Goal: Information Seeking & Learning: Learn about a topic

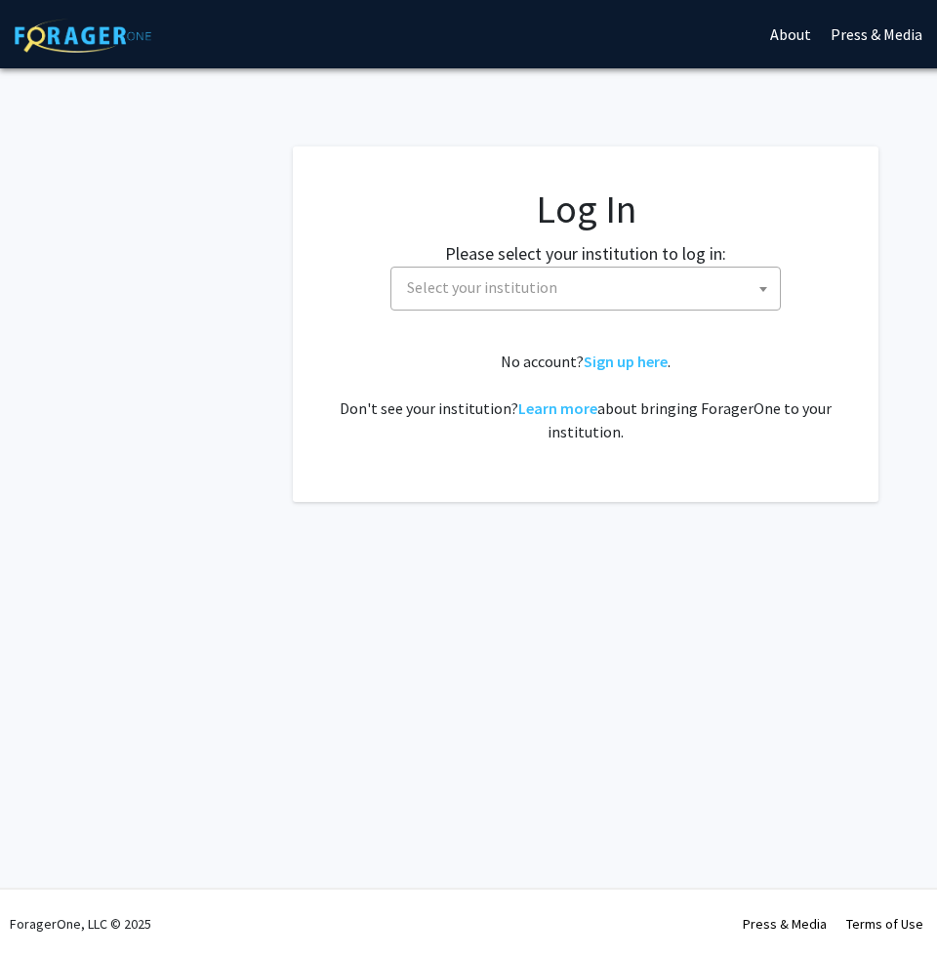
select select
click at [477, 290] on span "Select your institution" at bounding box center [482, 287] width 150 height 20
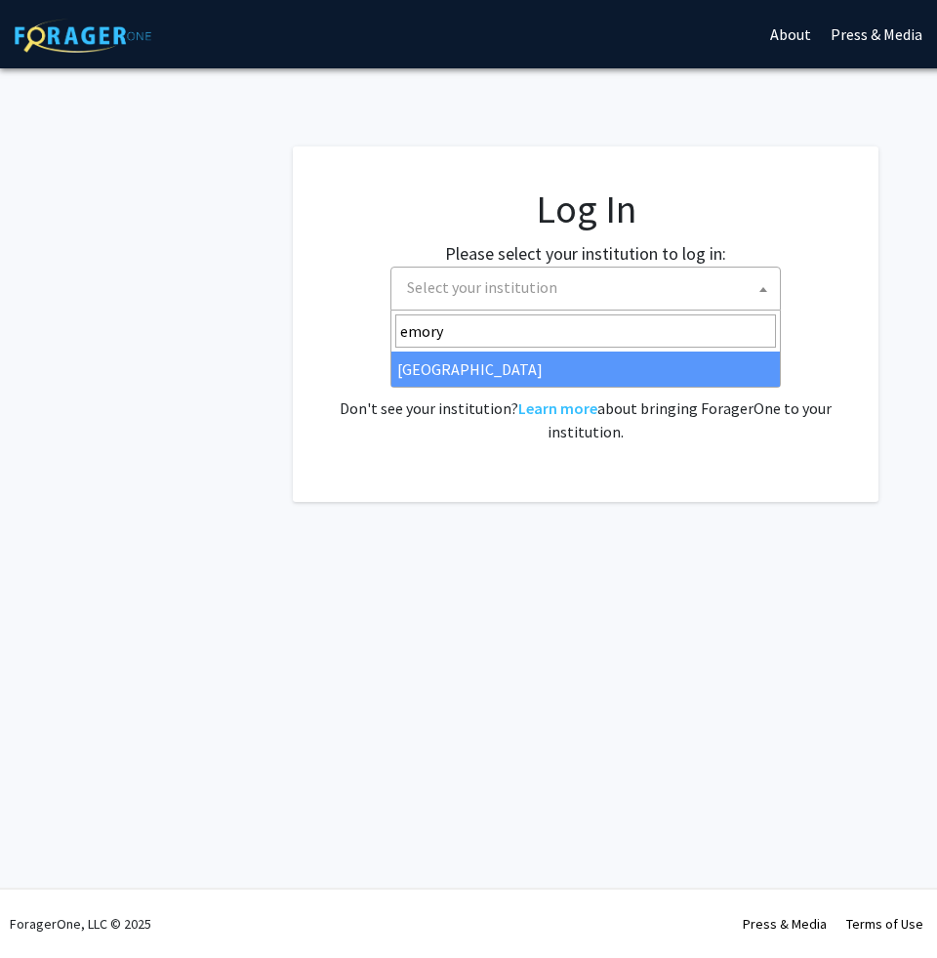
type input "emory"
select select "12"
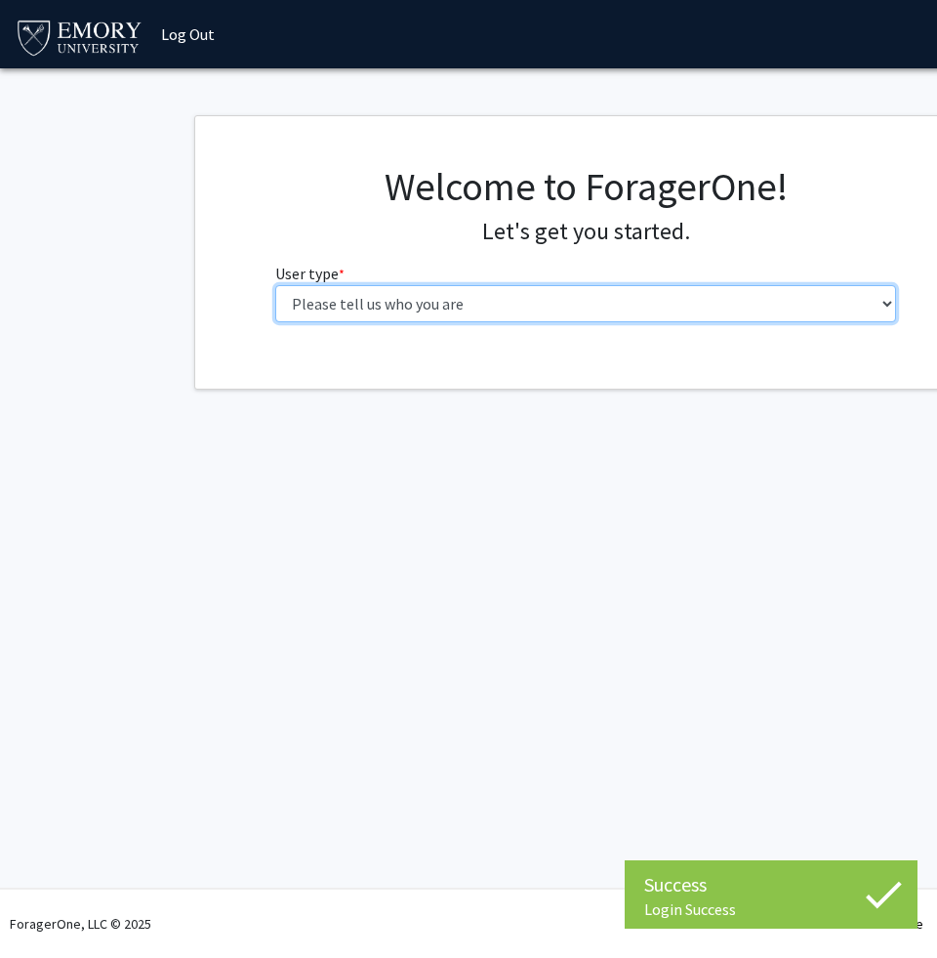
click at [391, 311] on select "Please tell us who you are Undergraduate Student Master's Student Doctoral Cand…" at bounding box center [586, 303] width 622 height 37
select select "1: undergrad"
click at [275, 285] on select "Please tell us who you are Undergraduate Student Master's Student Doctoral Cand…" at bounding box center [586, 303] width 622 height 37
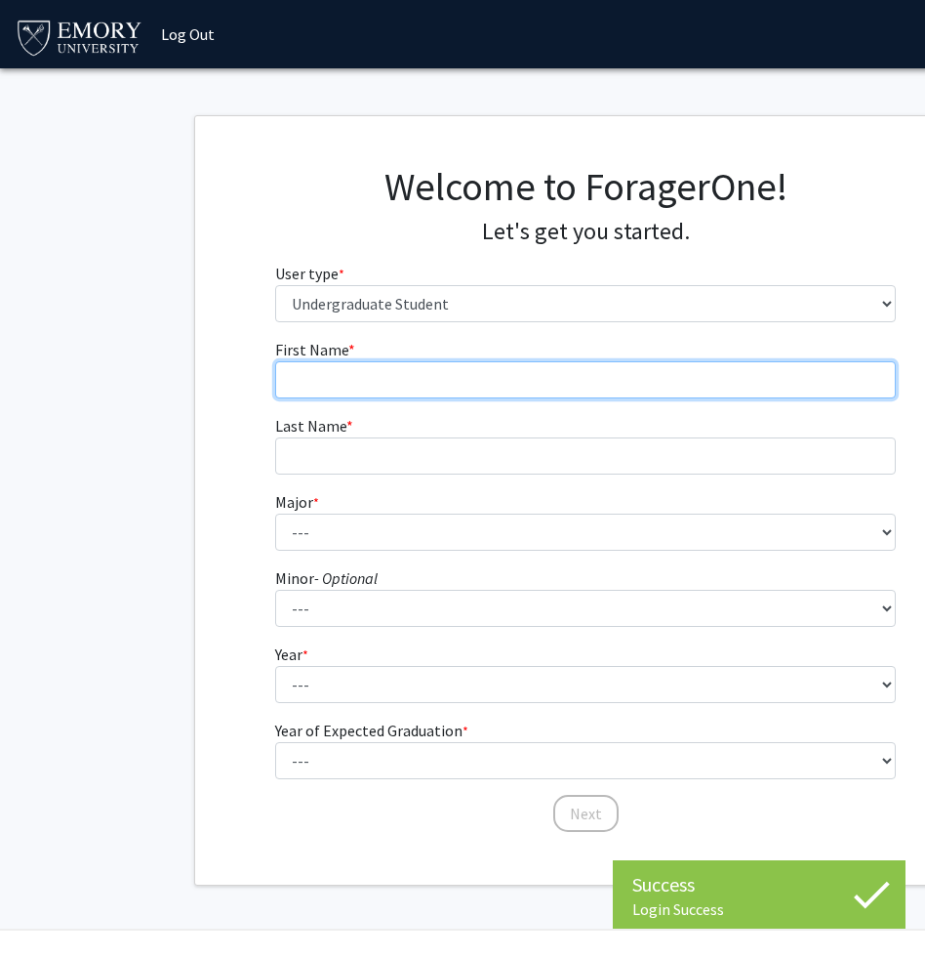
click at [409, 380] on input "First Name * required" at bounding box center [586, 379] width 622 height 37
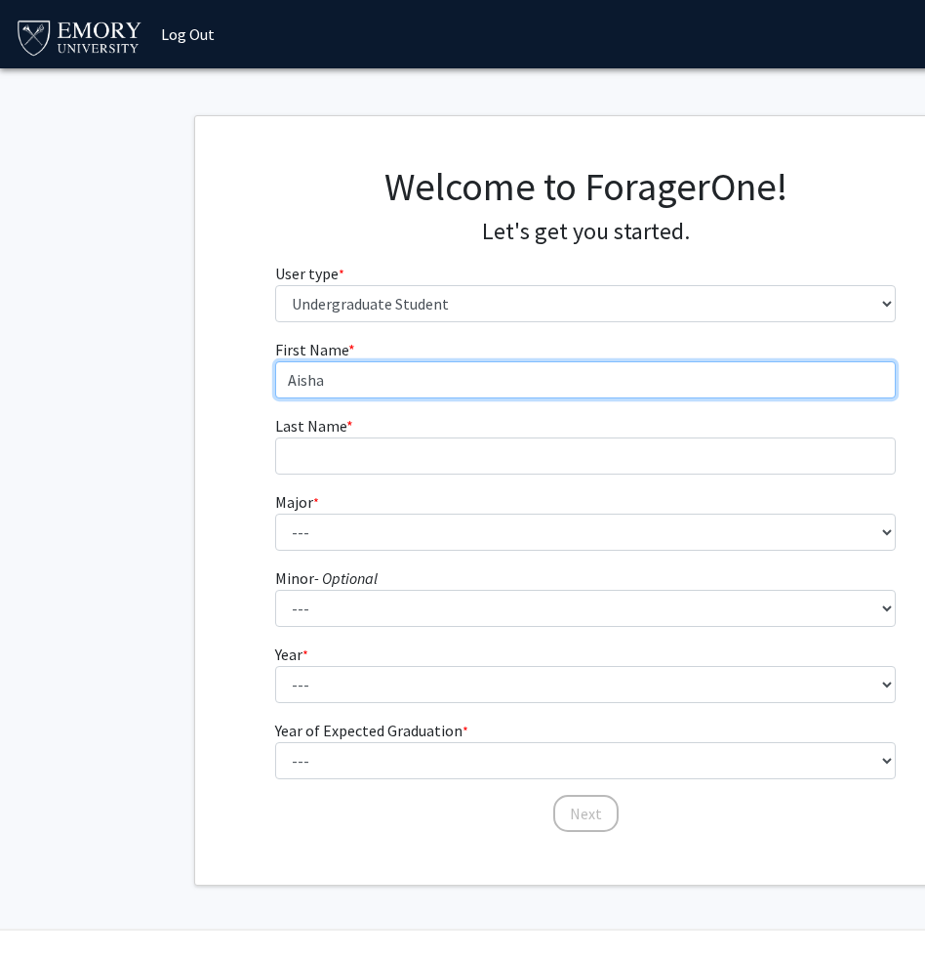
type input "Aisha"
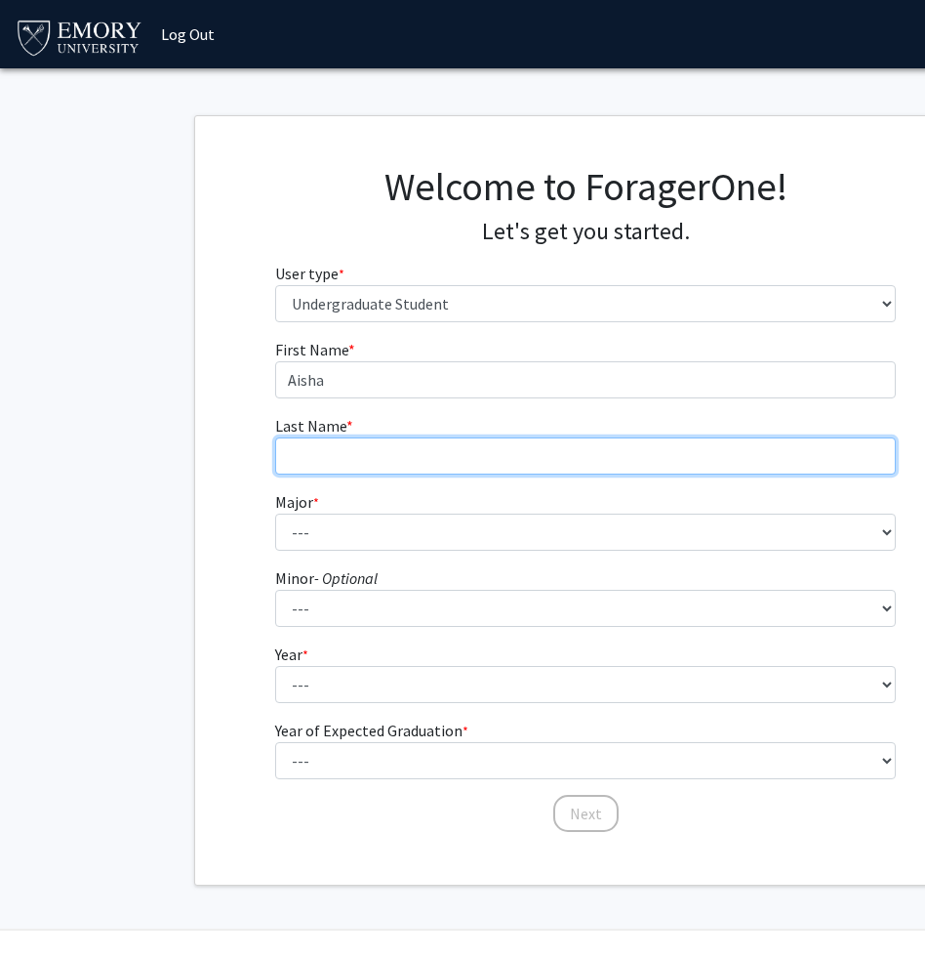
click at [361, 459] on input "Last Name * required" at bounding box center [586, 455] width 622 height 37
type input "Duldul"
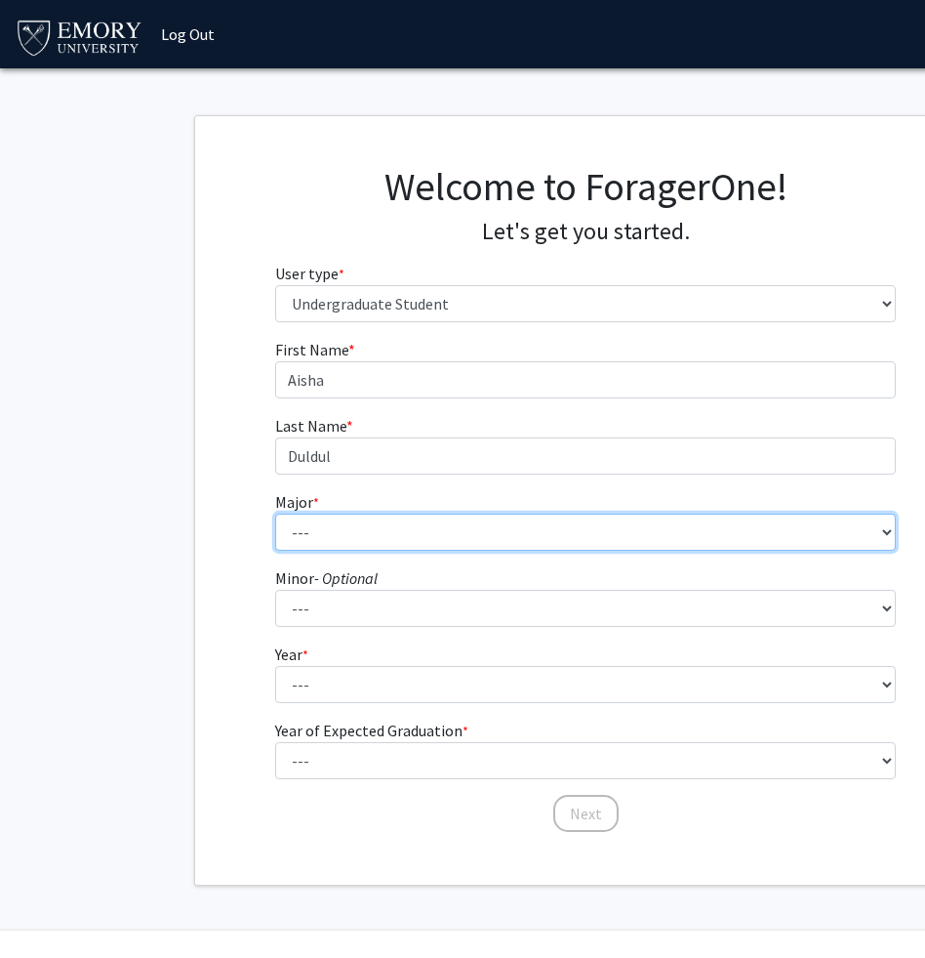
click at [316, 531] on select "--- Accounting African American Studies African Studies American Studies Analyt…" at bounding box center [586, 531] width 622 height 37
select select "16: 977"
click at [275, 513] on select "--- Accounting African American Studies African Studies American Studies Analyt…" at bounding box center [586, 531] width 622 height 37
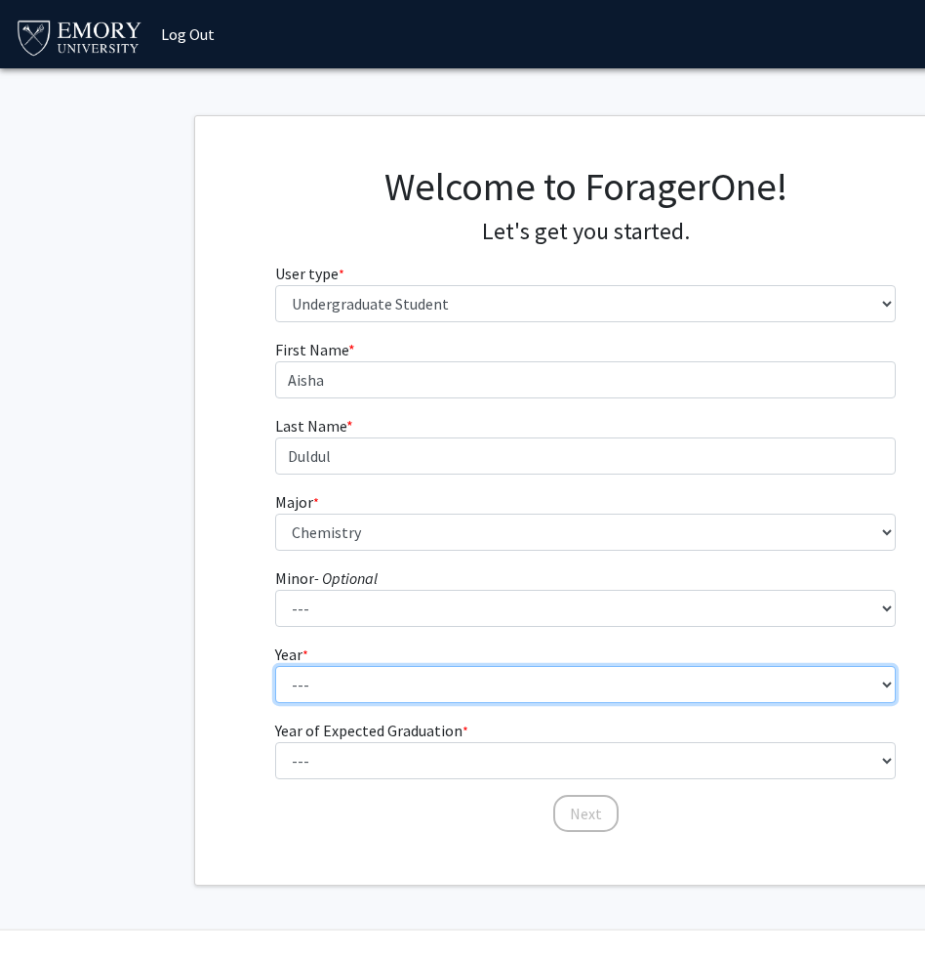
click at [320, 685] on select "--- First-year Sophomore Junior Senior Postbaccalaureate Certificate" at bounding box center [586, 684] width 622 height 37
select select "2: sophomore"
click at [275, 666] on select "--- First-year Sophomore Junior Senior Postbaccalaureate Certificate" at bounding box center [586, 684] width 622 height 37
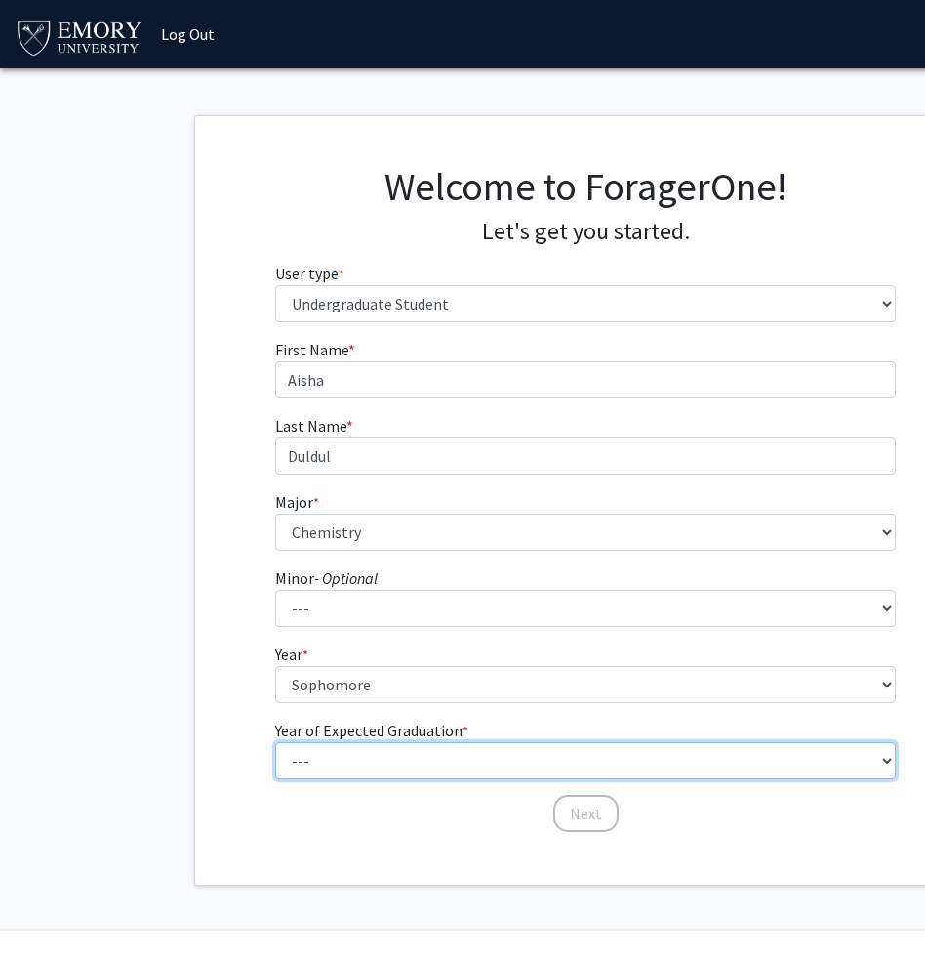
click at [336, 757] on select "--- 2025 2026 2027 2028 2029 2030 2031 2032 2033 2034" at bounding box center [586, 760] width 622 height 37
select select "4: 2028"
click at [275, 742] on select "--- 2025 2026 2027 2028 2029 2030 2031 2032 2033 2034" at bounding box center [586, 760] width 622 height 37
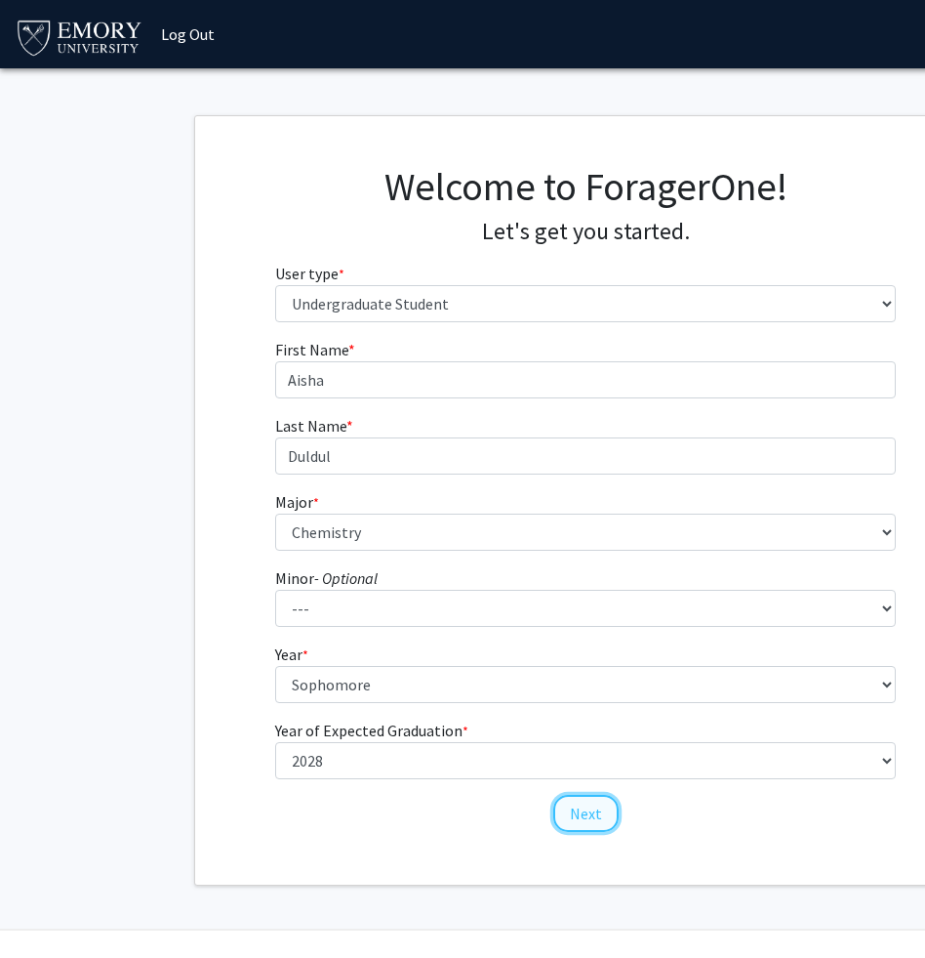
click at [589, 813] on button "Next" at bounding box center [585, 813] width 65 height 37
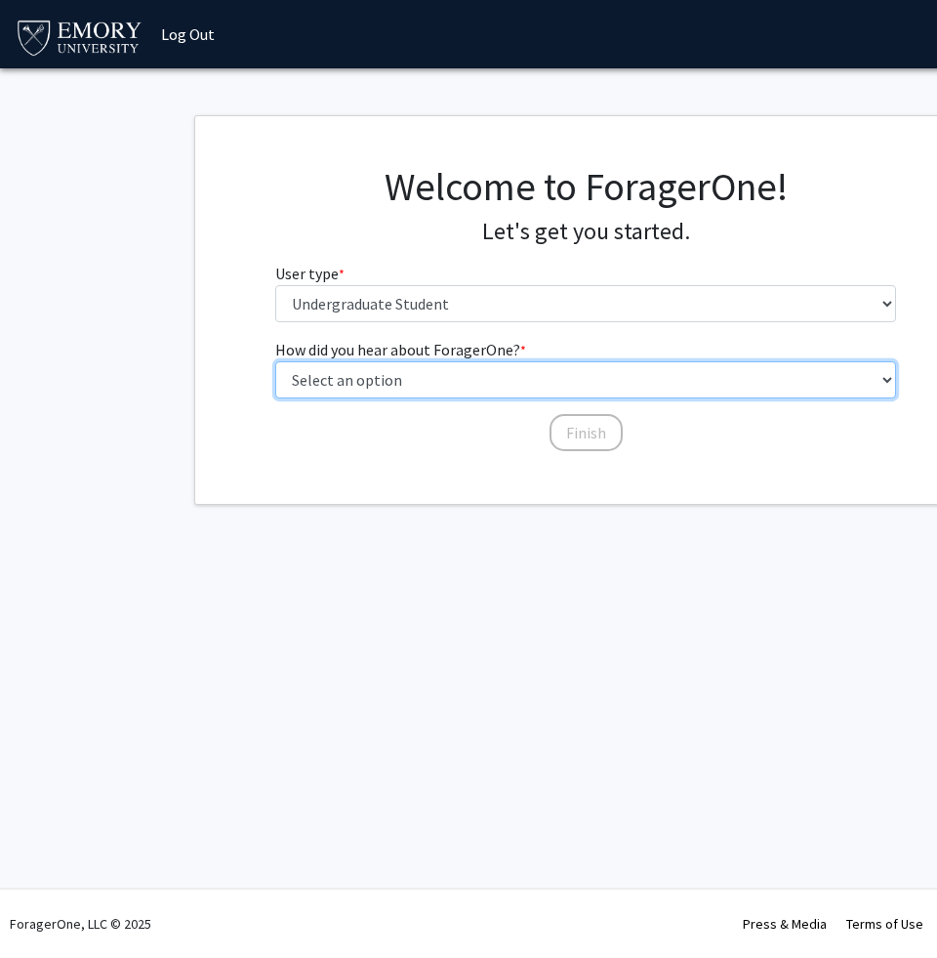
click at [471, 372] on select "Select an option Peer/student recommendation Faculty/staff recommendation Unive…" at bounding box center [586, 379] width 622 height 37
select select "2: faculty_recommendation"
click at [275, 361] on select "Select an option Peer/student recommendation Faculty/staff recommendation Unive…" at bounding box center [586, 379] width 622 height 37
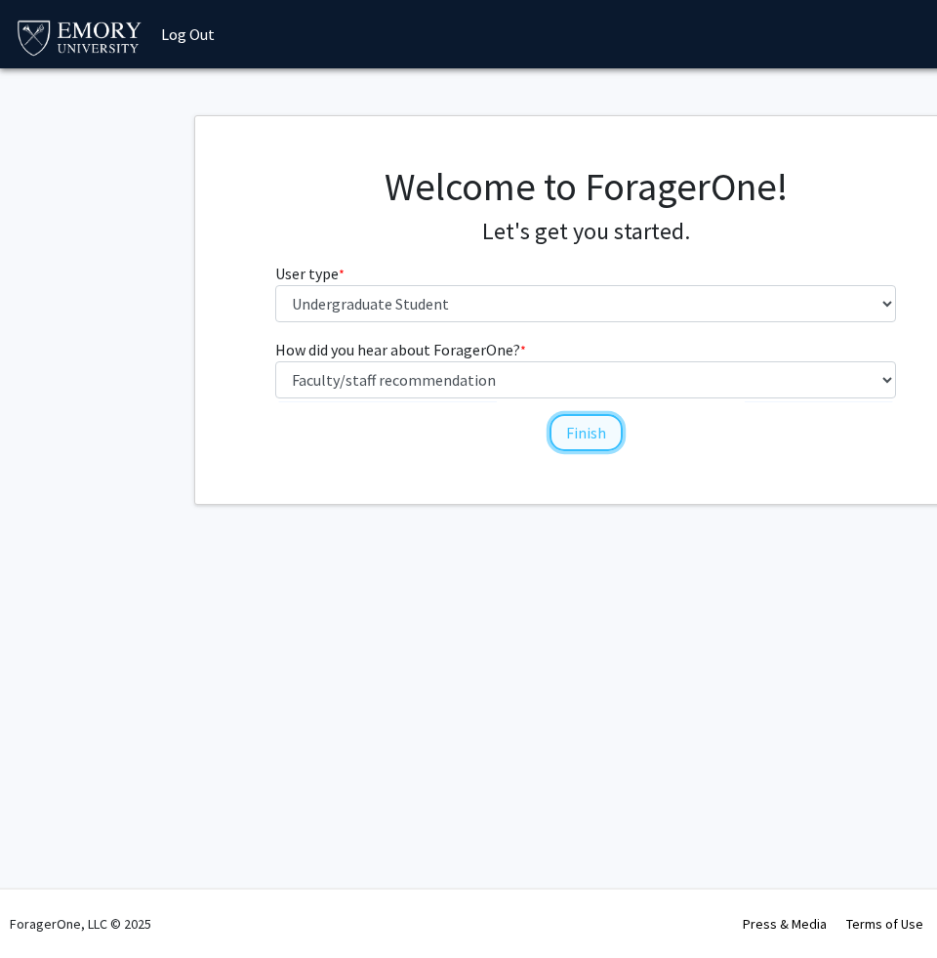
click at [587, 422] on button "Finish" at bounding box center [586, 432] width 73 height 37
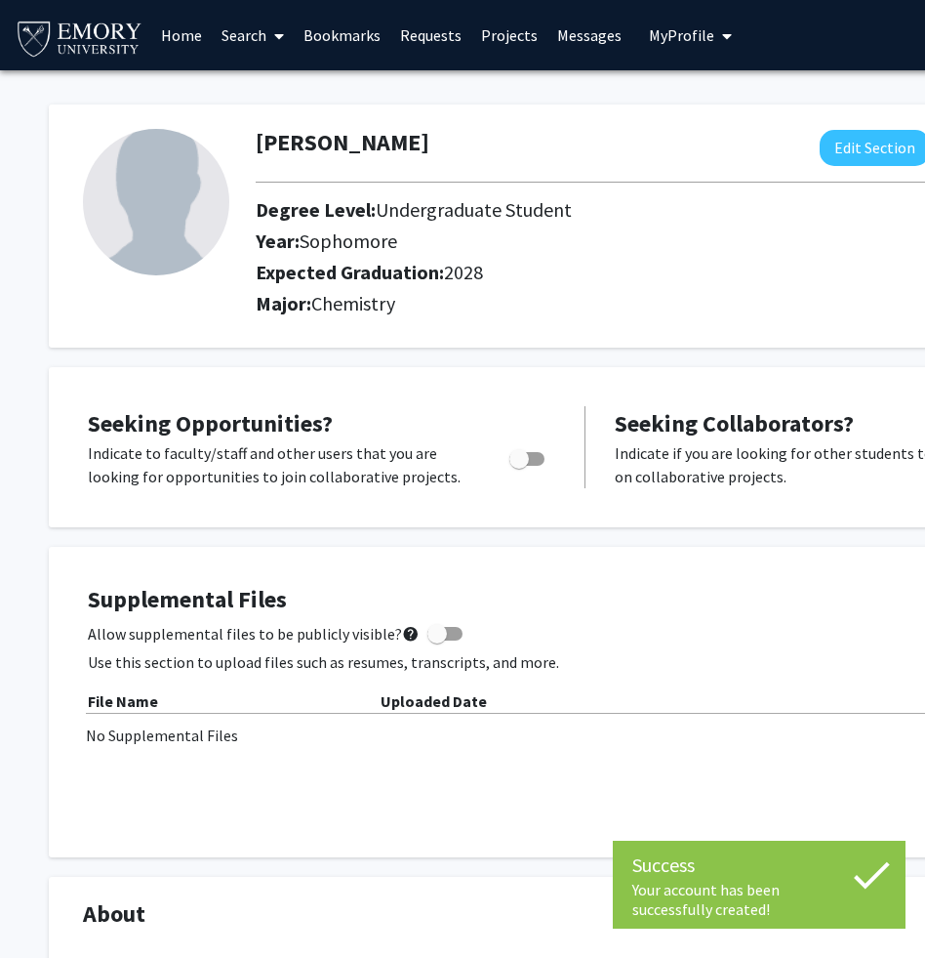
click at [513, 462] on span "Toggle" at bounding box center [520, 459] width 20 height 20
click at [518, 466] on input "Are you actively seeking opportunities?" at bounding box center [518, 466] width 1 height 1
checkbox input "true"
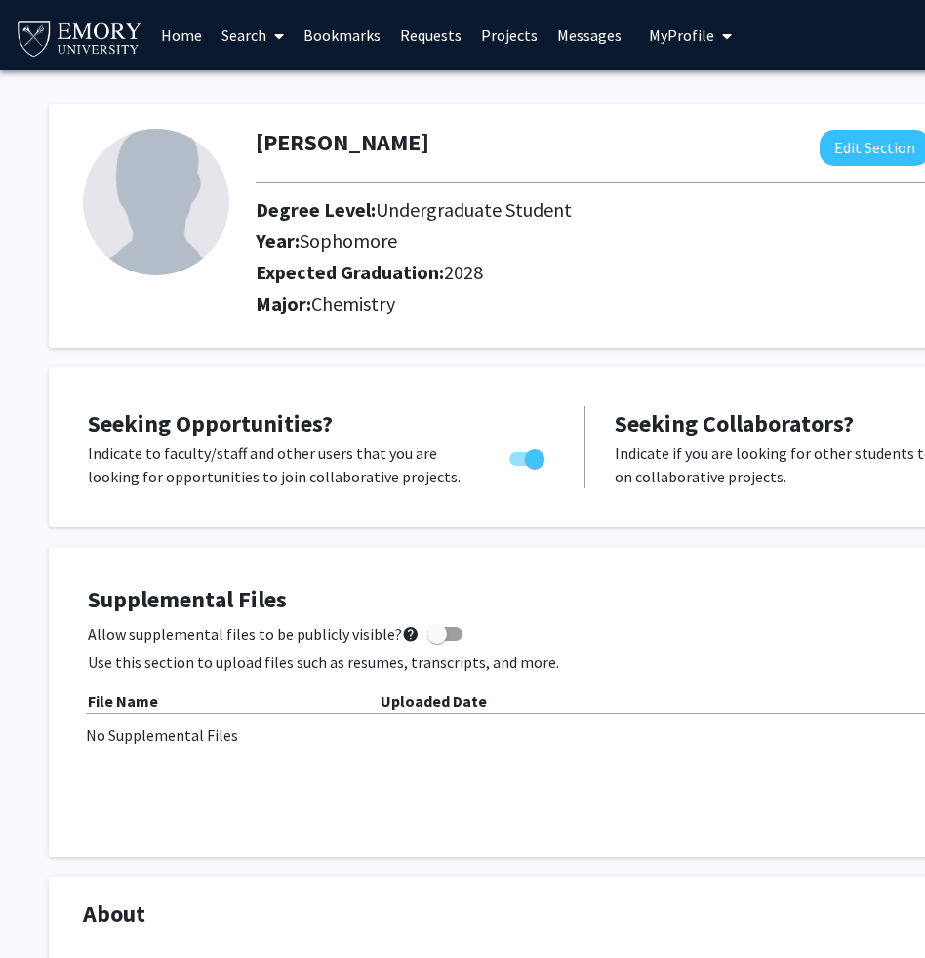
click at [182, 27] on link "Home" at bounding box center [181, 35] width 61 height 68
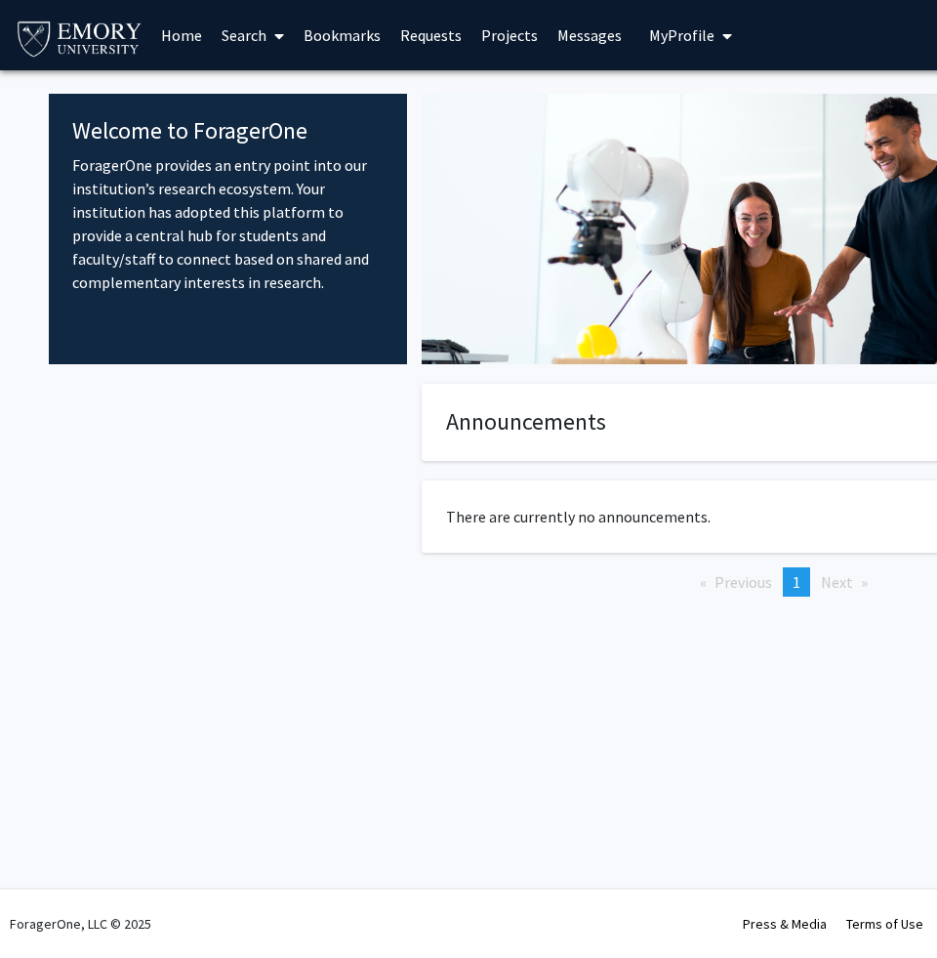
click at [232, 39] on link "Search" at bounding box center [253, 35] width 82 height 68
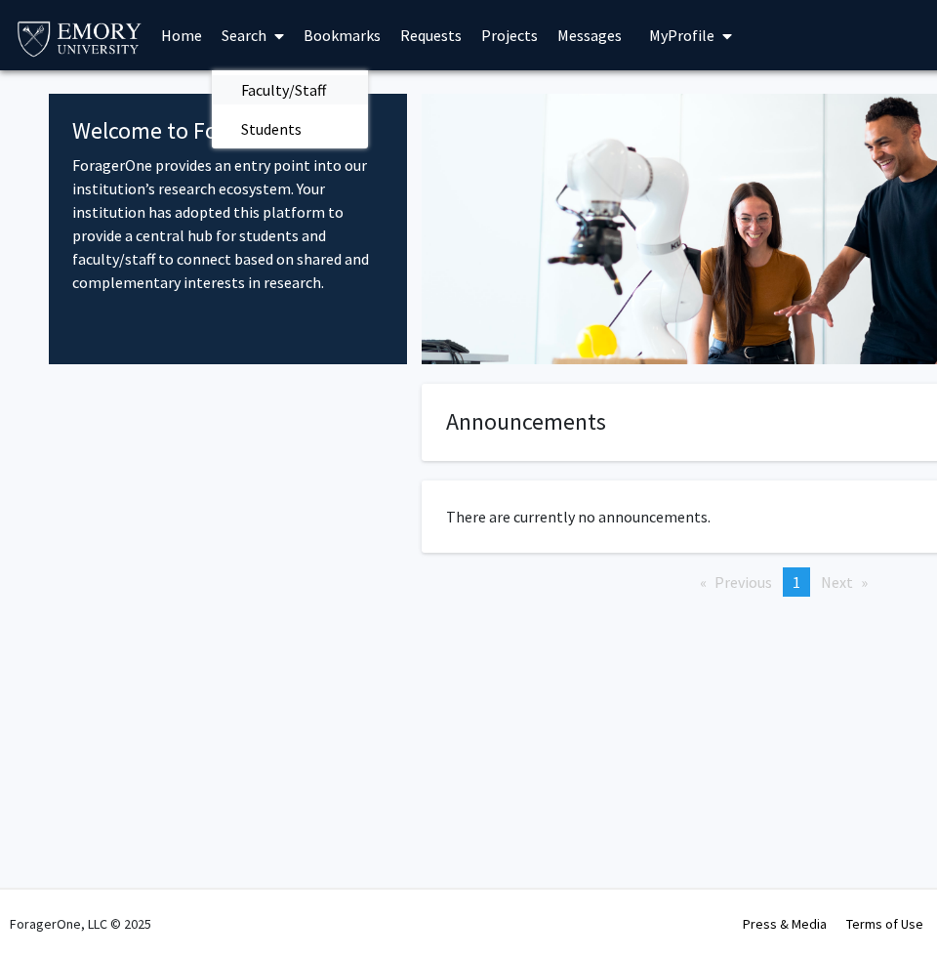
click at [261, 87] on span "Faculty/Staff" at bounding box center [283, 89] width 143 height 39
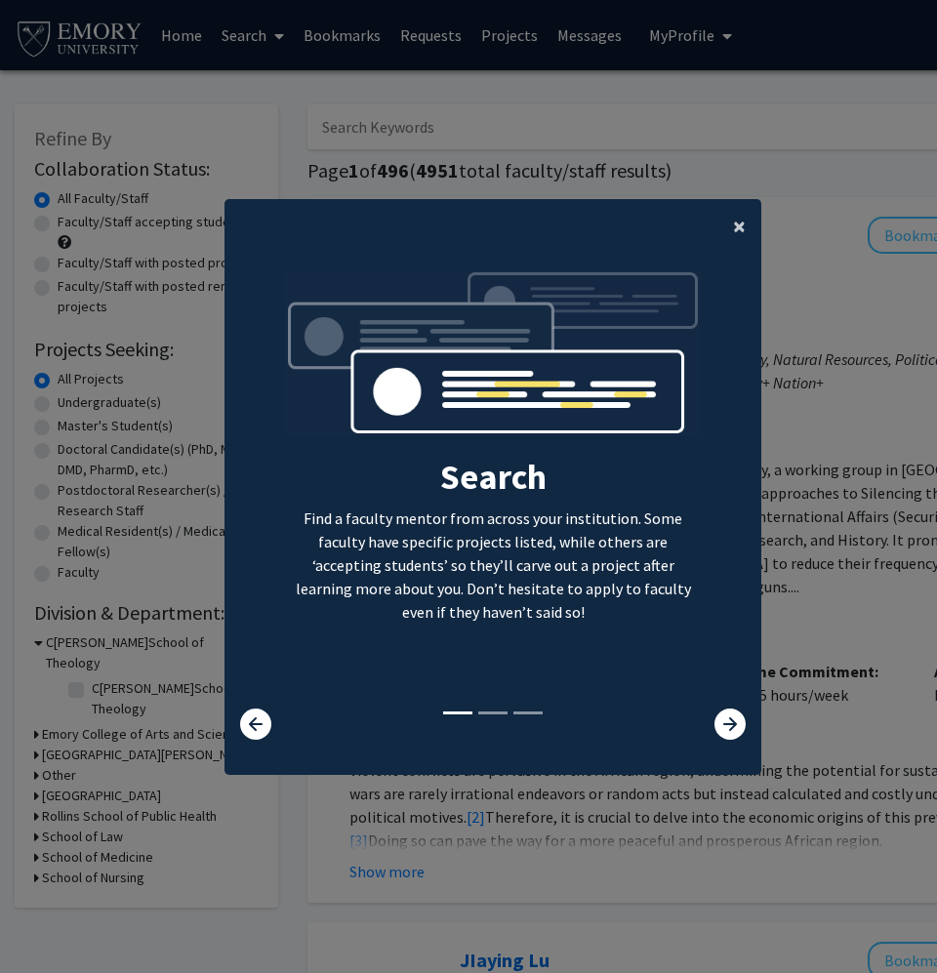
click at [743, 225] on span "×" at bounding box center [739, 226] width 13 height 30
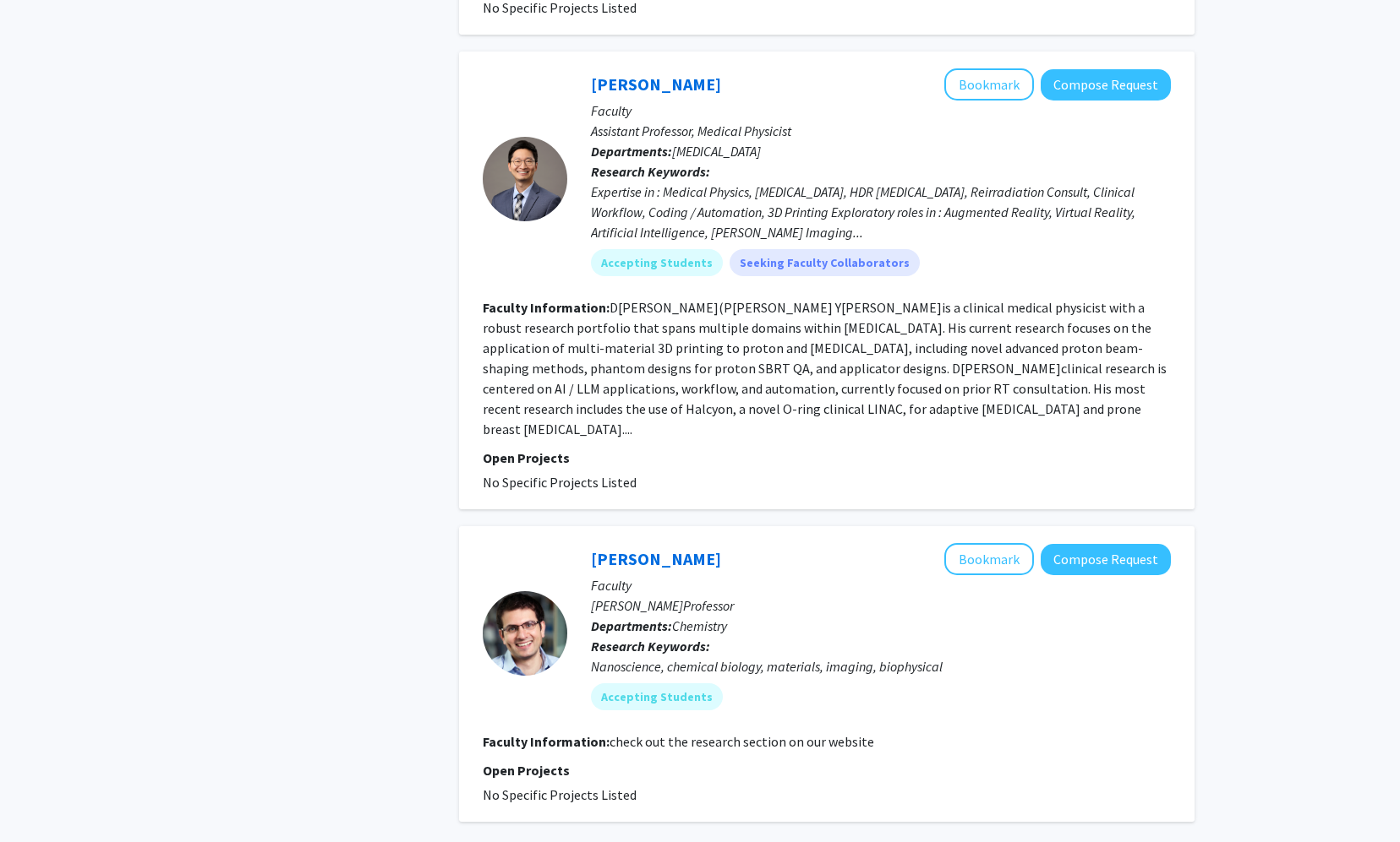
scroll to position [5332, 0]
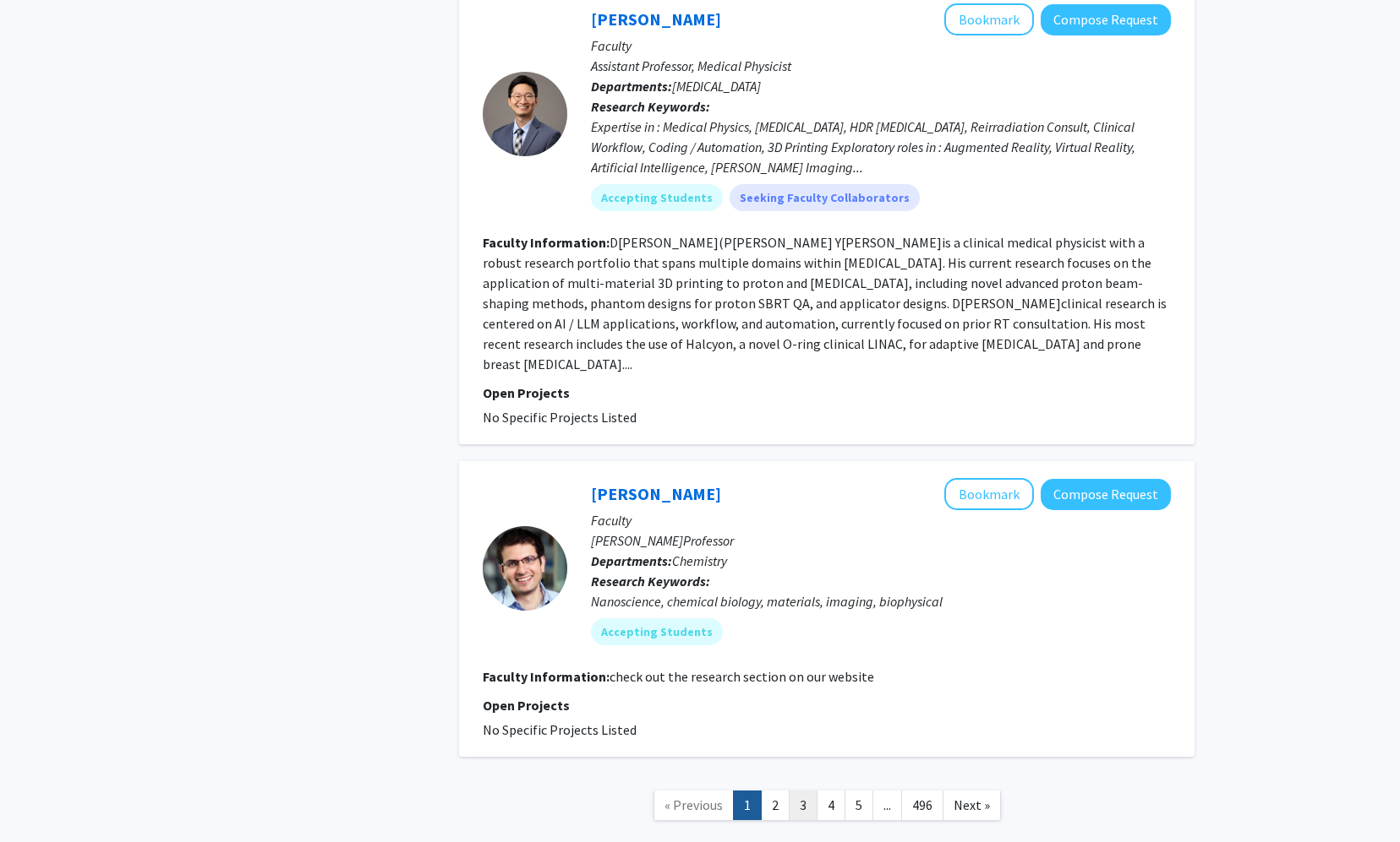
click at [792, 791] on link "3" at bounding box center [803, 806] width 29 height 29
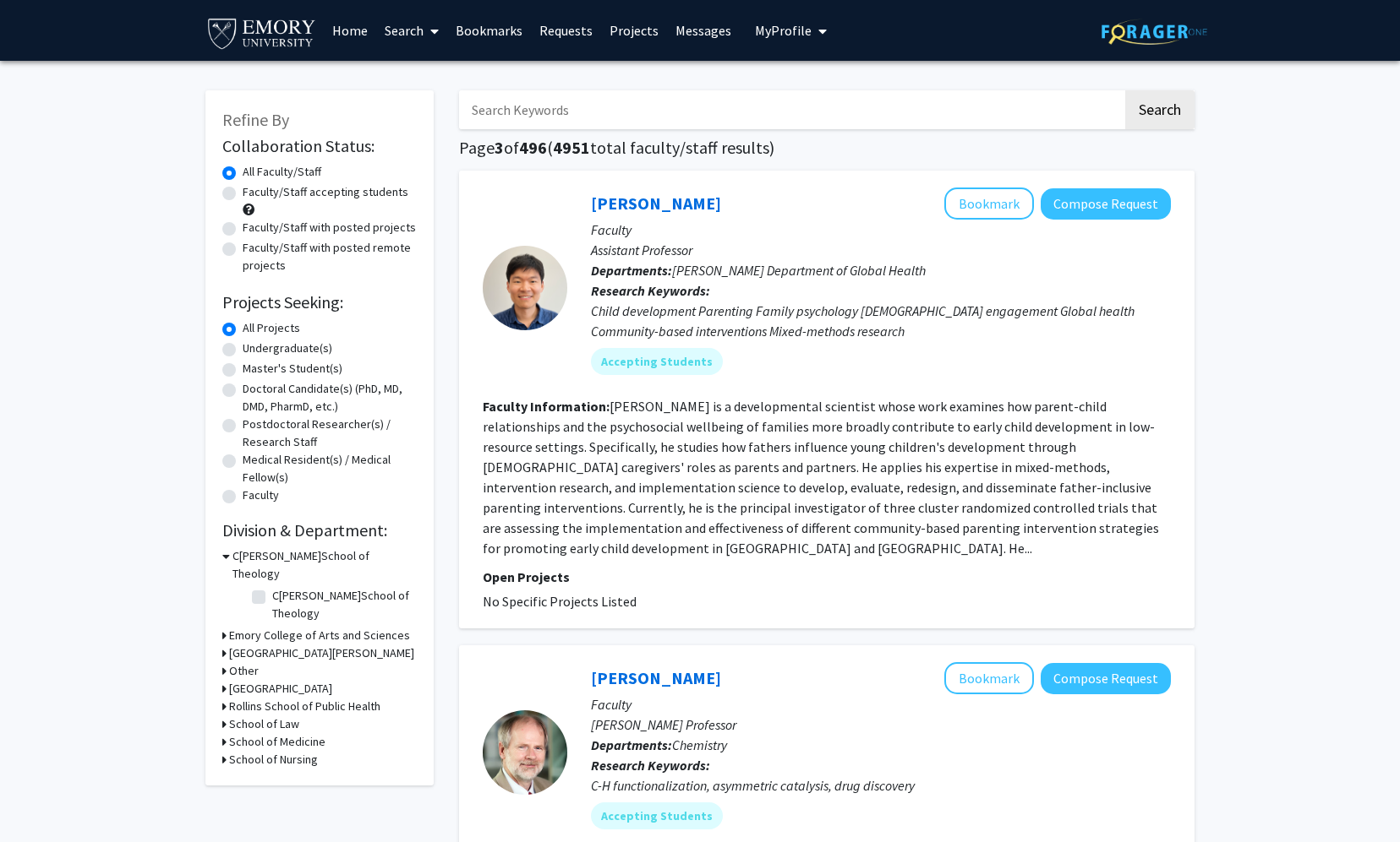
click at [242, 348] on label "Undergraduate(s)" at bounding box center [287, 348] width 89 height 17
click at [242, 348] on input "Undergraduate(s)" at bounding box center [248, 344] width 11 height 11
radio input "true"
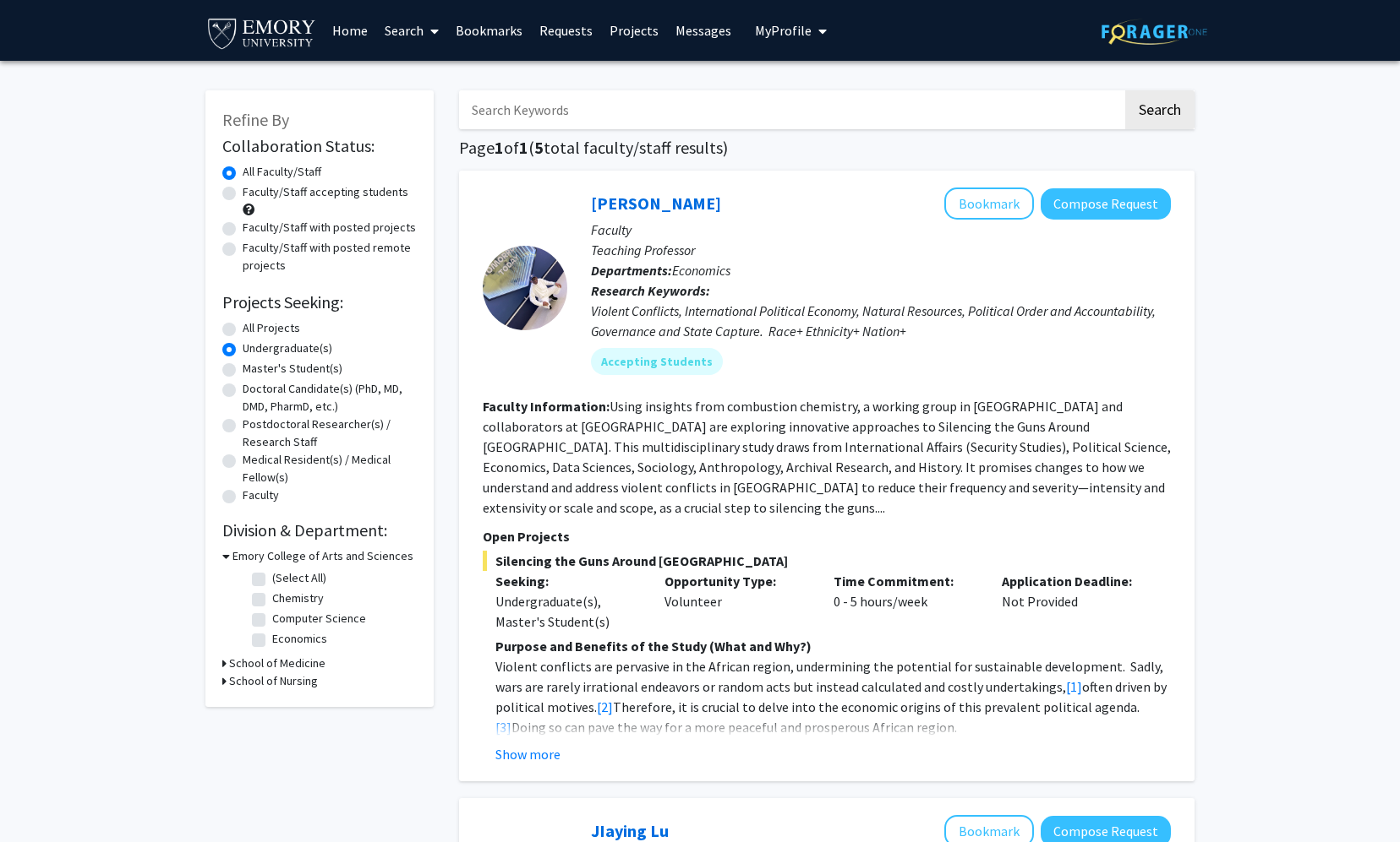
click at [242, 329] on label "All Projects" at bounding box center [271, 328] width 57 height 17
click at [242, 329] on input "All Projects" at bounding box center [248, 325] width 11 height 11
radio input "true"
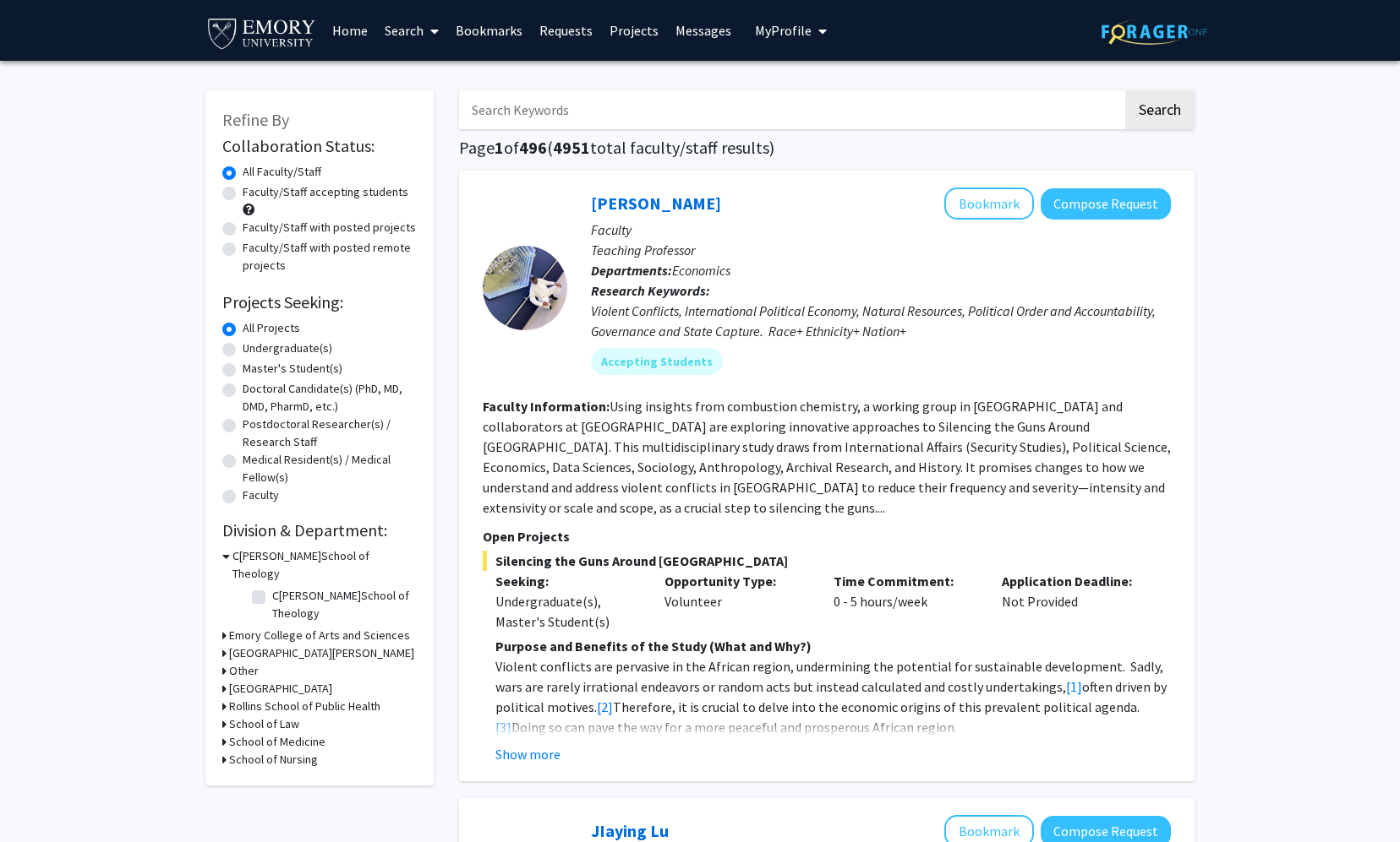
click at [260, 627] on h3 "Emory College of Arts and Sciences" at bounding box center [319, 635] width 181 height 17
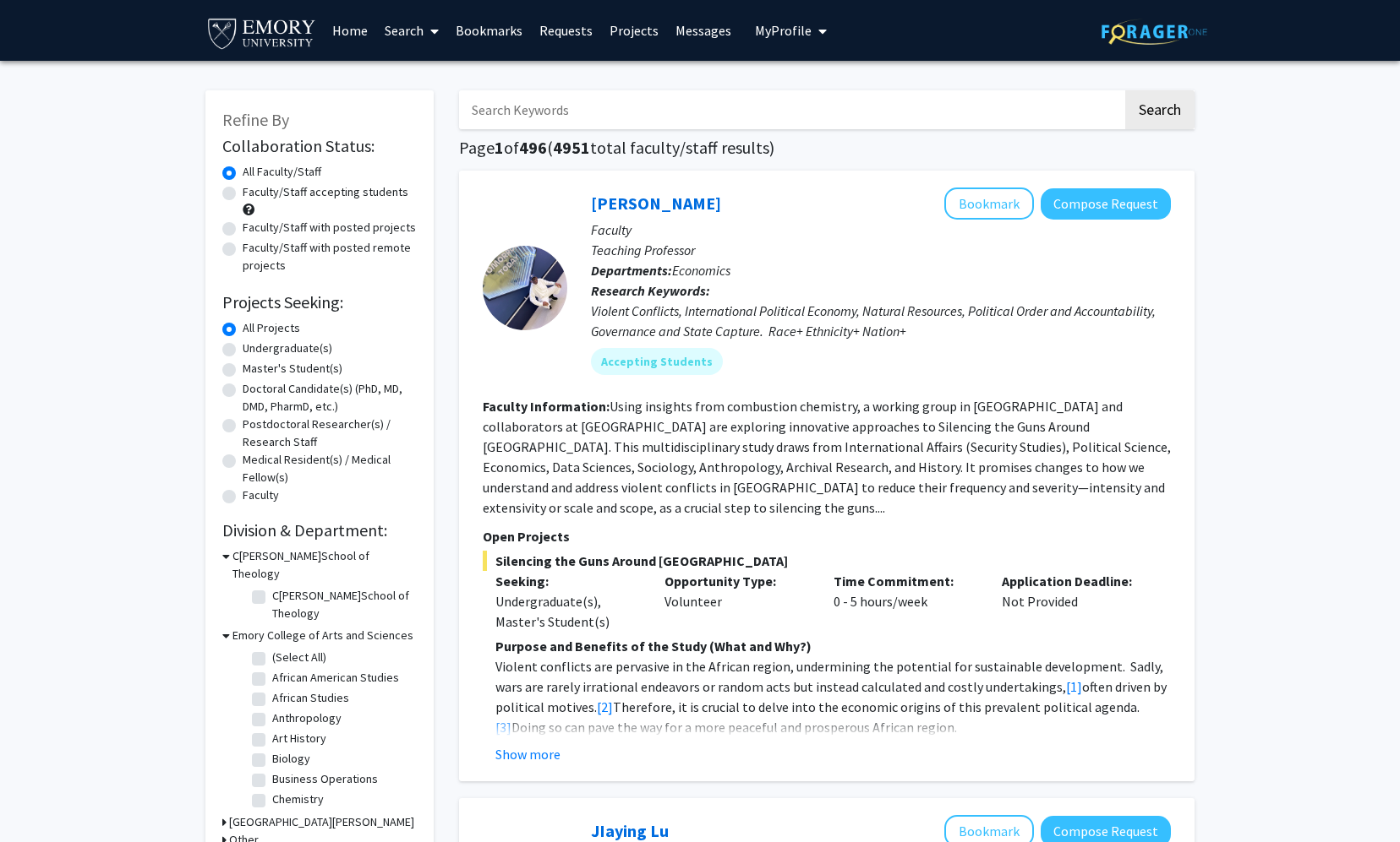
click at [272, 750] on label "Biology" at bounding box center [291, 759] width 38 height 17
click at [272, 750] on input "Biology" at bounding box center [277, 755] width 11 height 11
checkbox input "true"
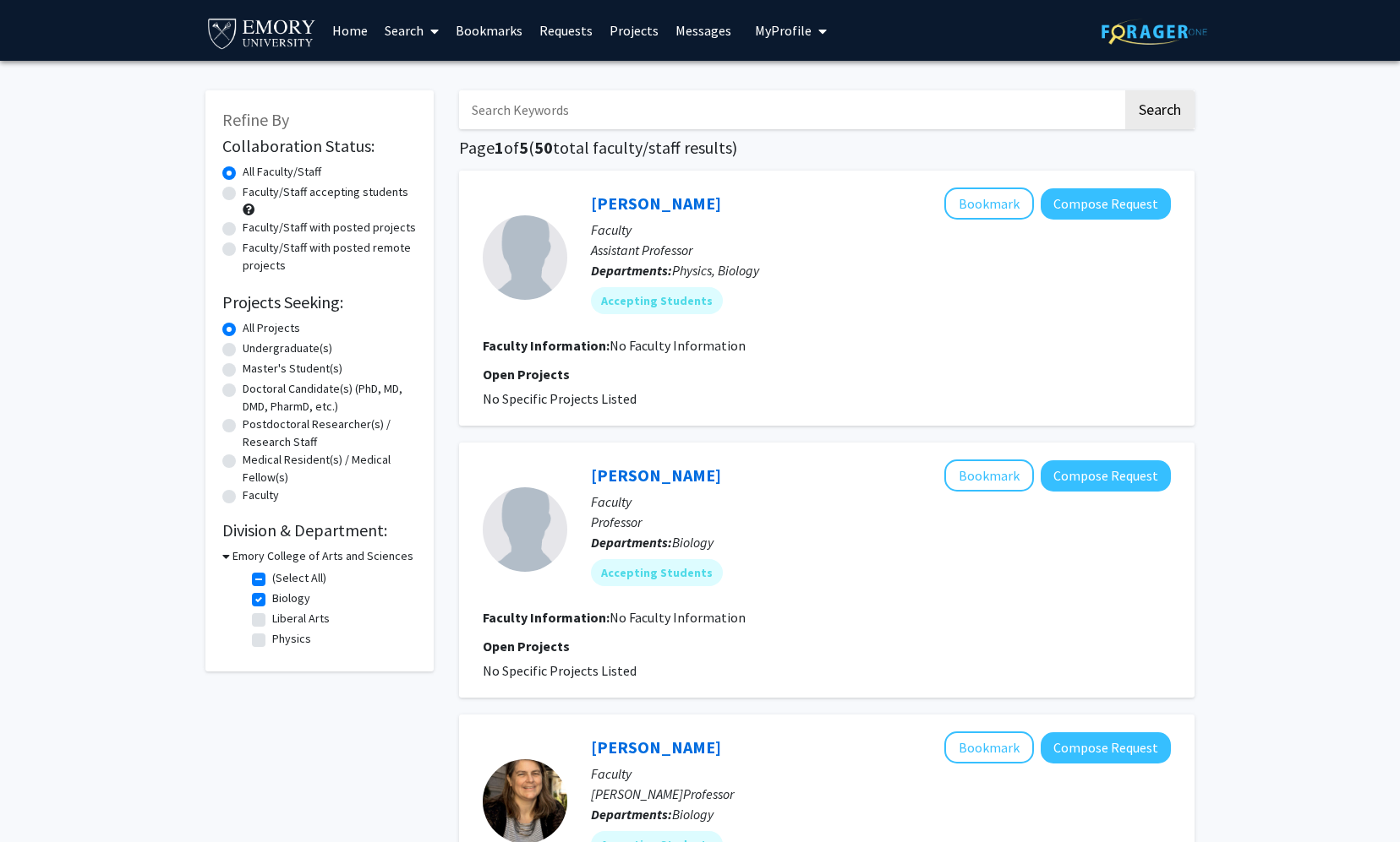
click at [272, 580] on label "(Select All)" at bounding box center [299, 578] width 54 height 17
click at [272, 580] on input "(Select All)" at bounding box center [277, 575] width 11 height 11
checkbox input "false"
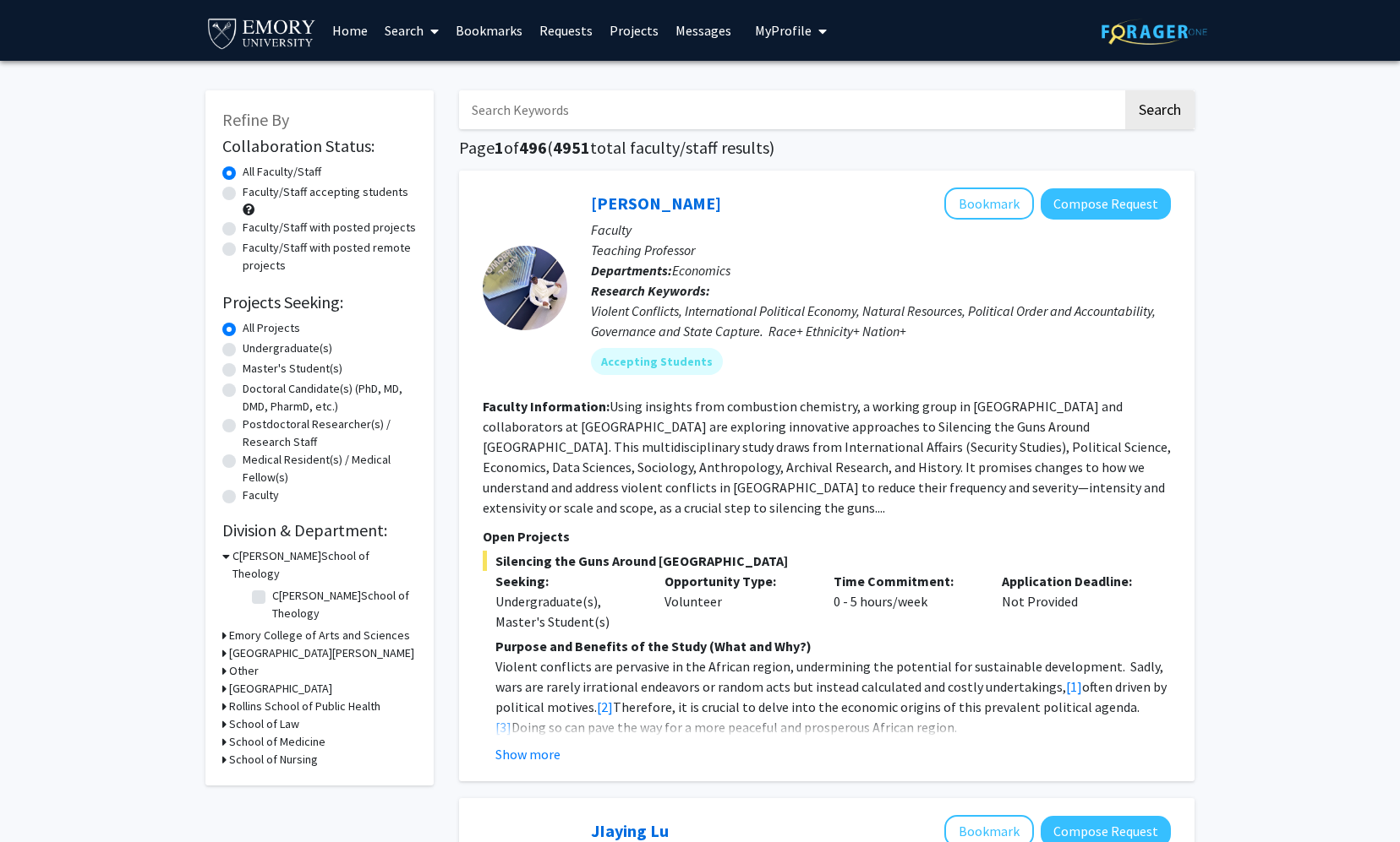
click at [246, 627] on h3 "Emory College of Arts and Sciences" at bounding box center [319, 635] width 181 height 17
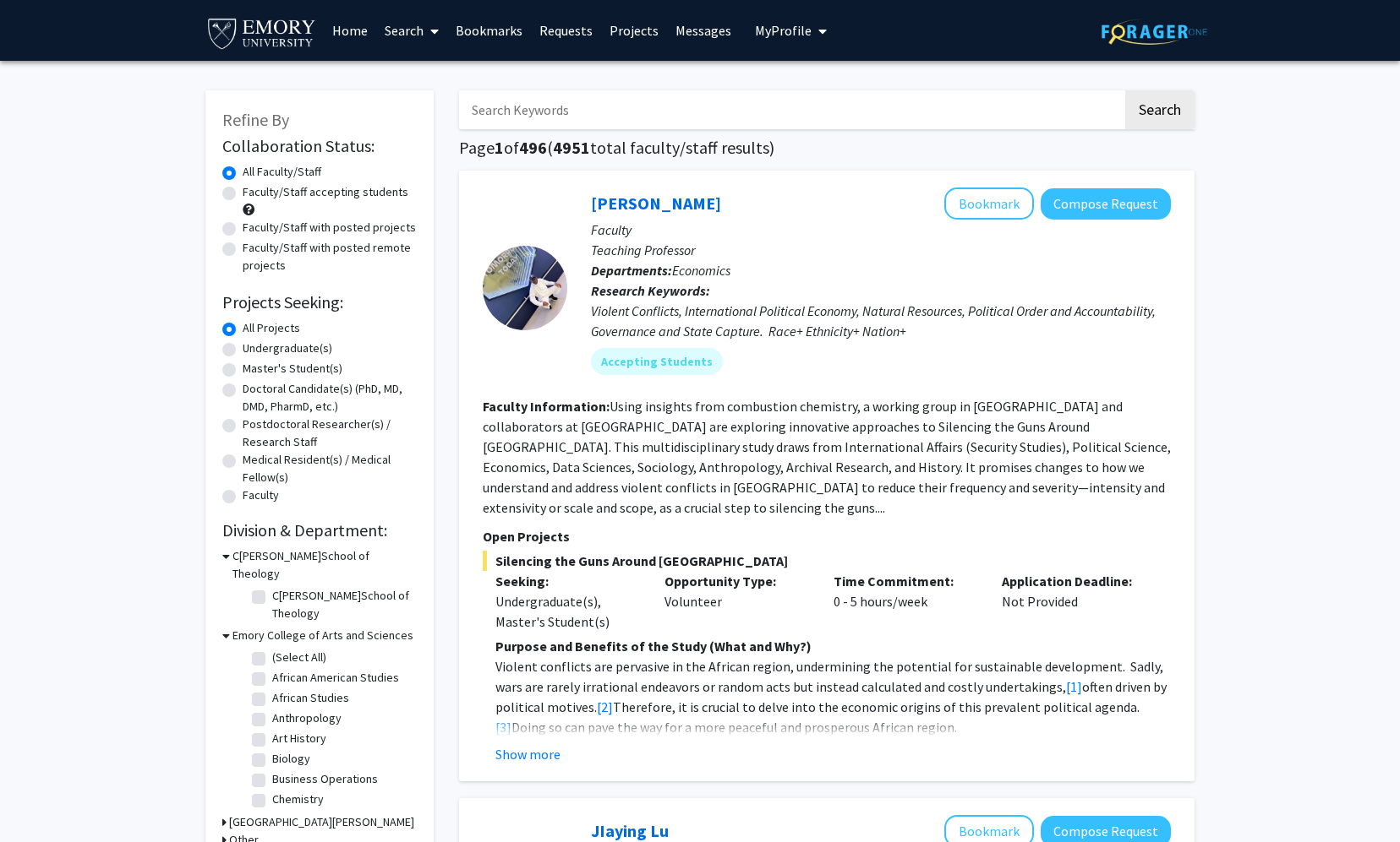
click at [272, 750] on label "Biology" at bounding box center [291, 759] width 38 height 17
click at [272, 750] on input "Biology" at bounding box center [277, 755] width 11 height 11
checkbox input "true"
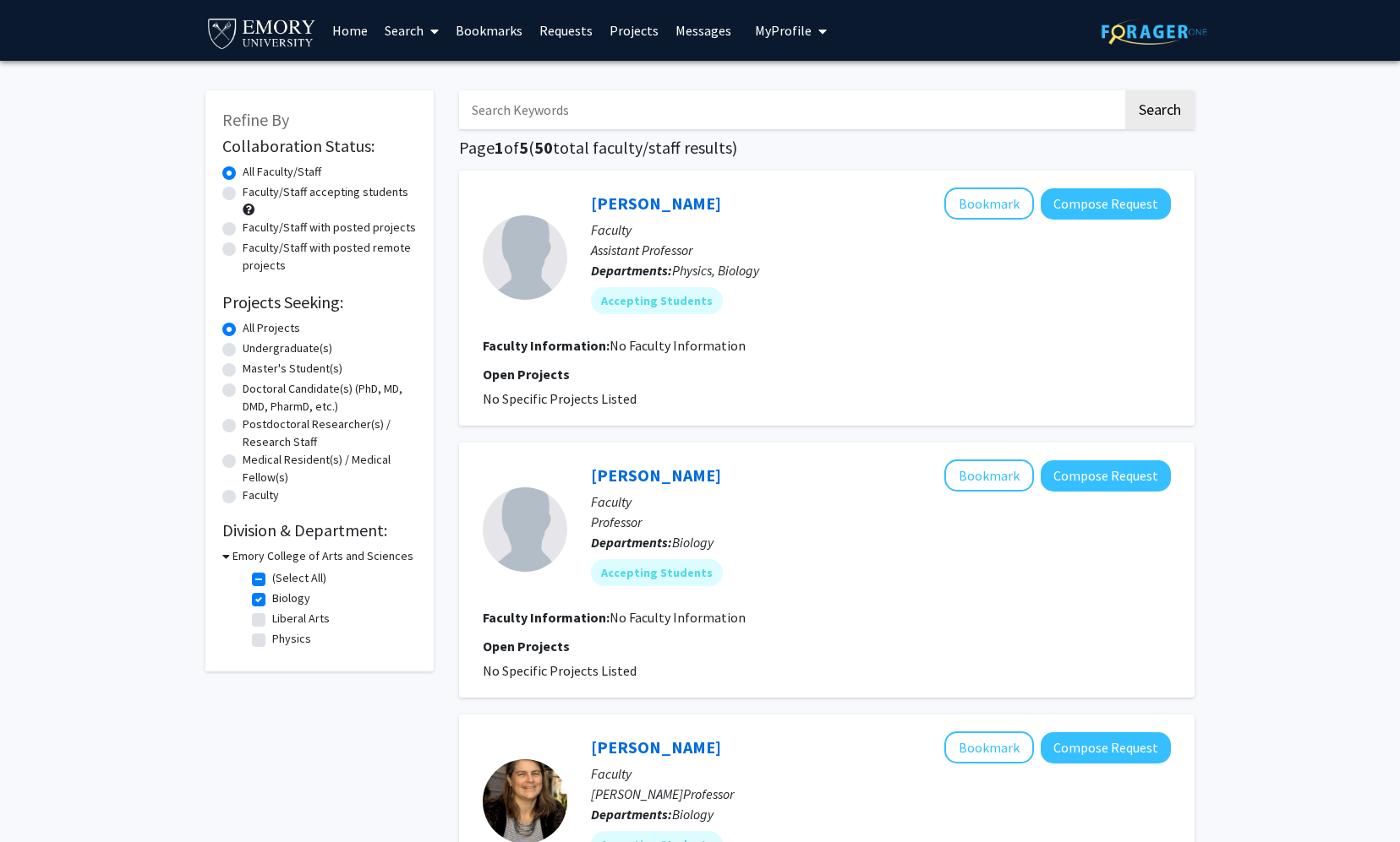
click at [272, 596] on label "Biology" at bounding box center [291, 598] width 38 height 17
click at [272, 596] on input "Biology" at bounding box center [277, 595] width 11 height 11
checkbox input "false"
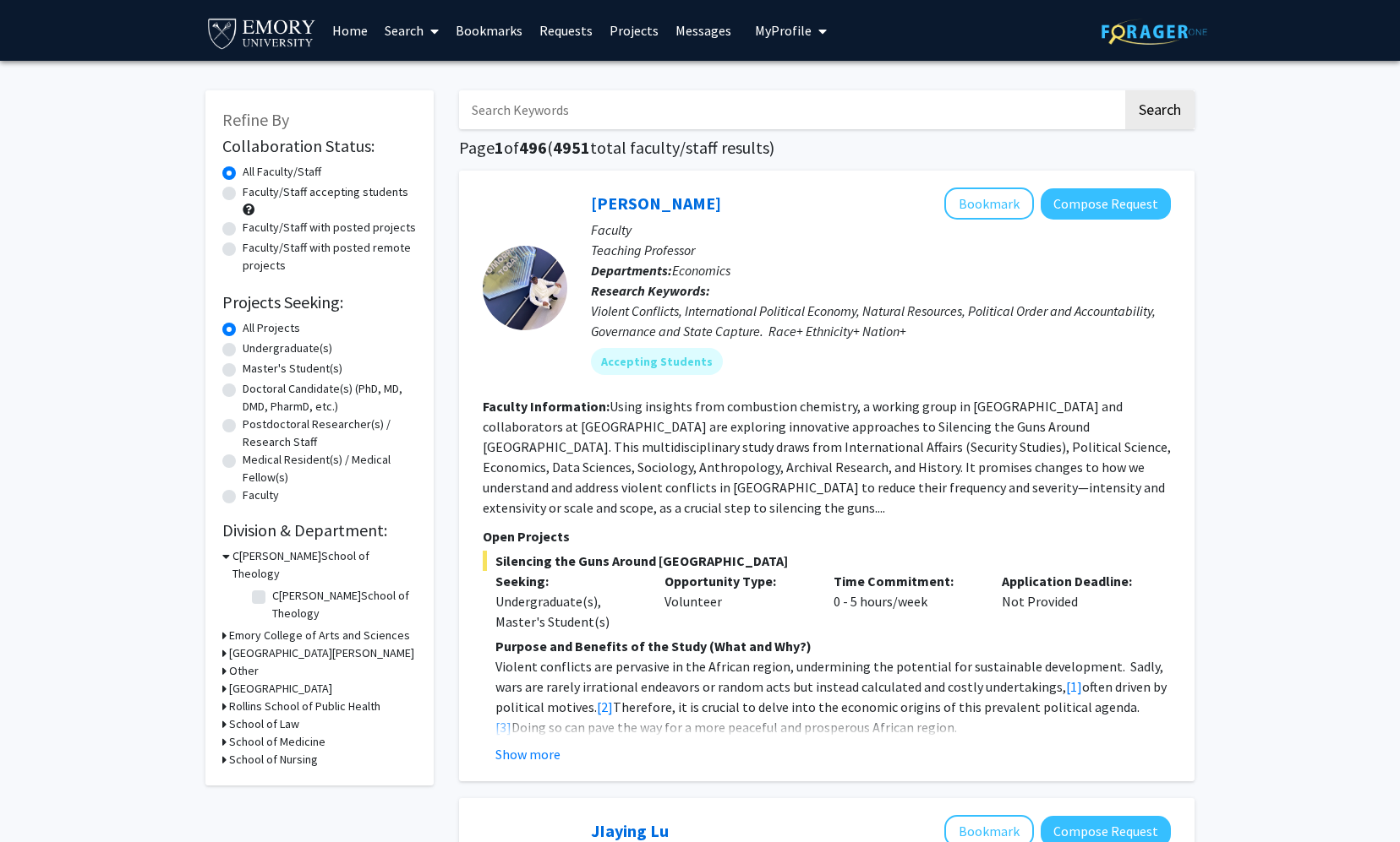
click at [255, 627] on h3 "Emory College of Arts and Sciences" at bounding box center [319, 635] width 181 height 17
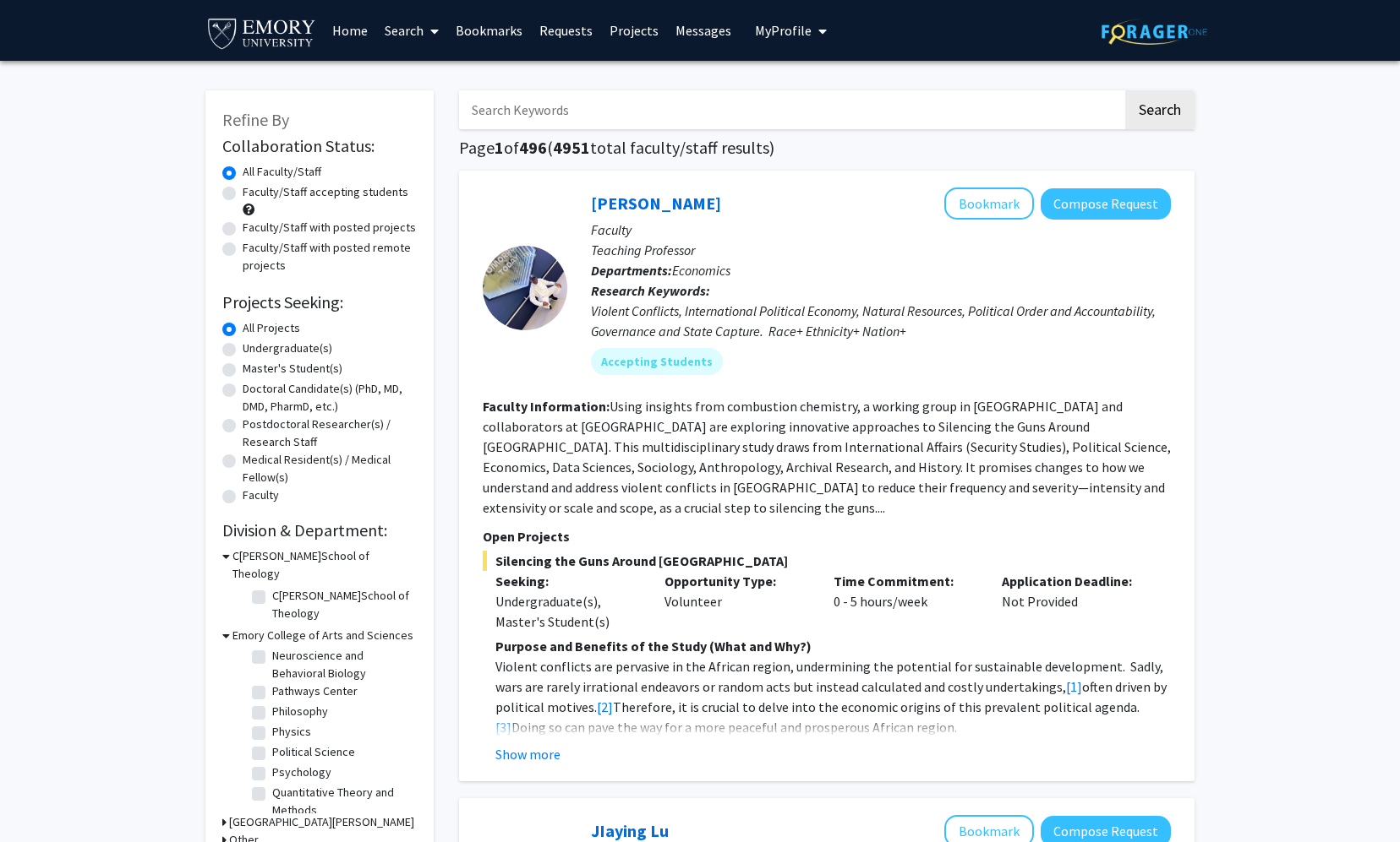
scroll to position [657, 0]
click at [272, 757] on label "Psychology" at bounding box center [301, 766] width 59 height 17
click at [272, 757] on input "Psychology" at bounding box center [277, 762] width 11 height 11
checkbox input "true"
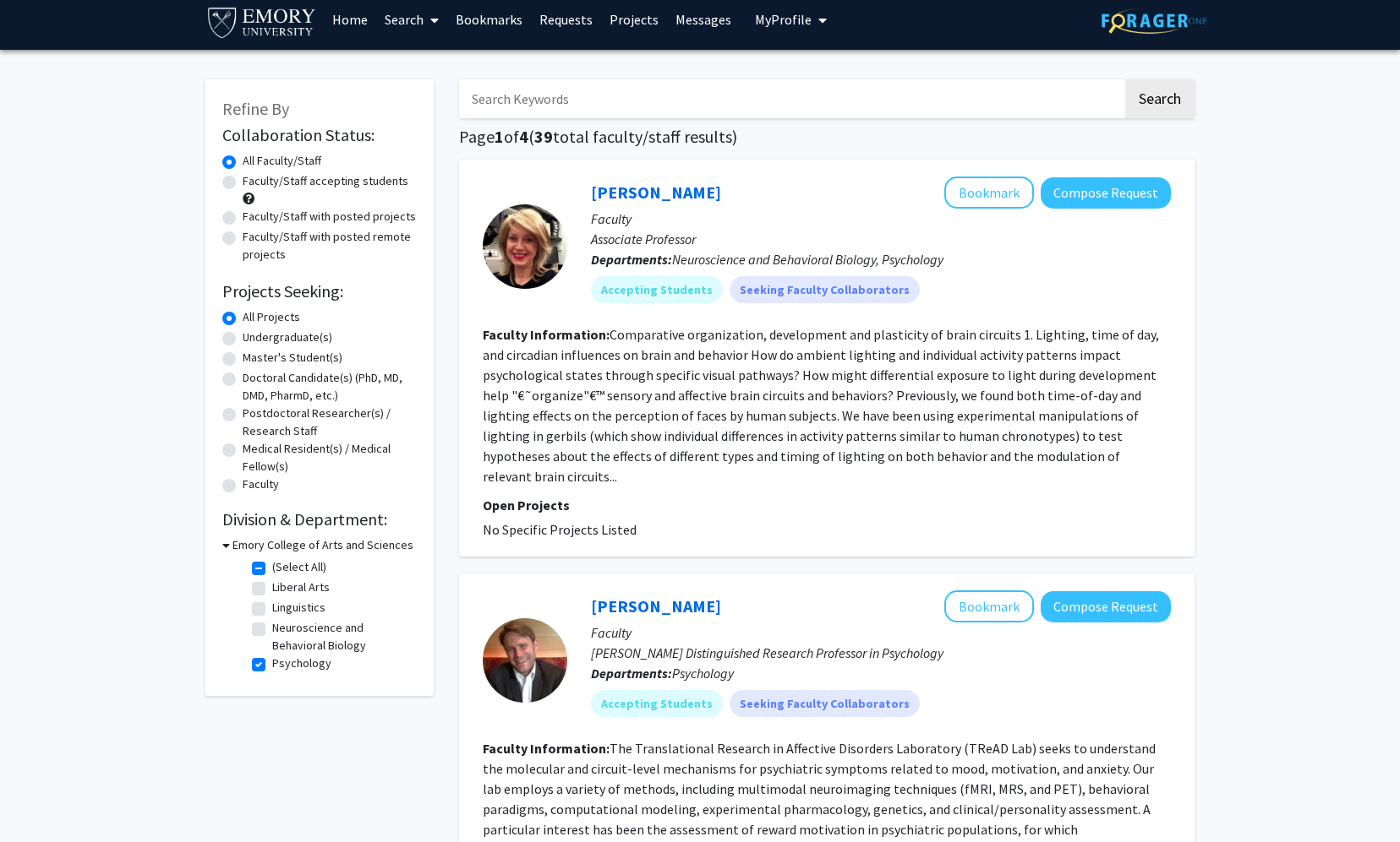
scroll to position [16, 0]
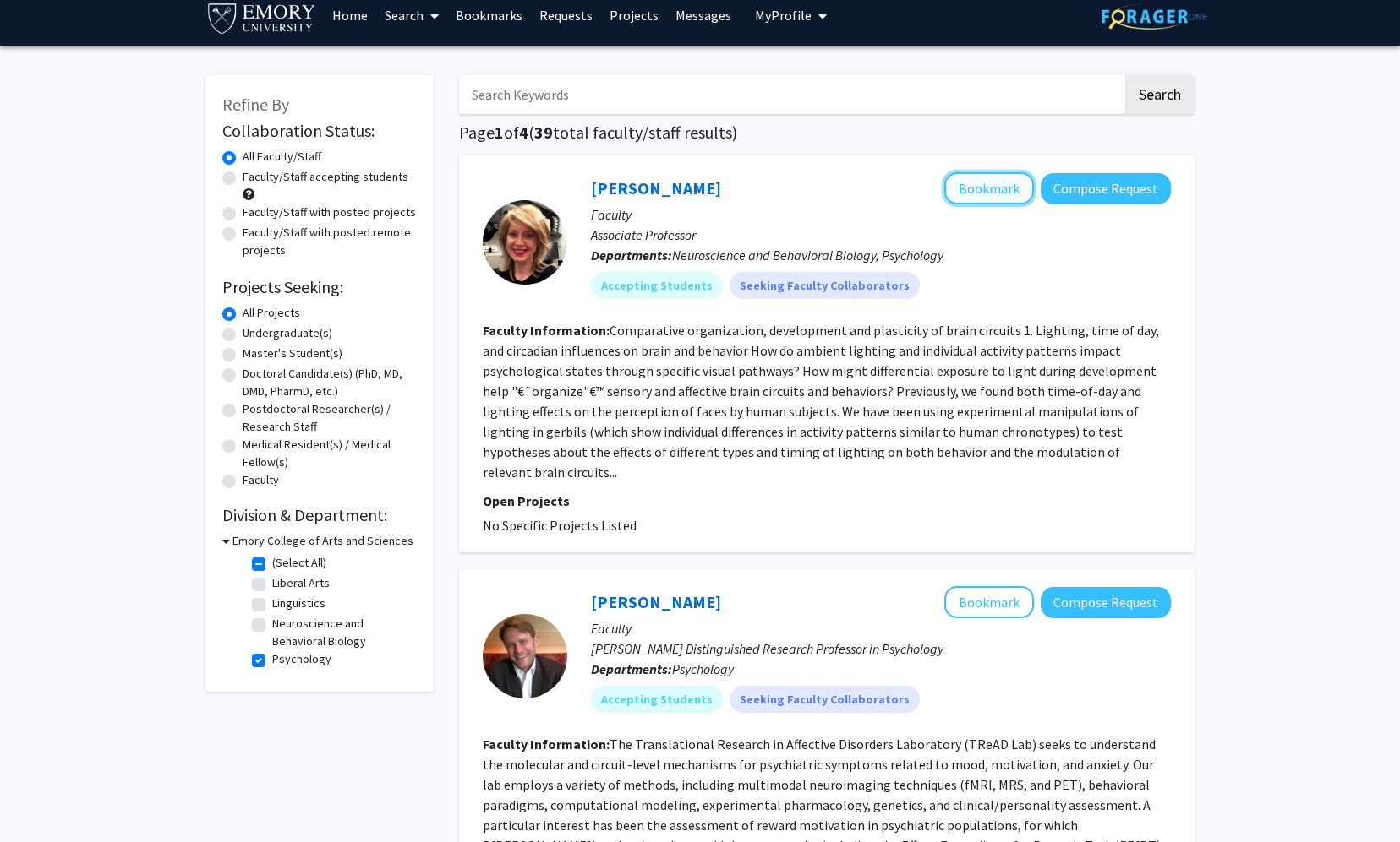
click at [810, 190] on button "Bookmark" at bounding box center [988, 188] width 89 height 32
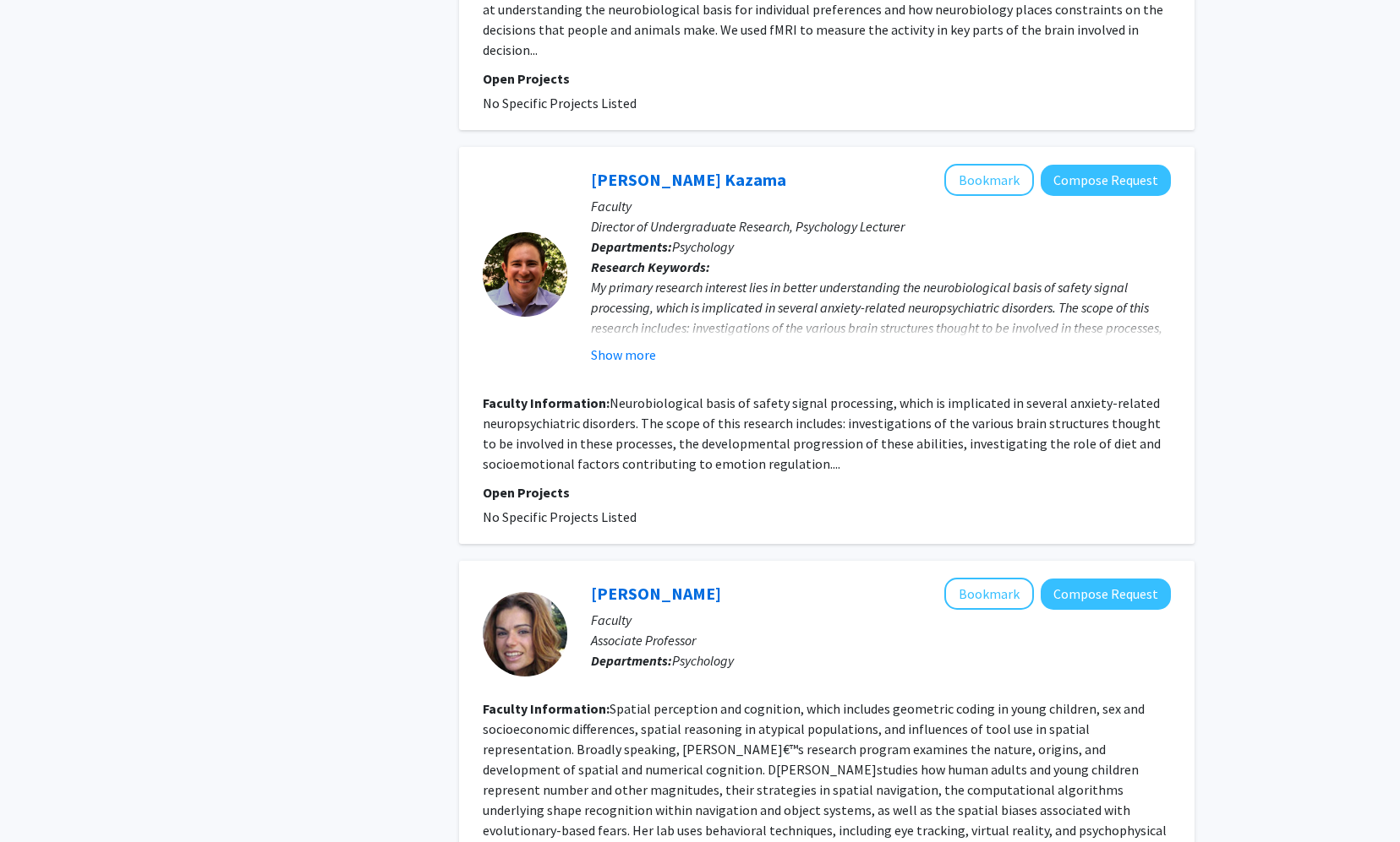
scroll to position [1613, 0]
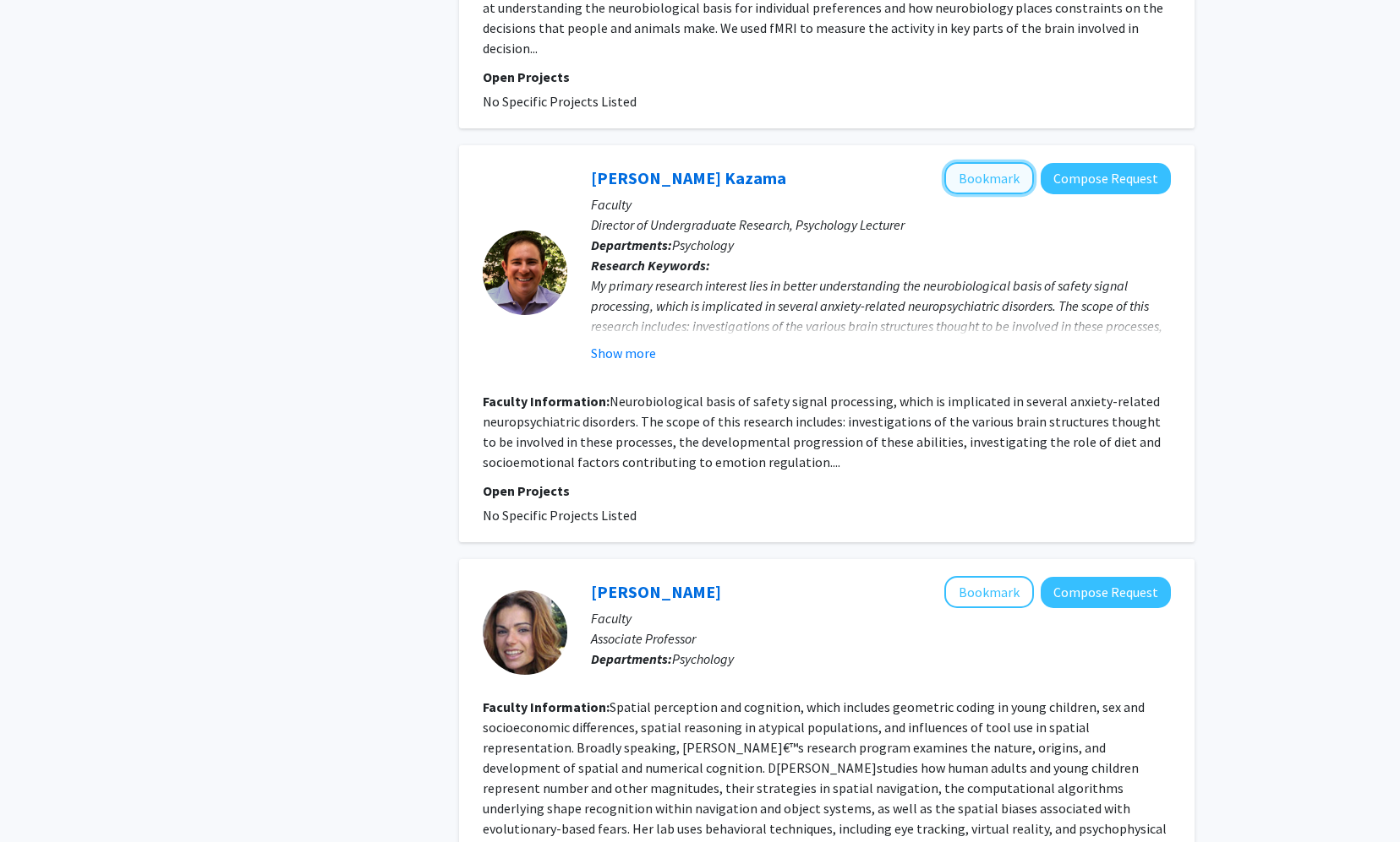
click at [810, 162] on button "Bookmark" at bounding box center [988, 177] width 89 height 32
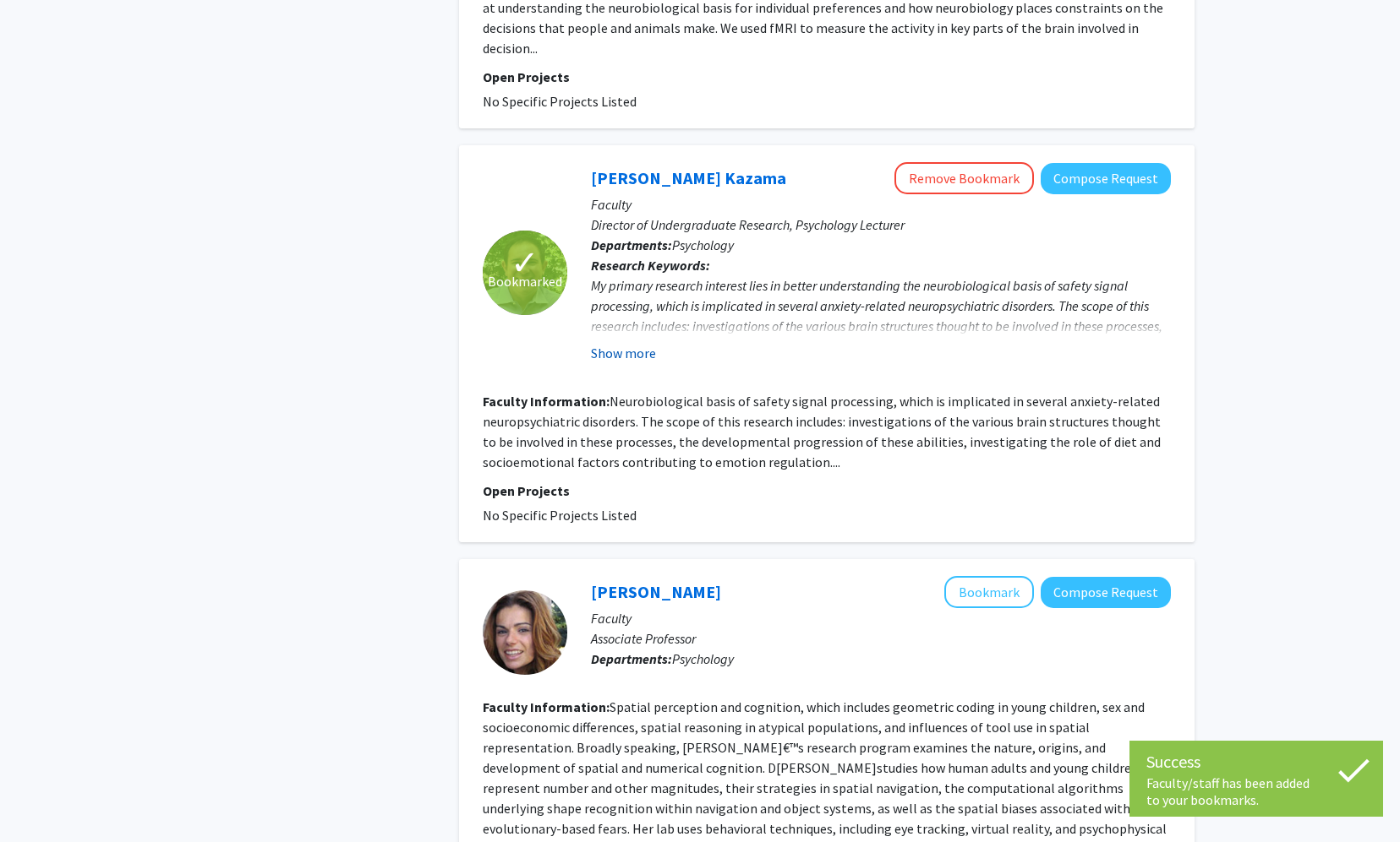
click at [641, 343] on button "Show more" at bounding box center [623, 352] width 65 height 20
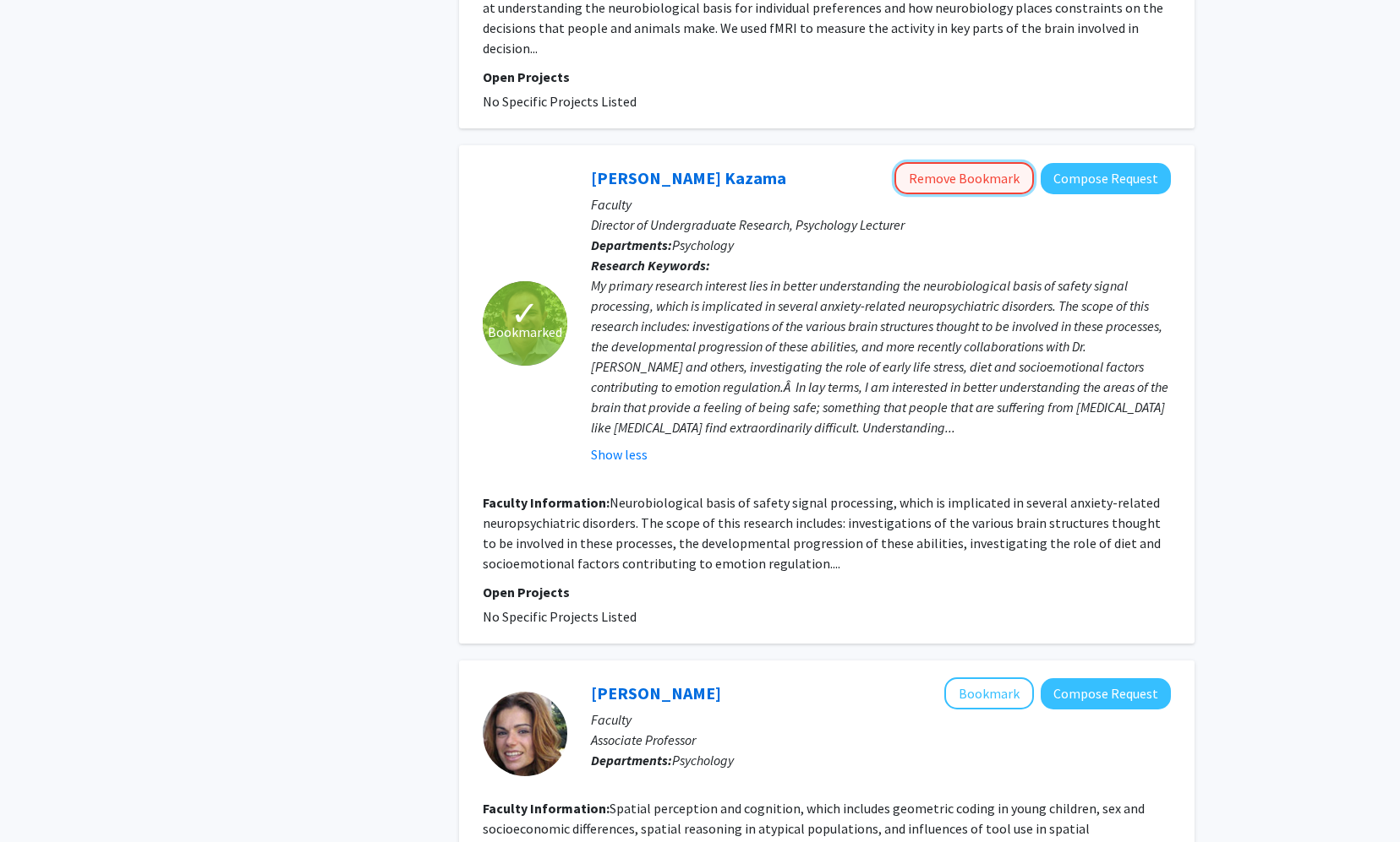
click at [810, 162] on button "Remove Bookmark" at bounding box center [964, 177] width 139 height 32
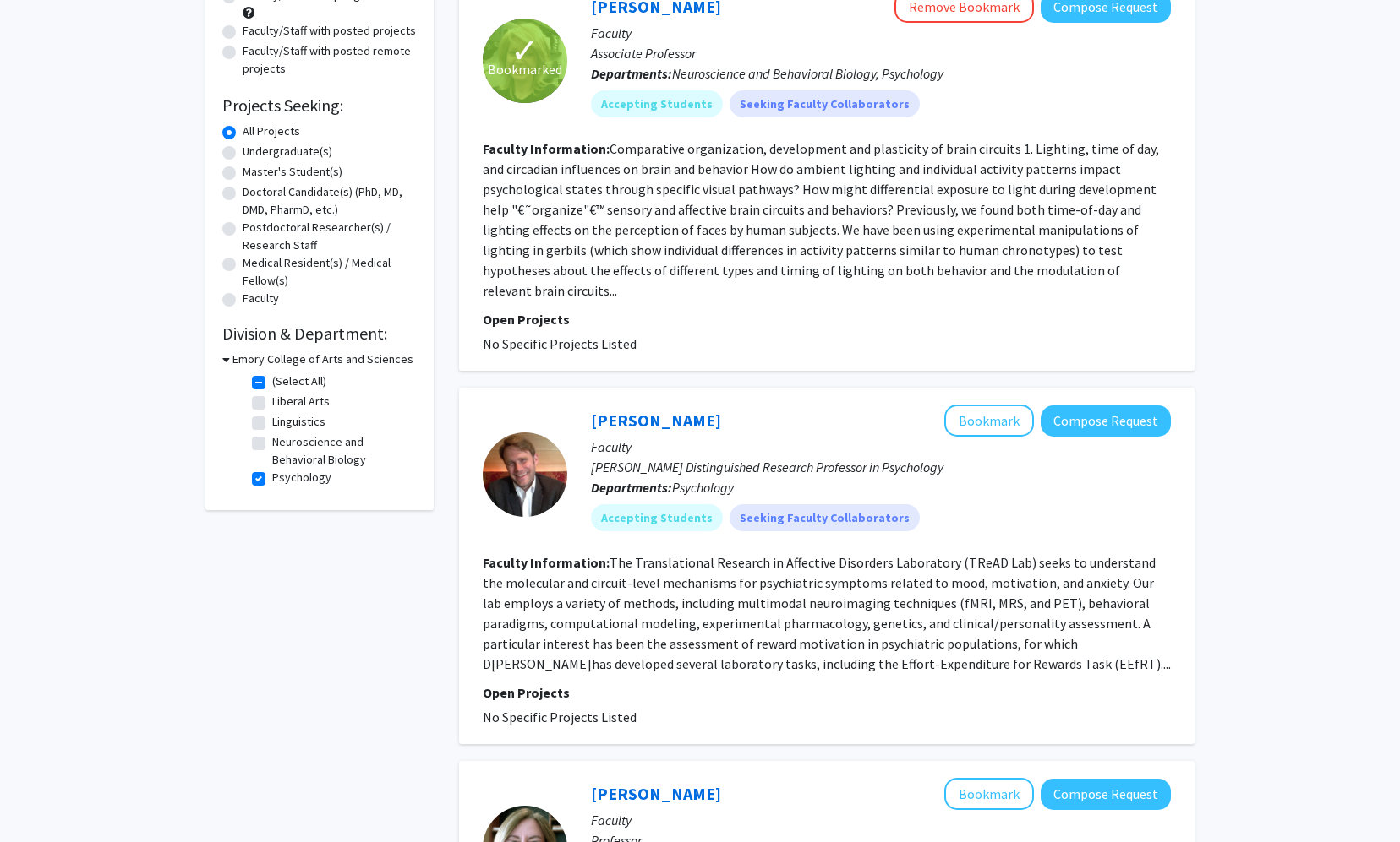
scroll to position [197, 0]
click at [272, 476] on label "Psychology" at bounding box center [301, 477] width 59 height 17
click at [272, 476] on input "Psychology" at bounding box center [277, 473] width 11 height 11
checkbox input "false"
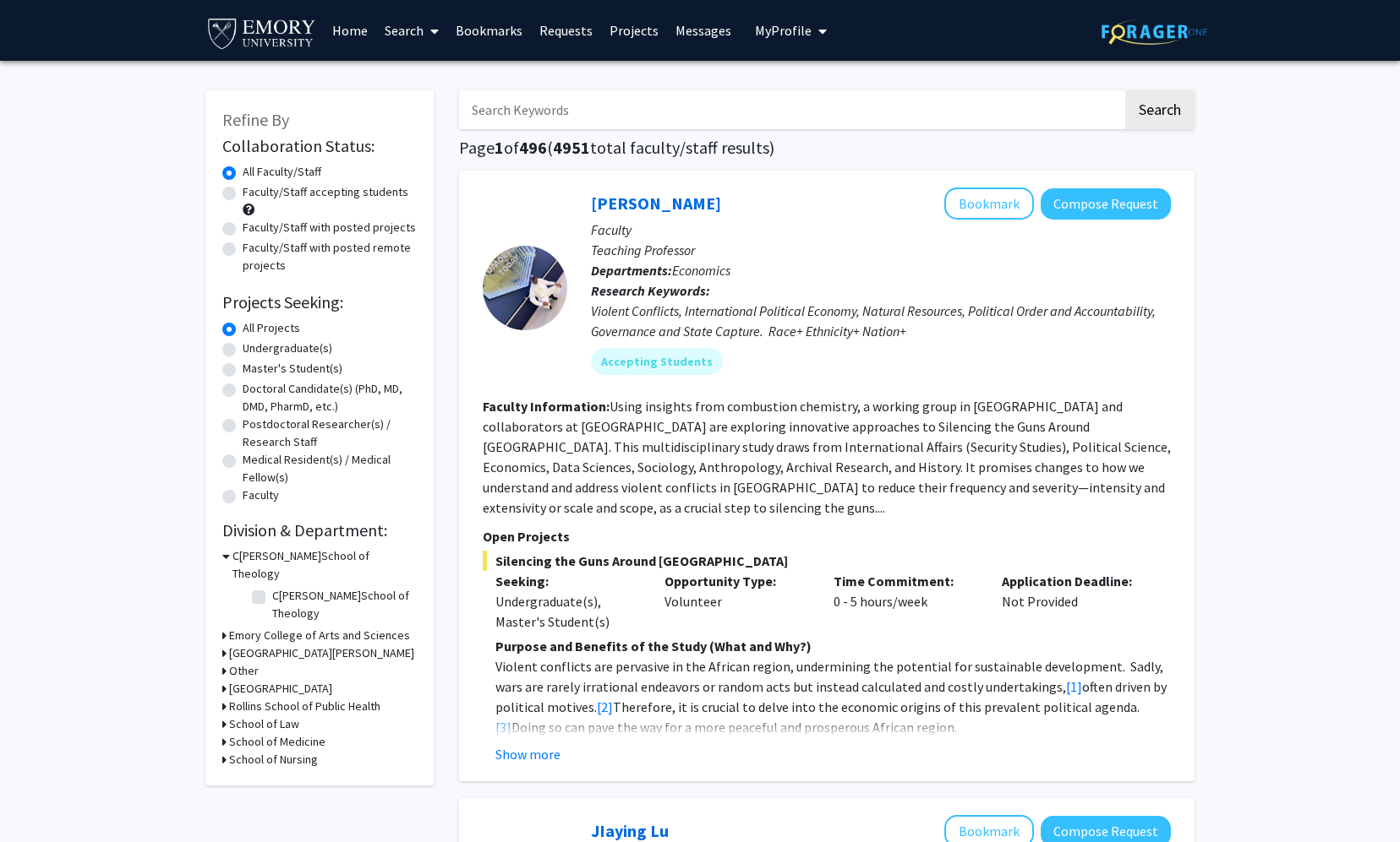
click at [252, 627] on h3 "Emory College of Arts and Sciences" at bounding box center [319, 635] width 181 height 17
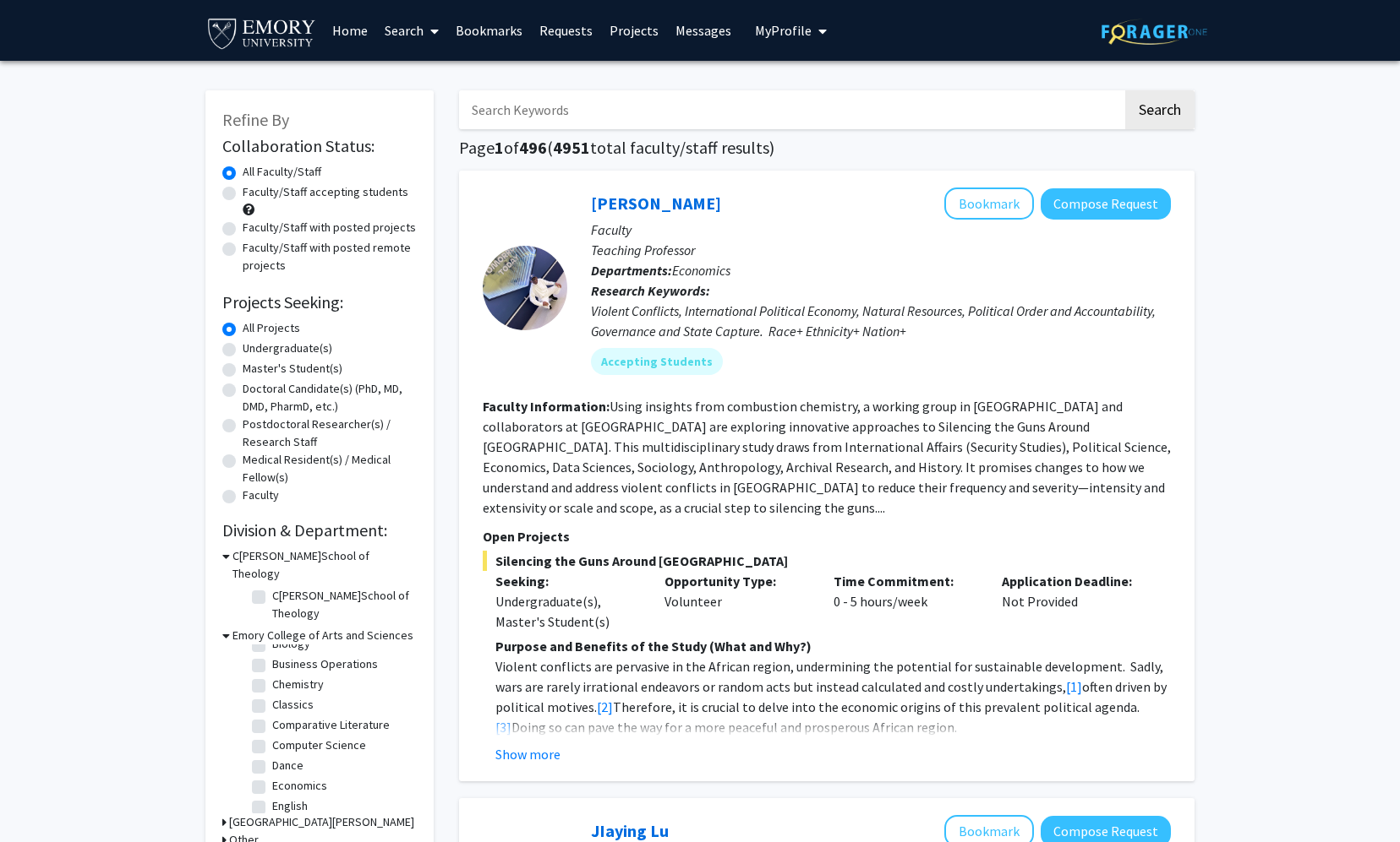
scroll to position [113, 0]
click at [272, 678] on label "Chemistry" at bounding box center [298, 686] width 52 height 17
click at [272, 678] on input "Chemistry" at bounding box center [277, 683] width 11 height 11
checkbox input "true"
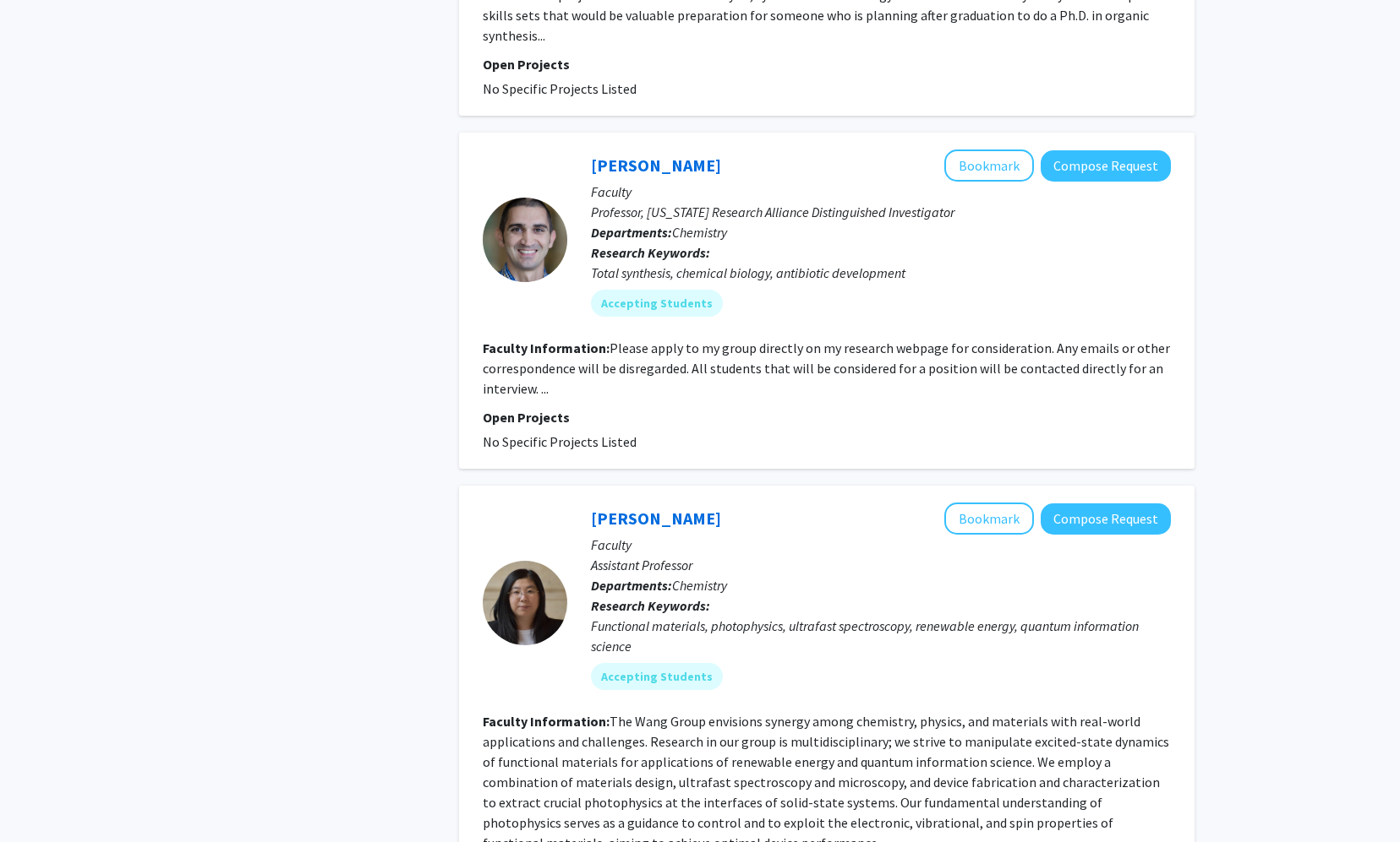
scroll to position [1049, 0]
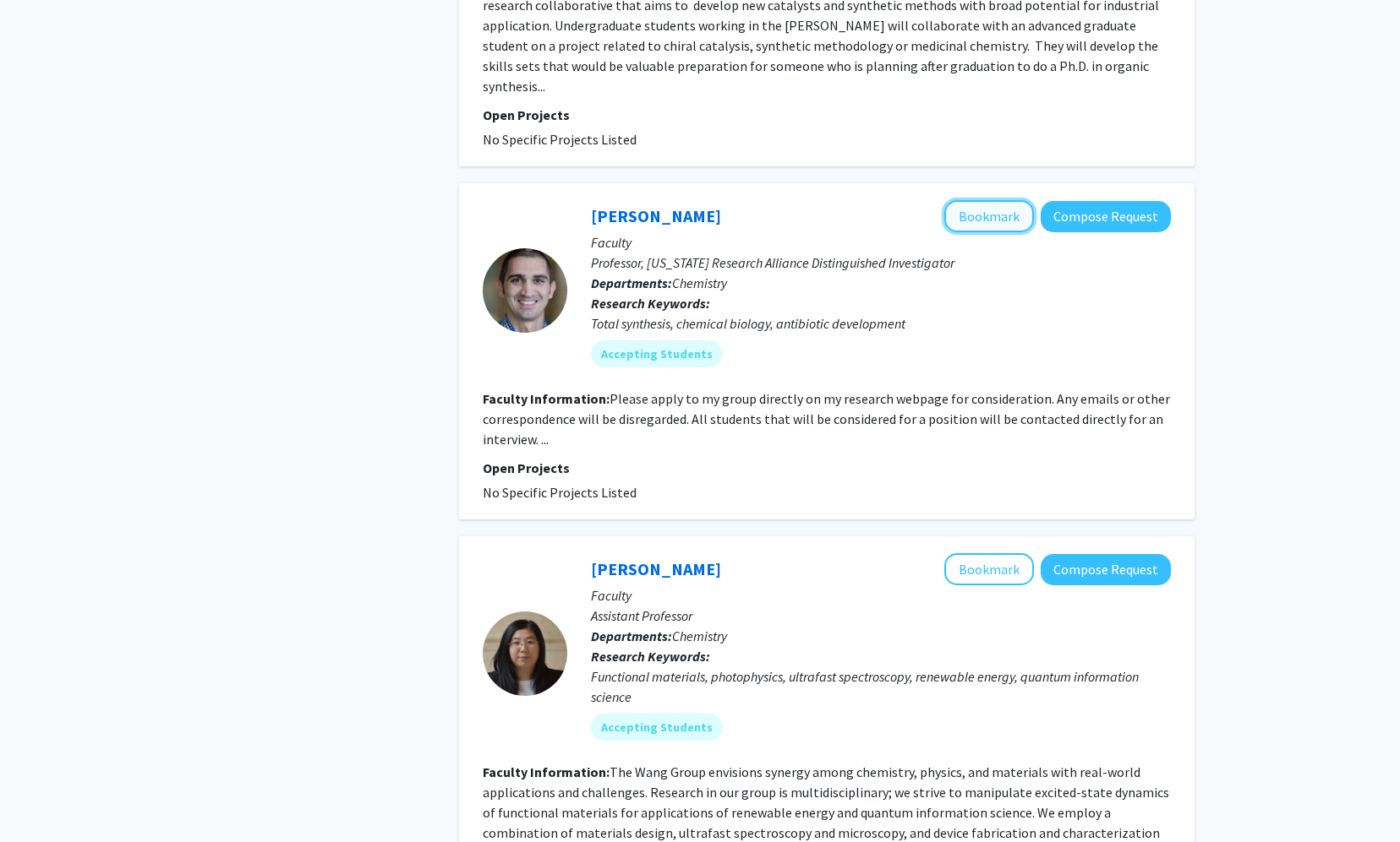
click at [810, 200] on button "Bookmark" at bounding box center [988, 215] width 89 height 32
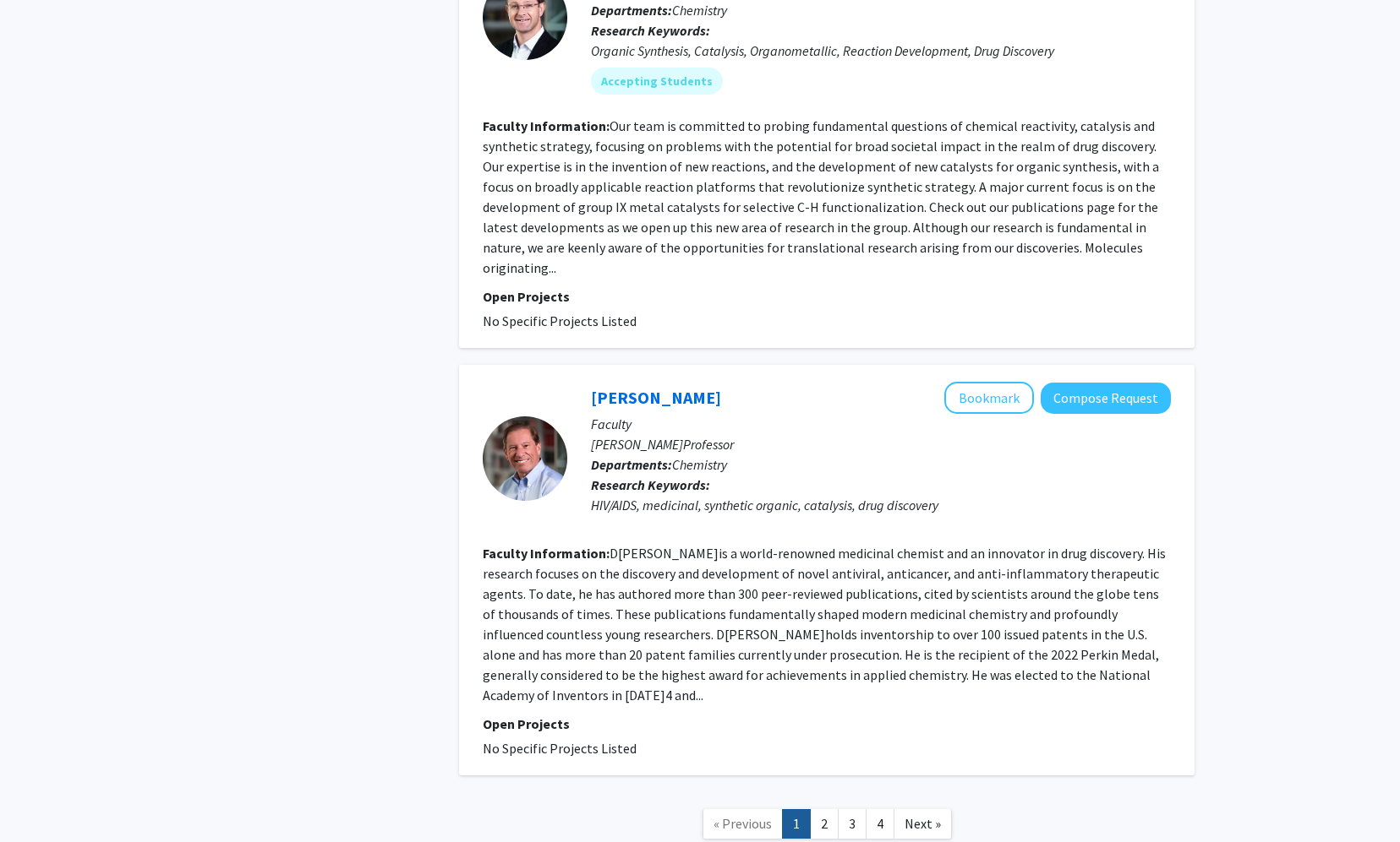
scroll to position [3601, 0]
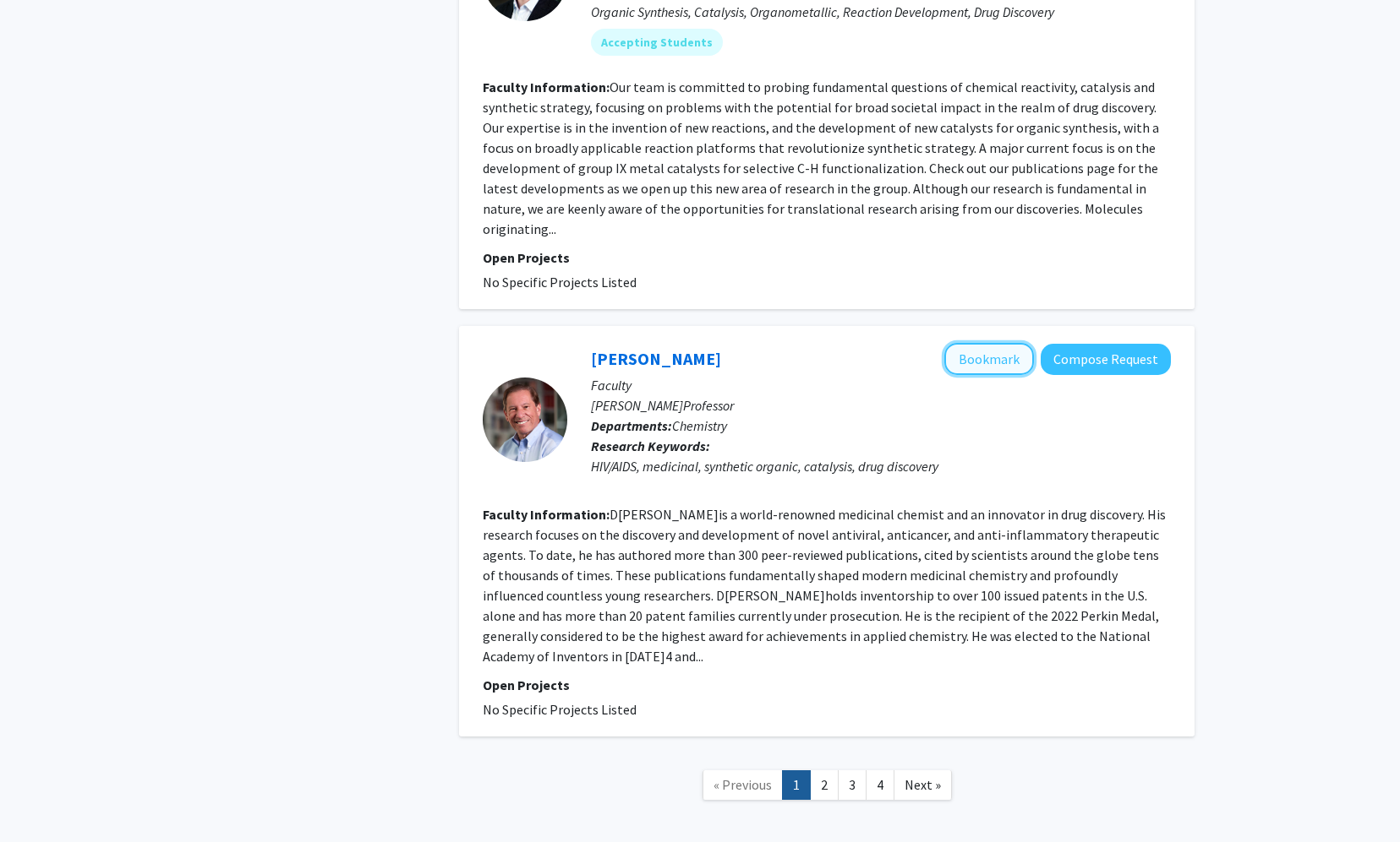
click at [810, 343] on button "Bookmark" at bounding box center [988, 358] width 89 height 32
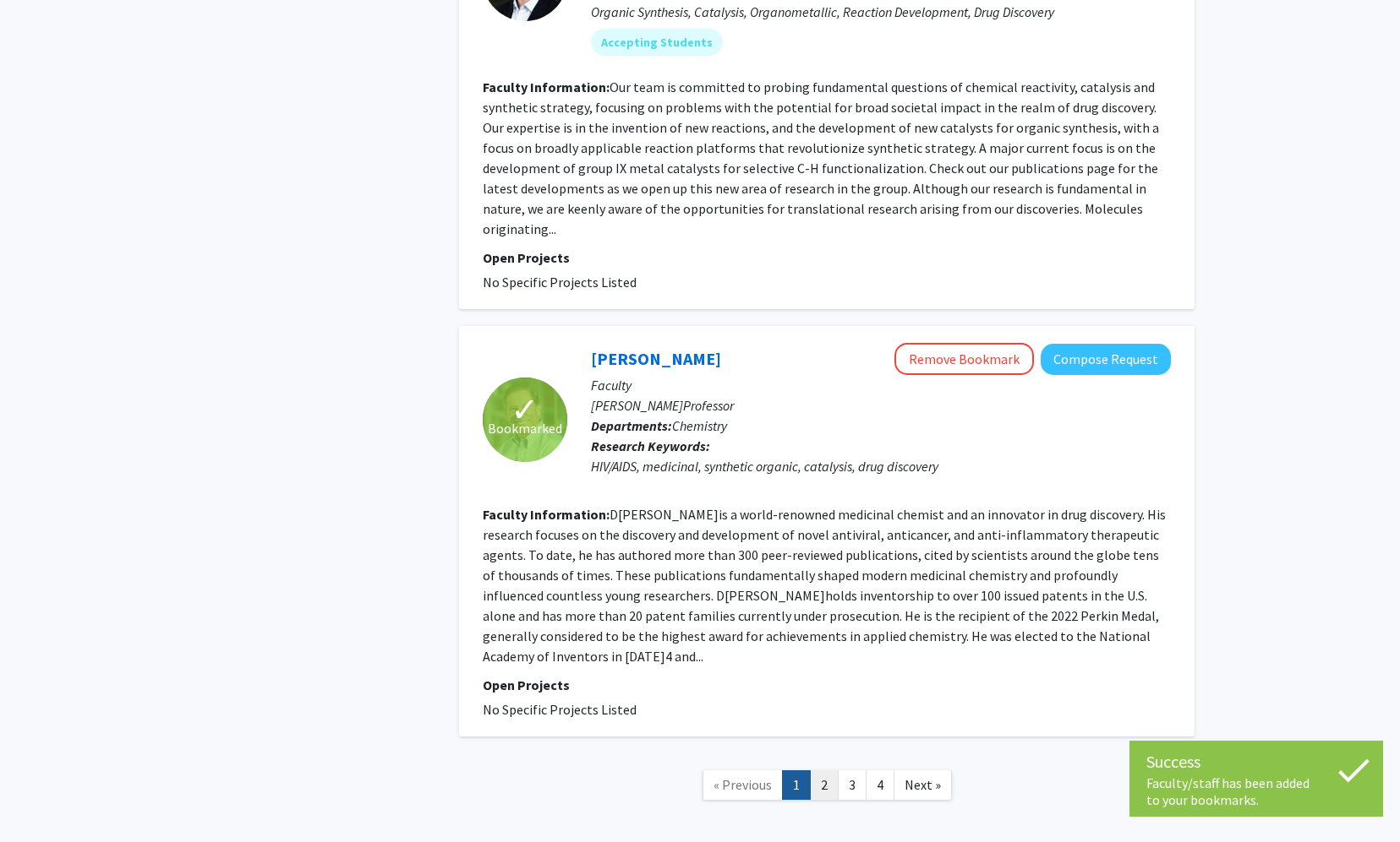
click at [810, 770] on link "2" at bounding box center [823, 785] width 29 height 29
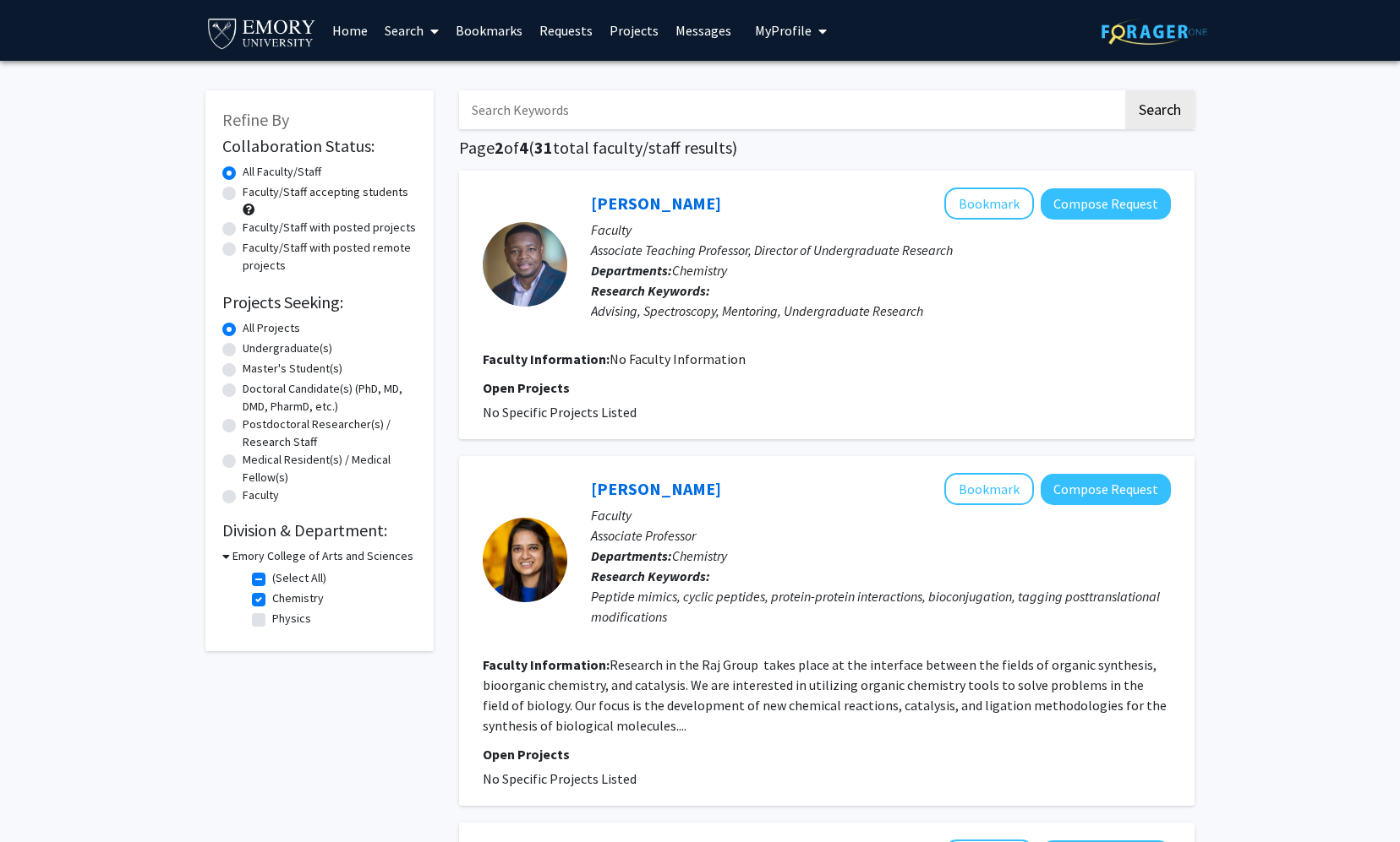
click at [258, 556] on h3 "Emory College of Arts and Sciences" at bounding box center [322, 556] width 181 height 17
click at [258, 556] on h3 "Emory College of Arts and Sciences" at bounding box center [319, 556] width 181 height 17
click at [272, 595] on label "Chemistry" at bounding box center [298, 598] width 52 height 17
click at [272, 595] on input "Chemistry" at bounding box center [277, 595] width 11 height 11
checkbox input "false"
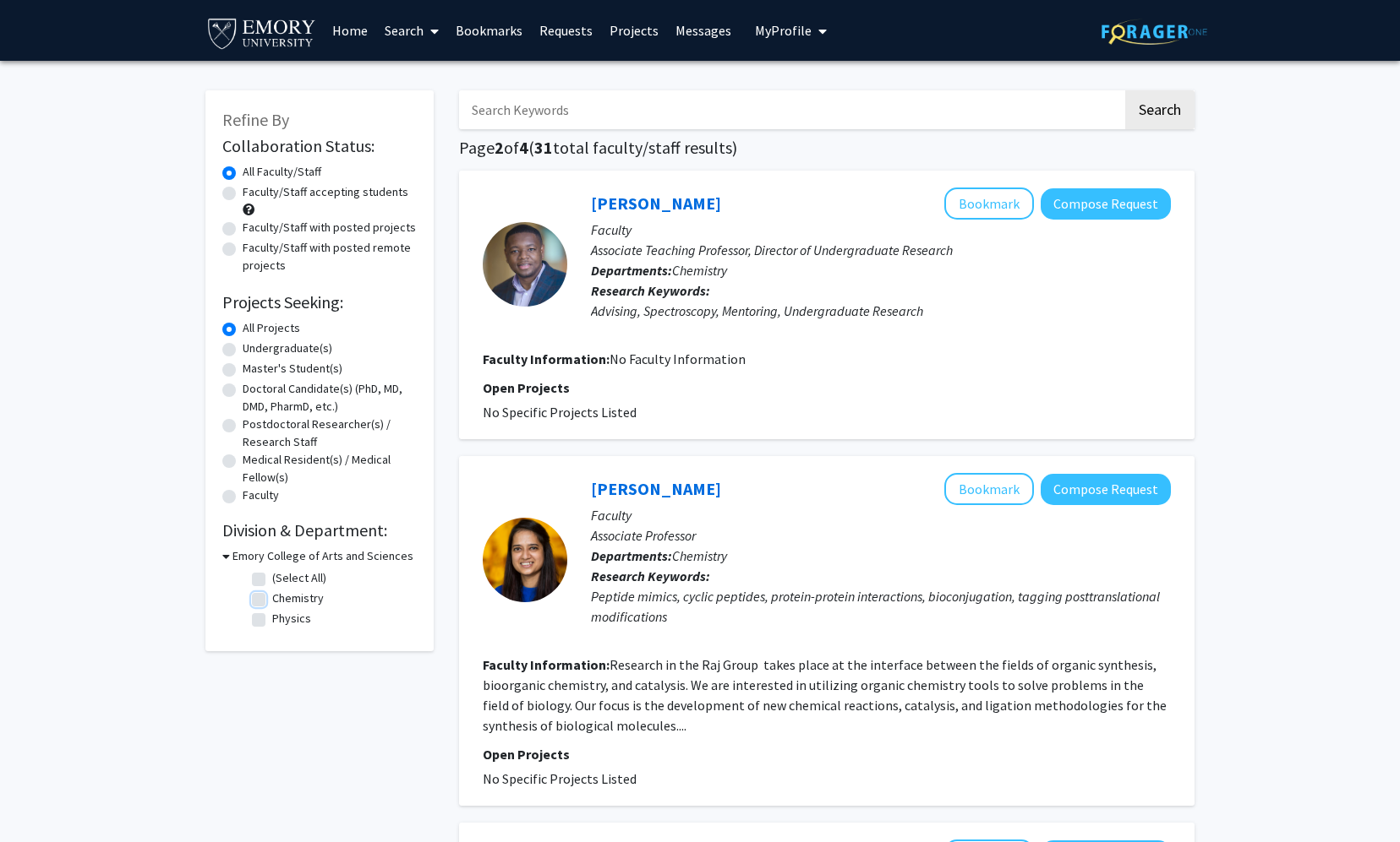
checkbox input "false"
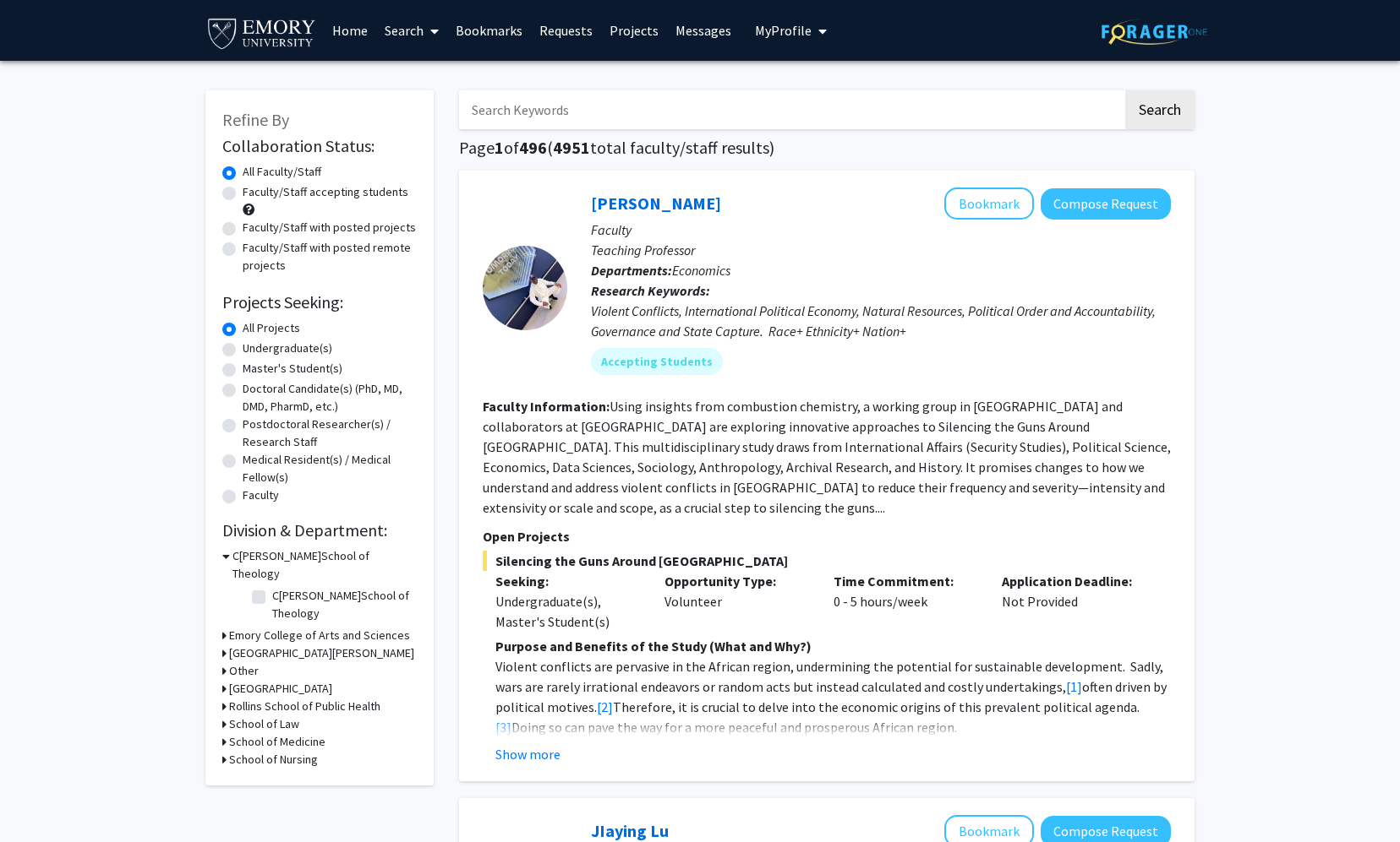
click at [251, 733] on h3 "School of Medicine" at bounding box center [277, 742] width 96 height 17
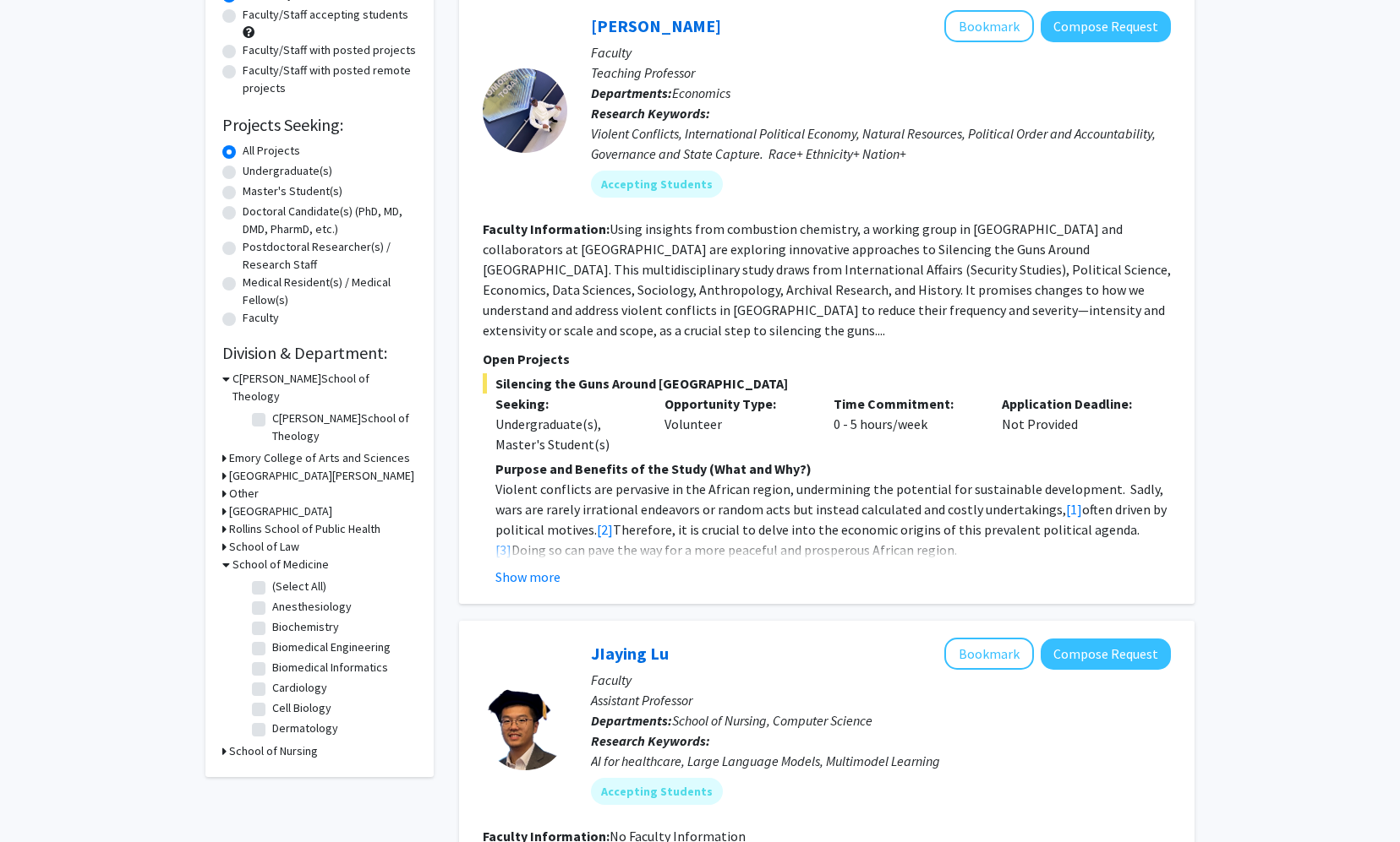
scroll to position [180, 0]
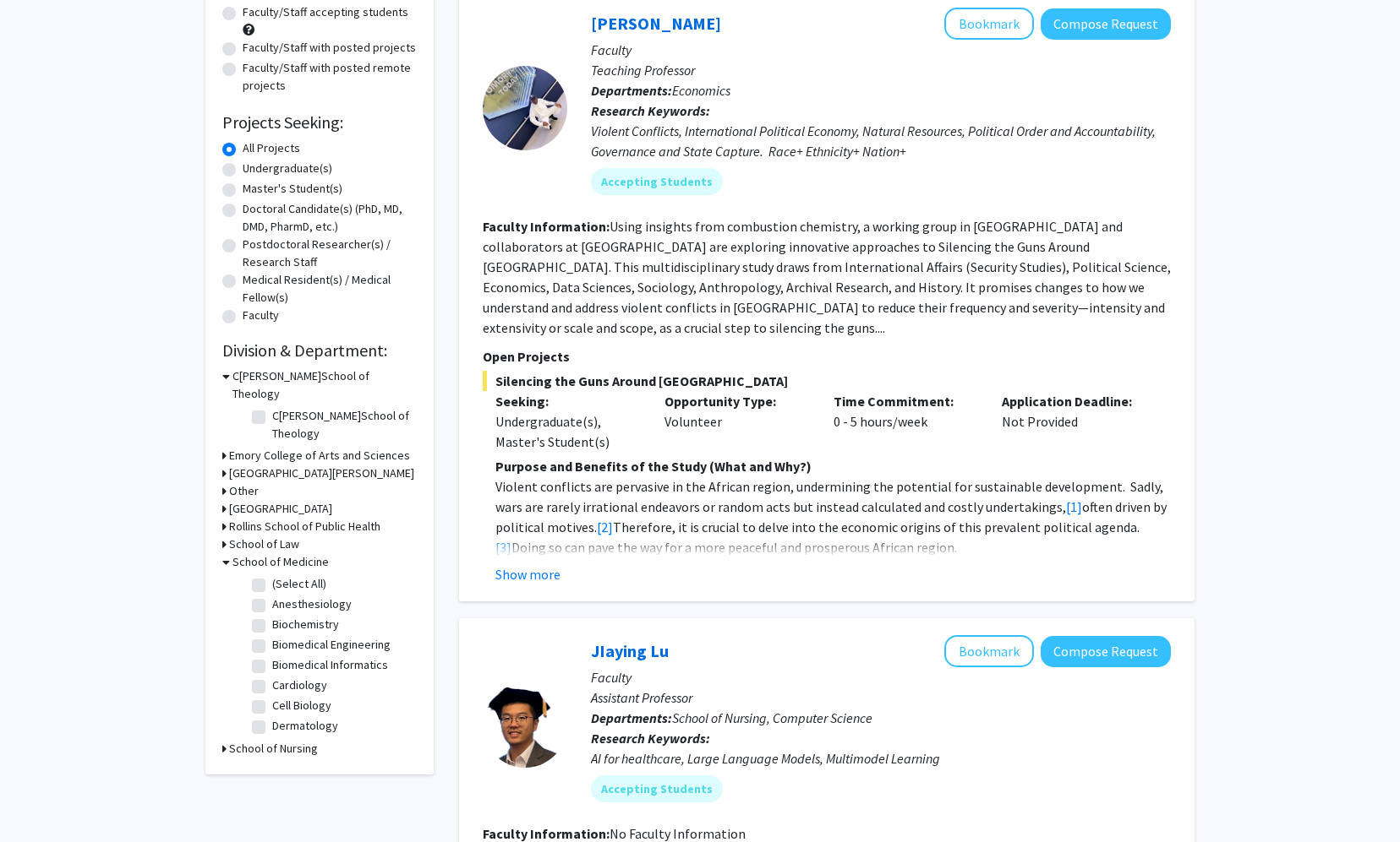
click at [272, 616] on label "Biochemistry" at bounding box center [305, 625] width 67 height 17
click at [272, 616] on input "Biochemistry" at bounding box center [277, 621] width 11 height 11
checkbox input "true"
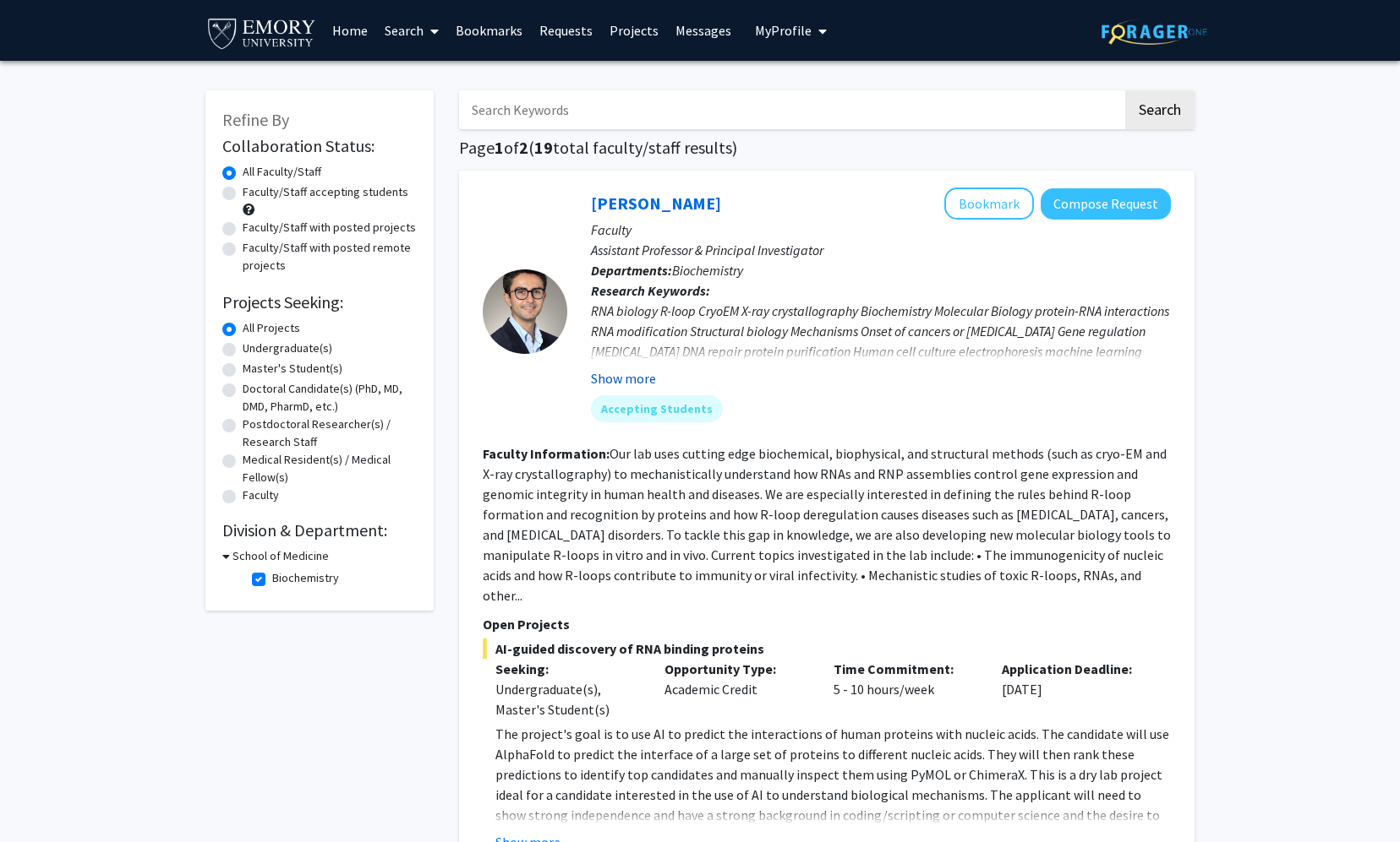
click at [633, 377] on button "Show more" at bounding box center [623, 378] width 65 height 20
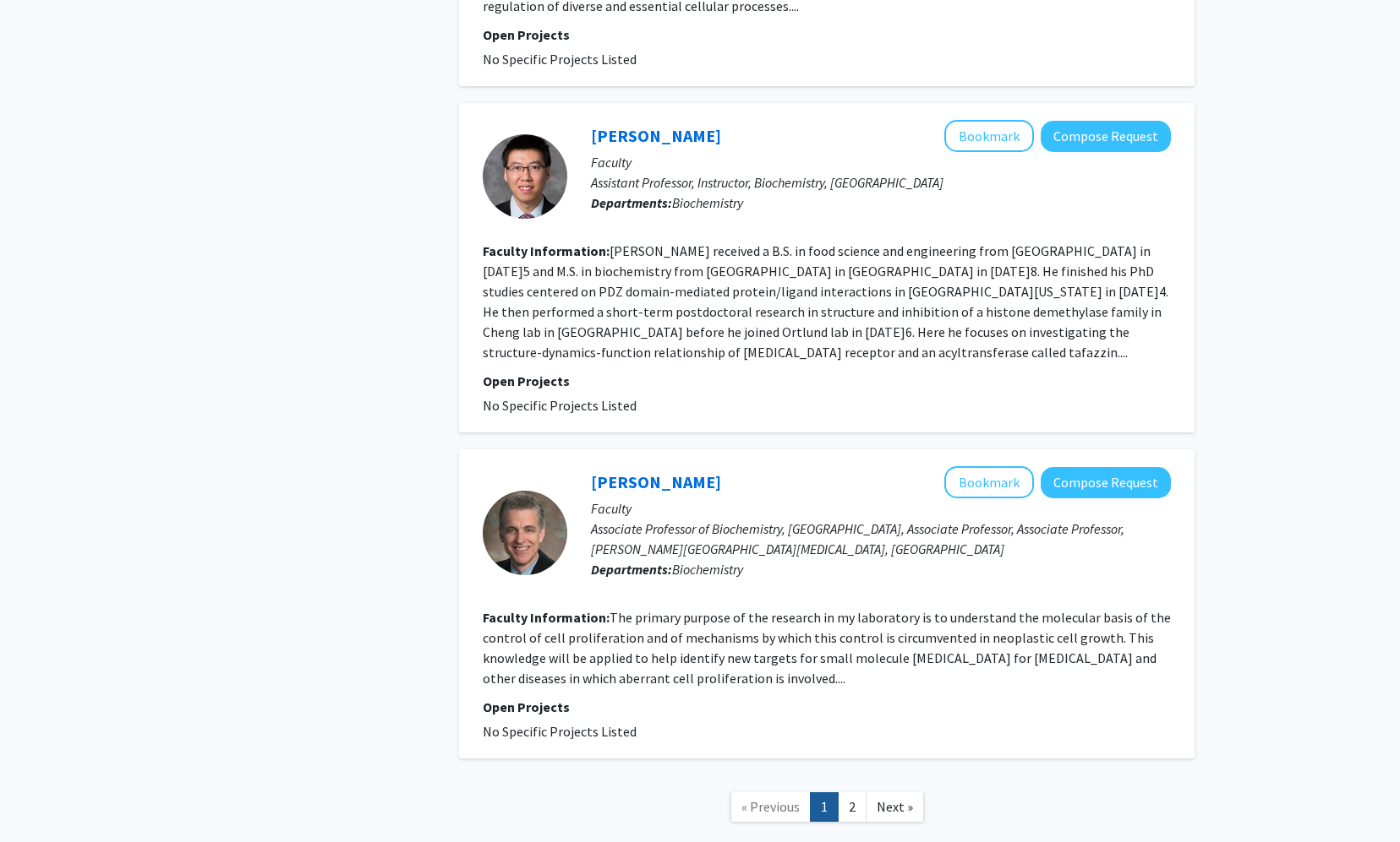
scroll to position [3481, 0]
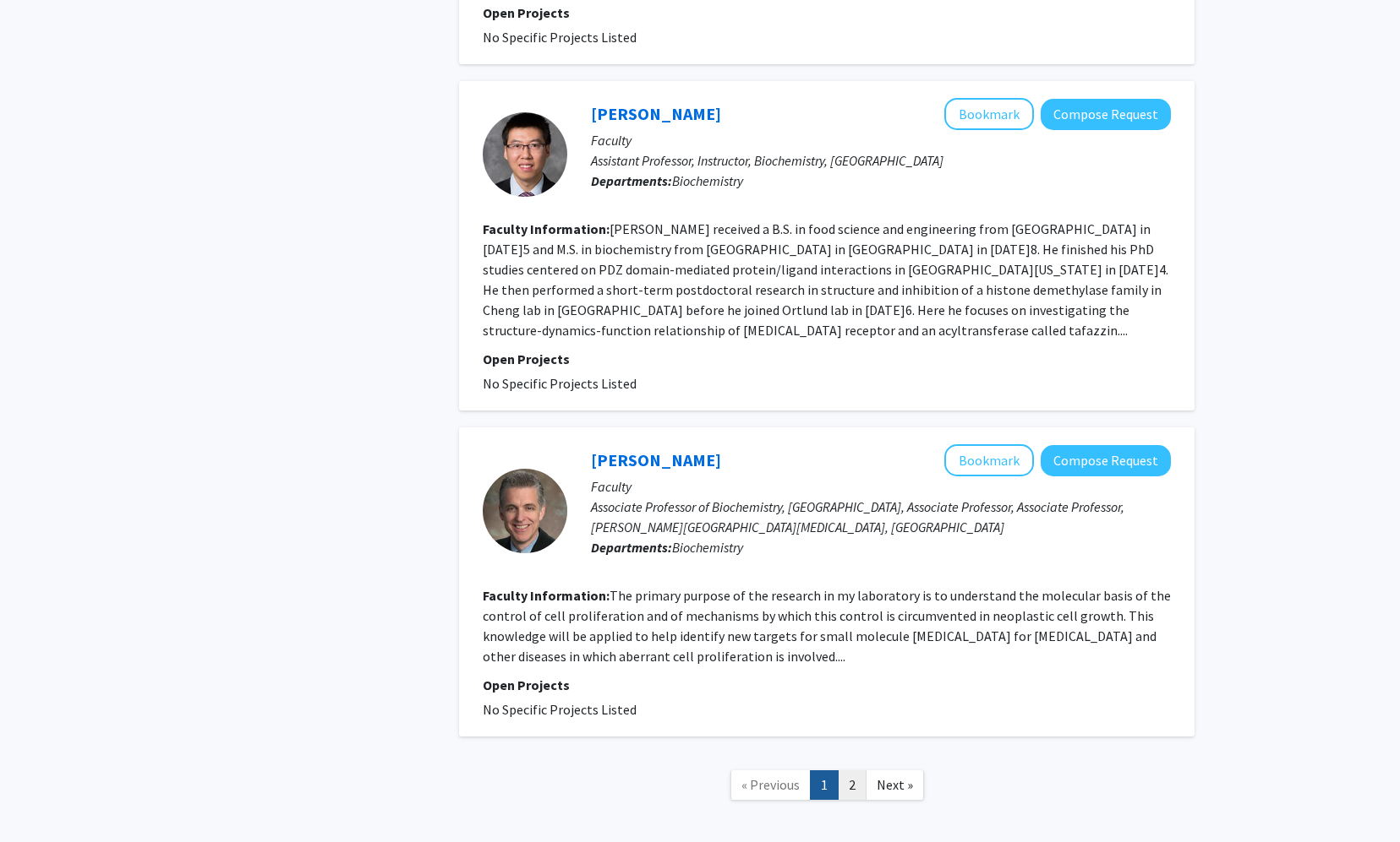
click at [810, 770] on link "2" at bounding box center [851, 785] width 29 height 29
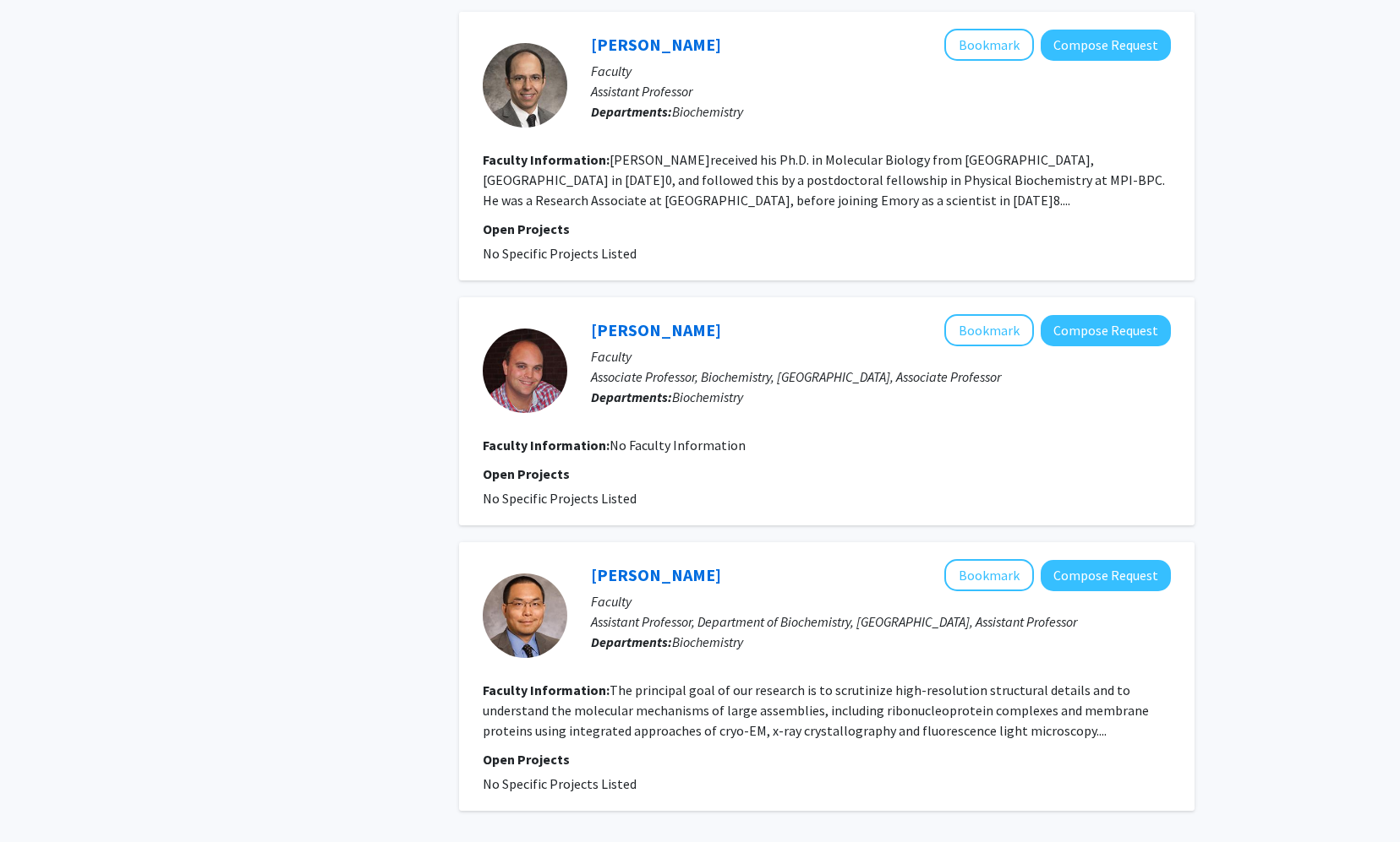
scroll to position [1845, 0]
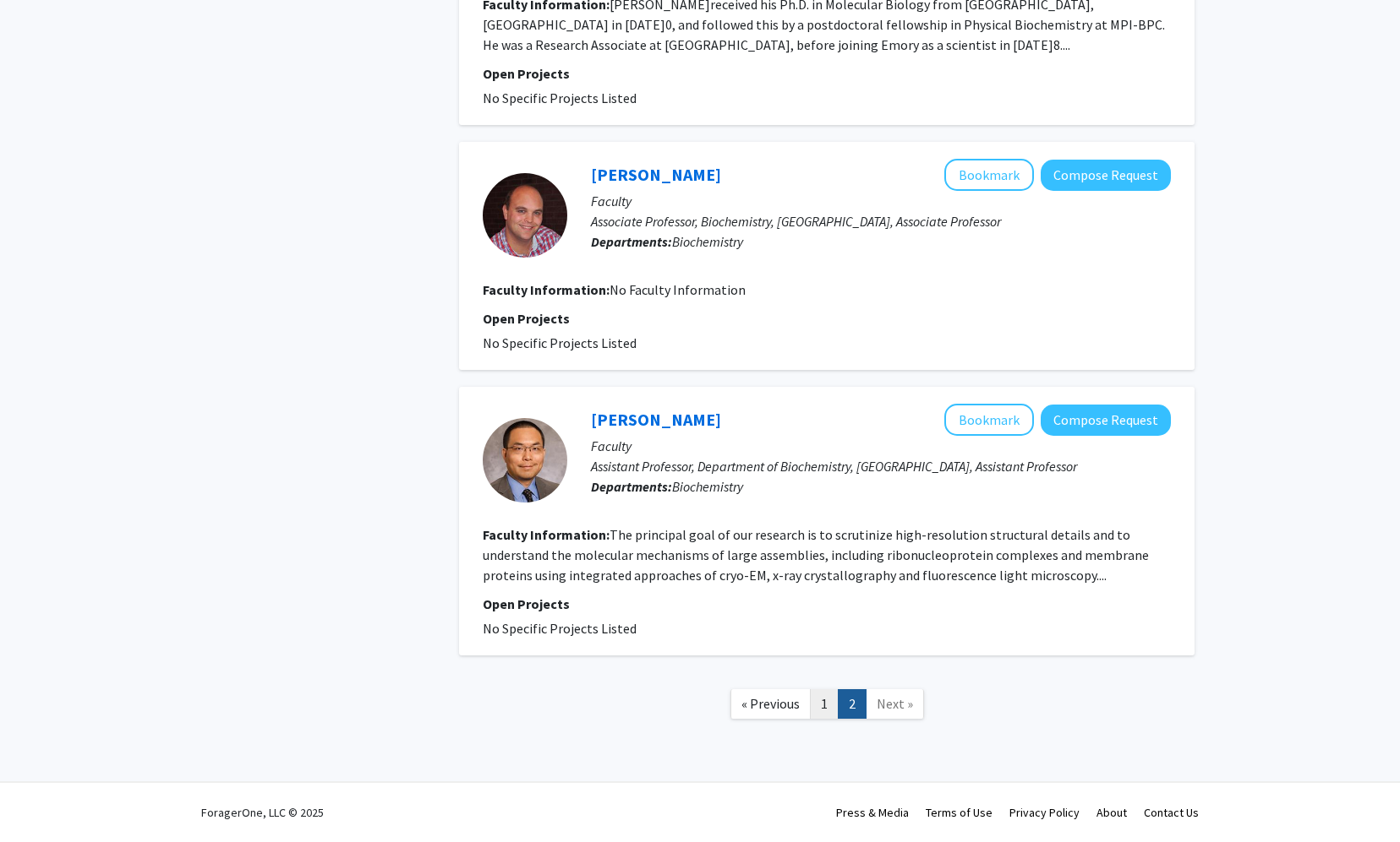
click at [810, 693] on link "1" at bounding box center [823, 704] width 29 height 29
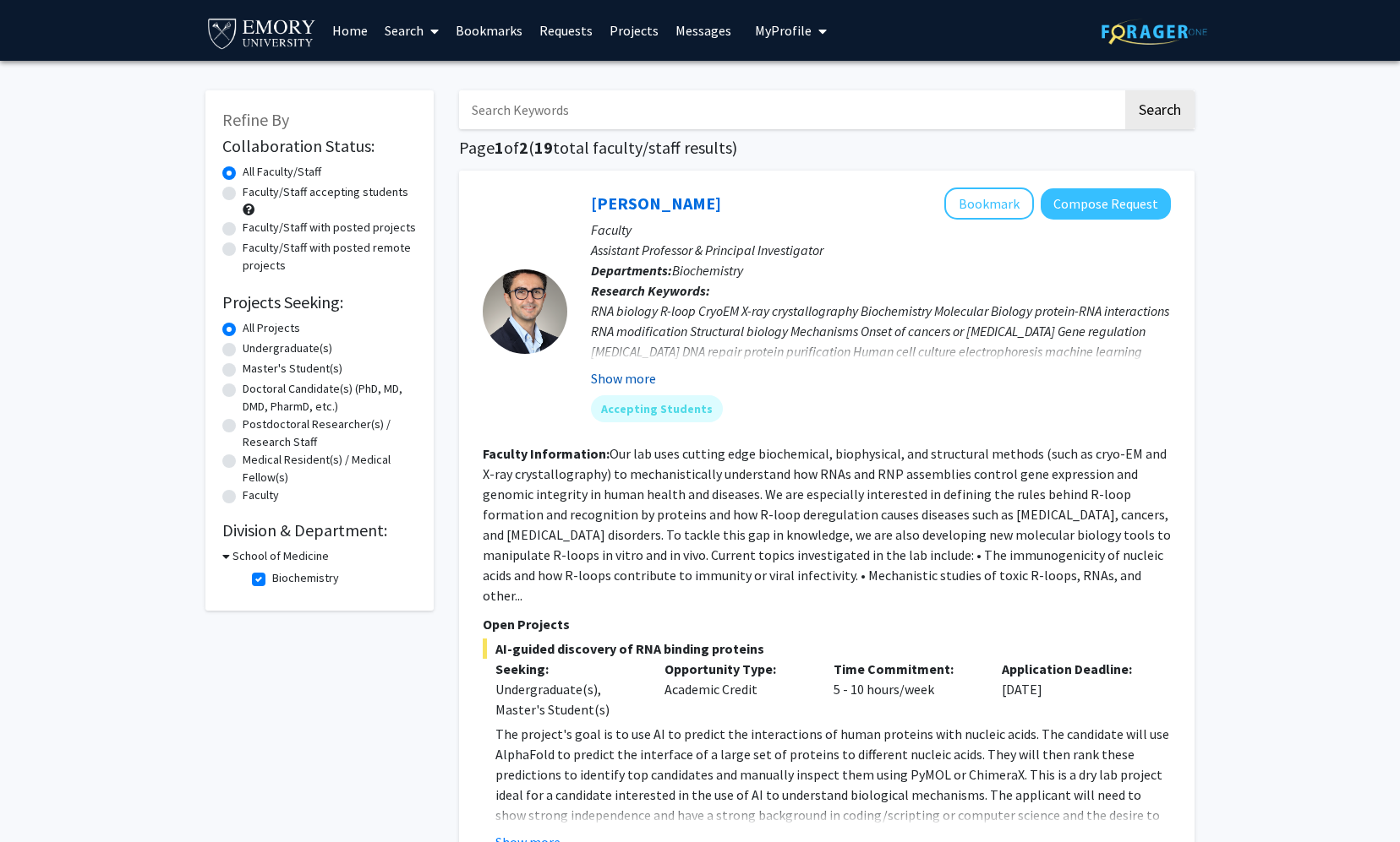
click at [629, 371] on button "Show more" at bounding box center [623, 378] width 65 height 20
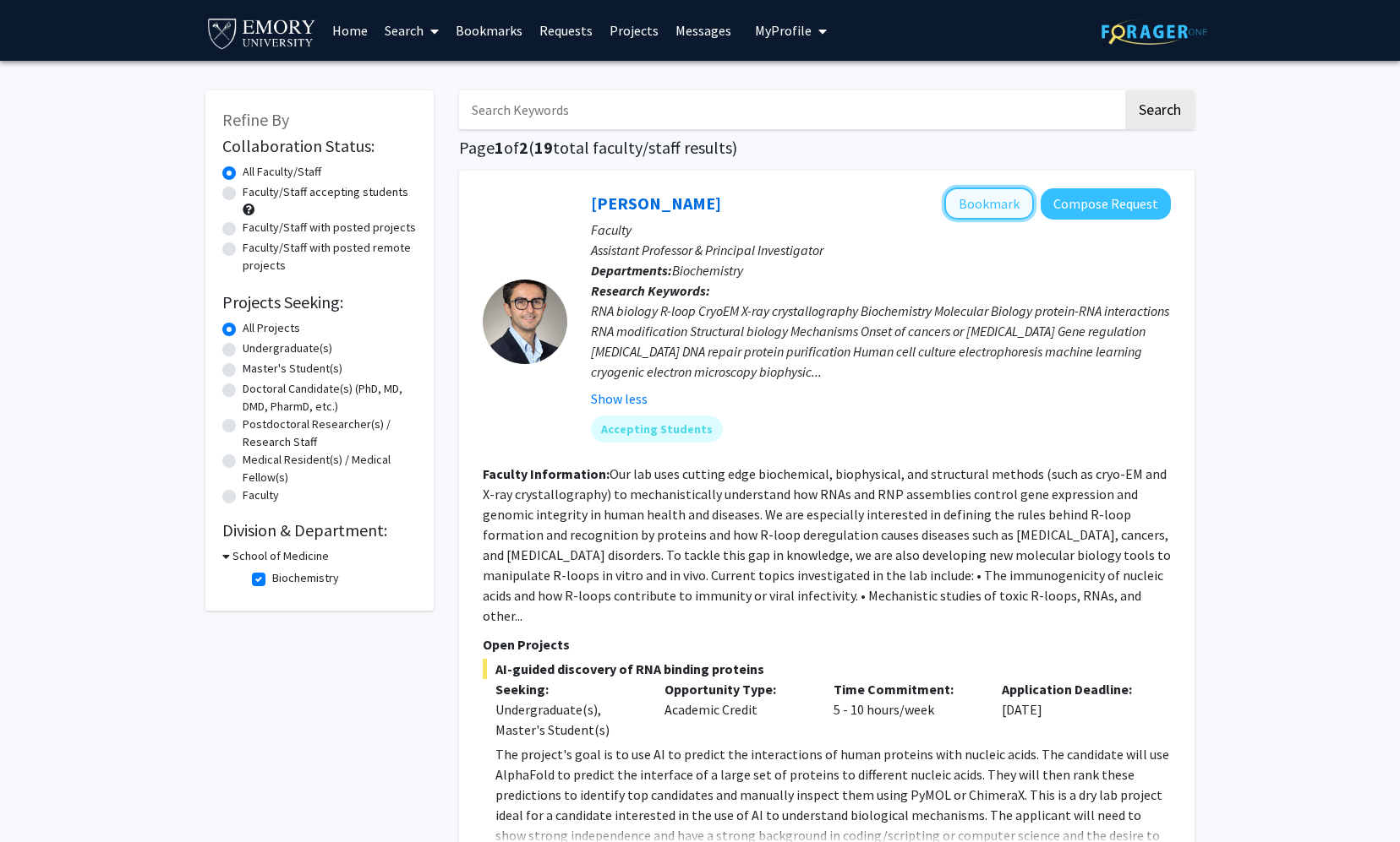
click at [810, 212] on button "Bookmark" at bounding box center [988, 203] width 89 height 32
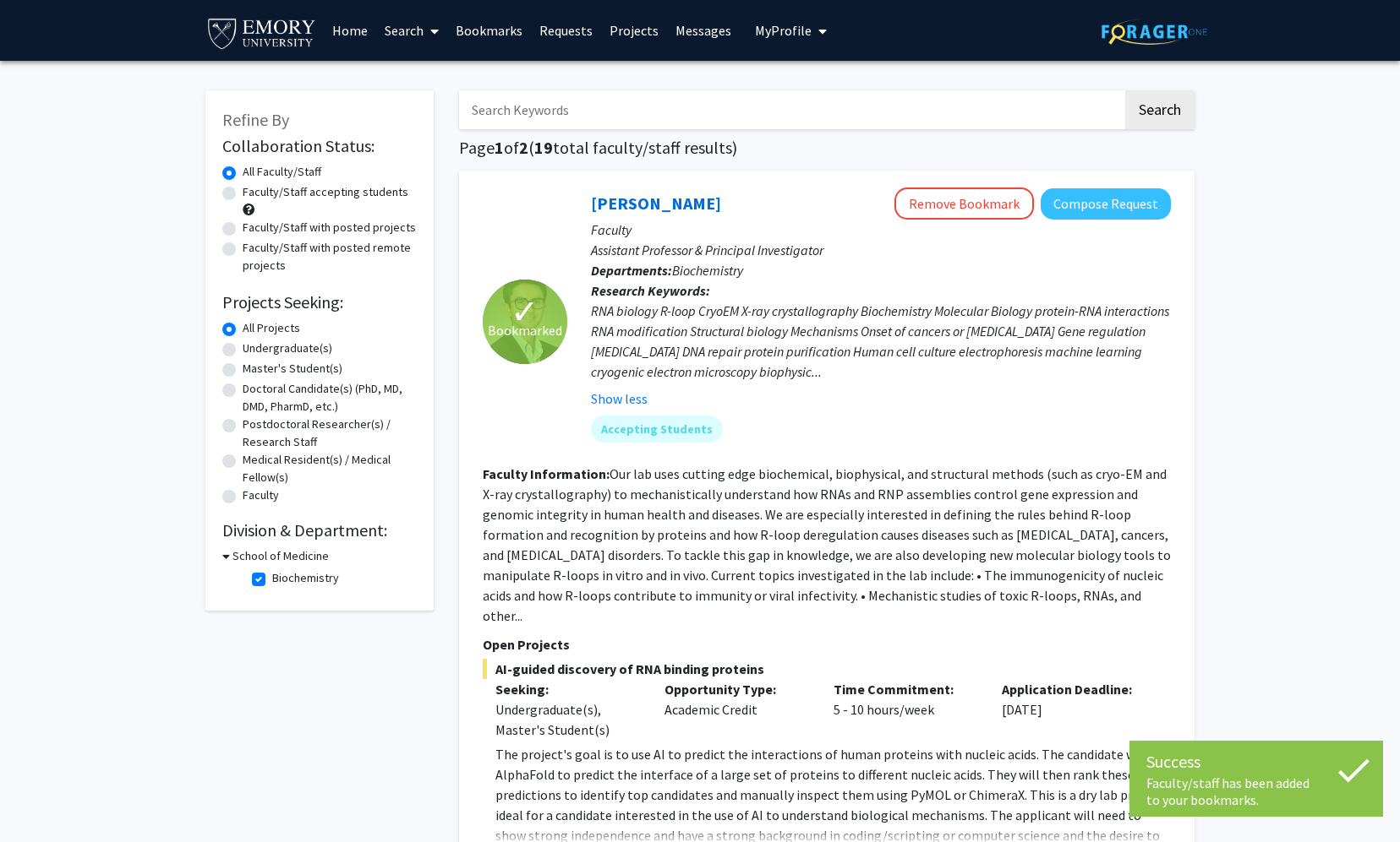
click at [264, 555] on h3 "School of Medicine" at bounding box center [280, 556] width 96 height 17
click at [259, 558] on h3 "School of Medicine" at bounding box center [277, 556] width 96 height 17
click at [272, 581] on label "Biochemistry" at bounding box center [305, 578] width 67 height 17
click at [272, 581] on input "Biochemistry" at bounding box center [277, 575] width 11 height 11
checkbox input "false"
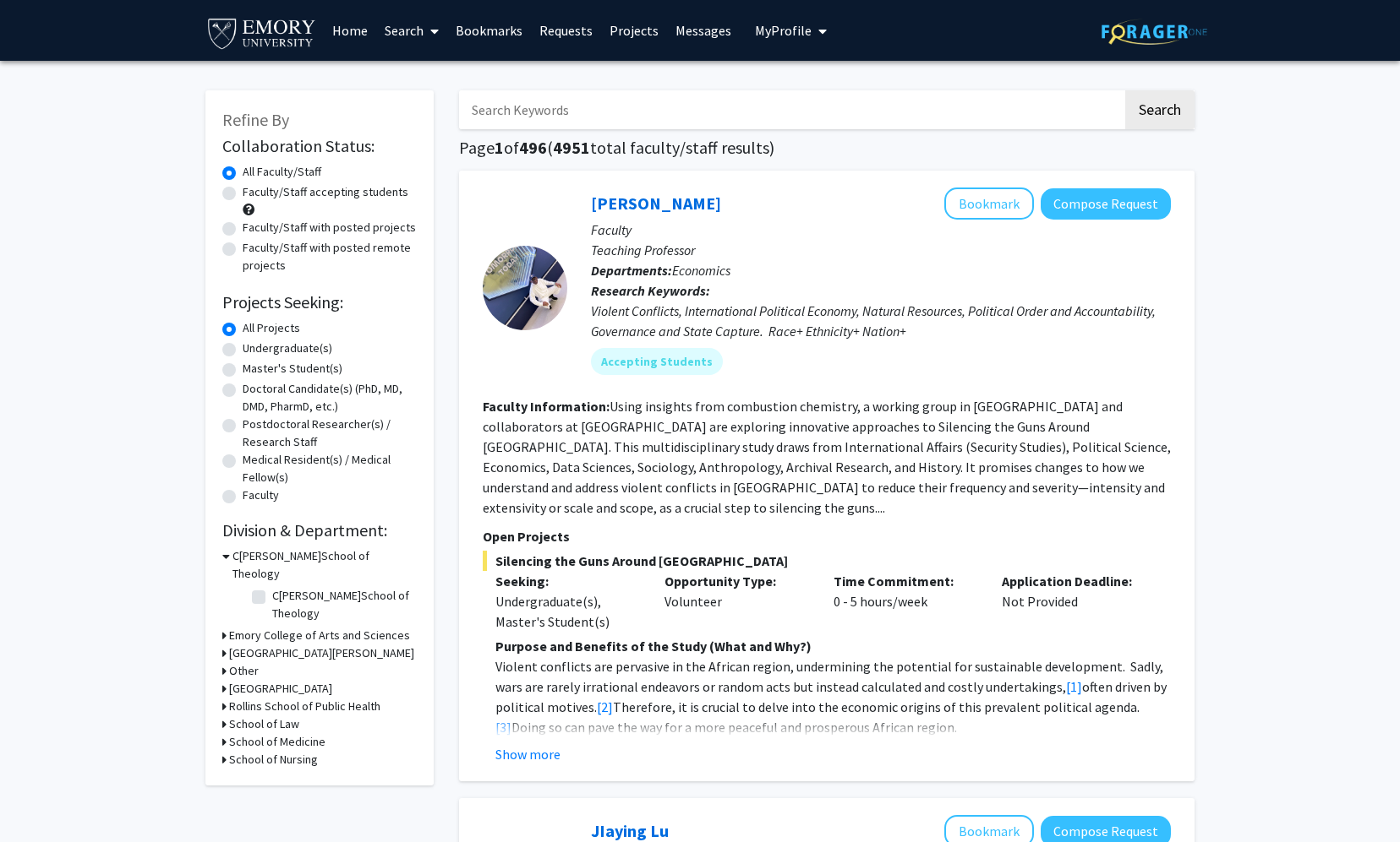
click at [265, 733] on h3 "School of Medicine" at bounding box center [277, 742] width 96 height 17
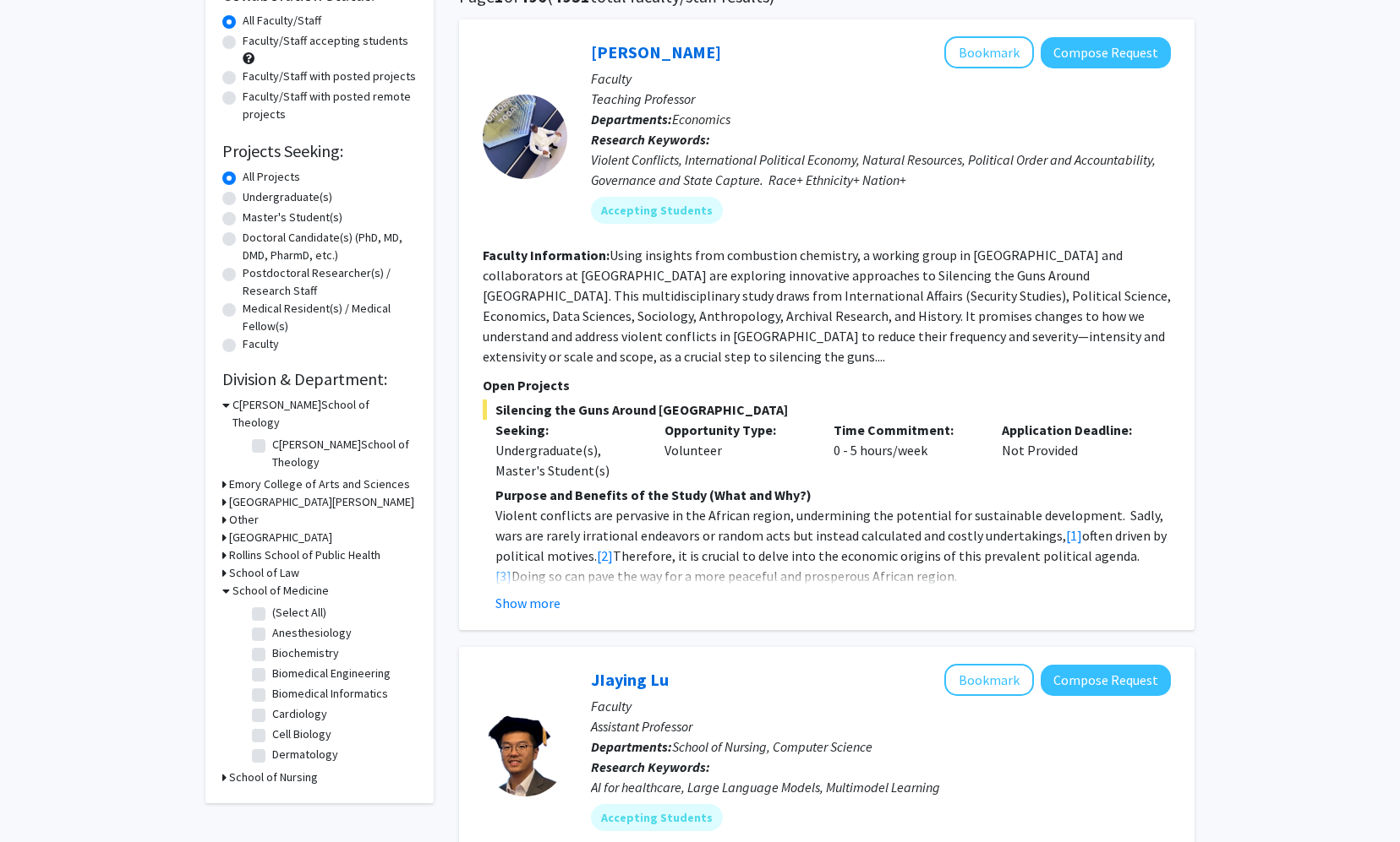
scroll to position [155, 0]
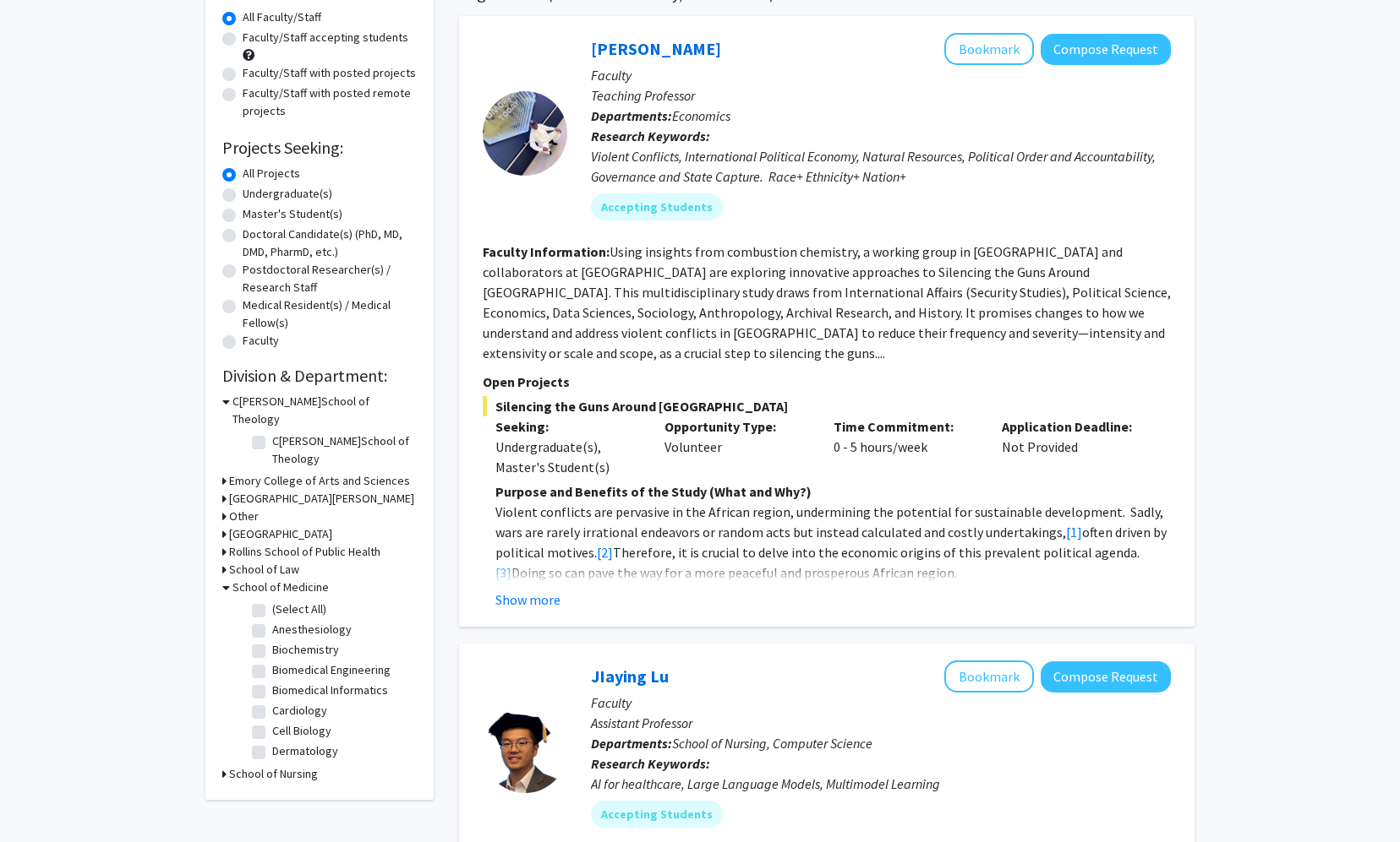
click at [272, 702] on label "Cardiology" at bounding box center [299, 710] width 55 height 17
click at [272, 702] on input "Cardiology" at bounding box center [277, 707] width 11 height 11
checkbox input "true"
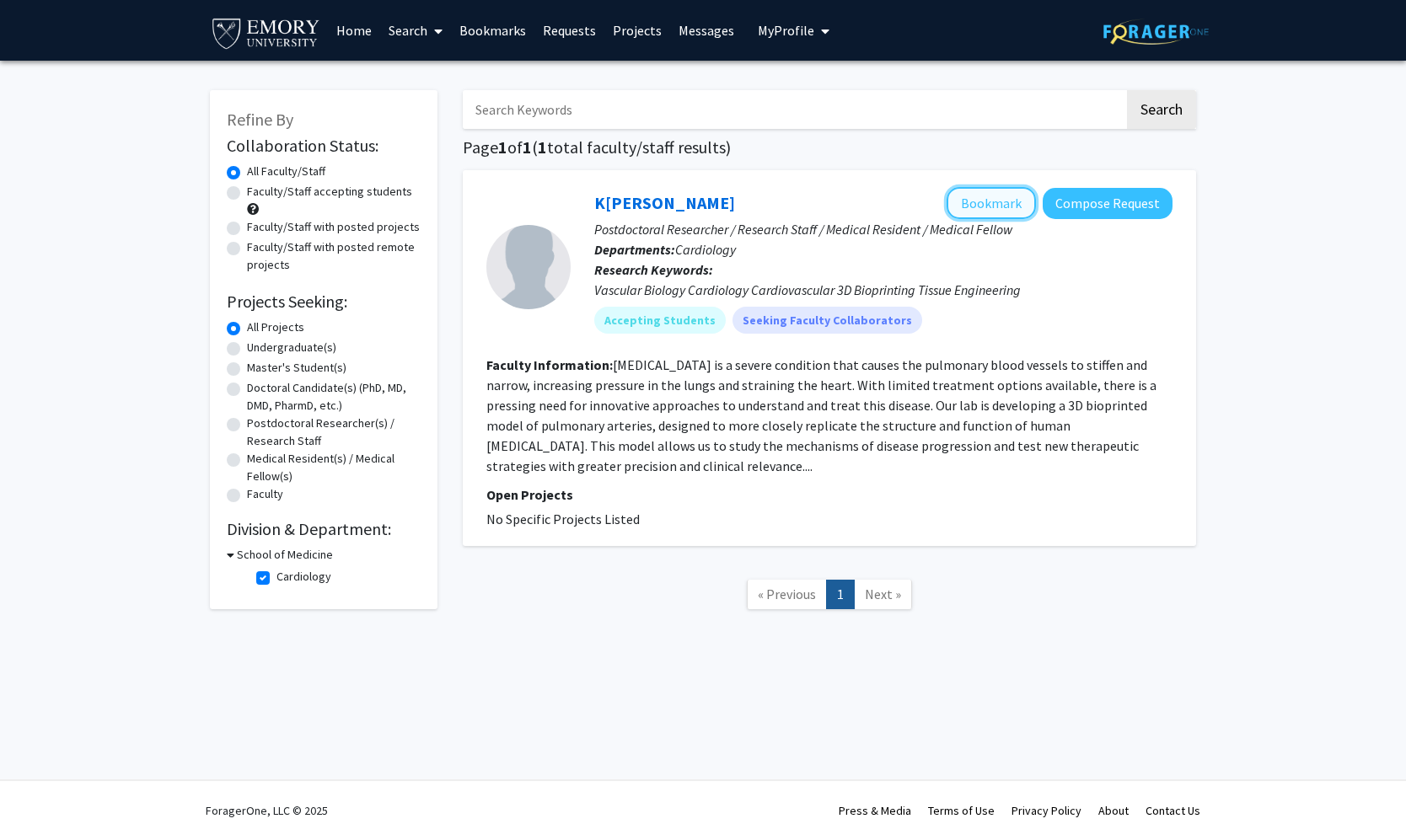
click at [808, 206] on button "Bookmark" at bounding box center [991, 203] width 89 height 32
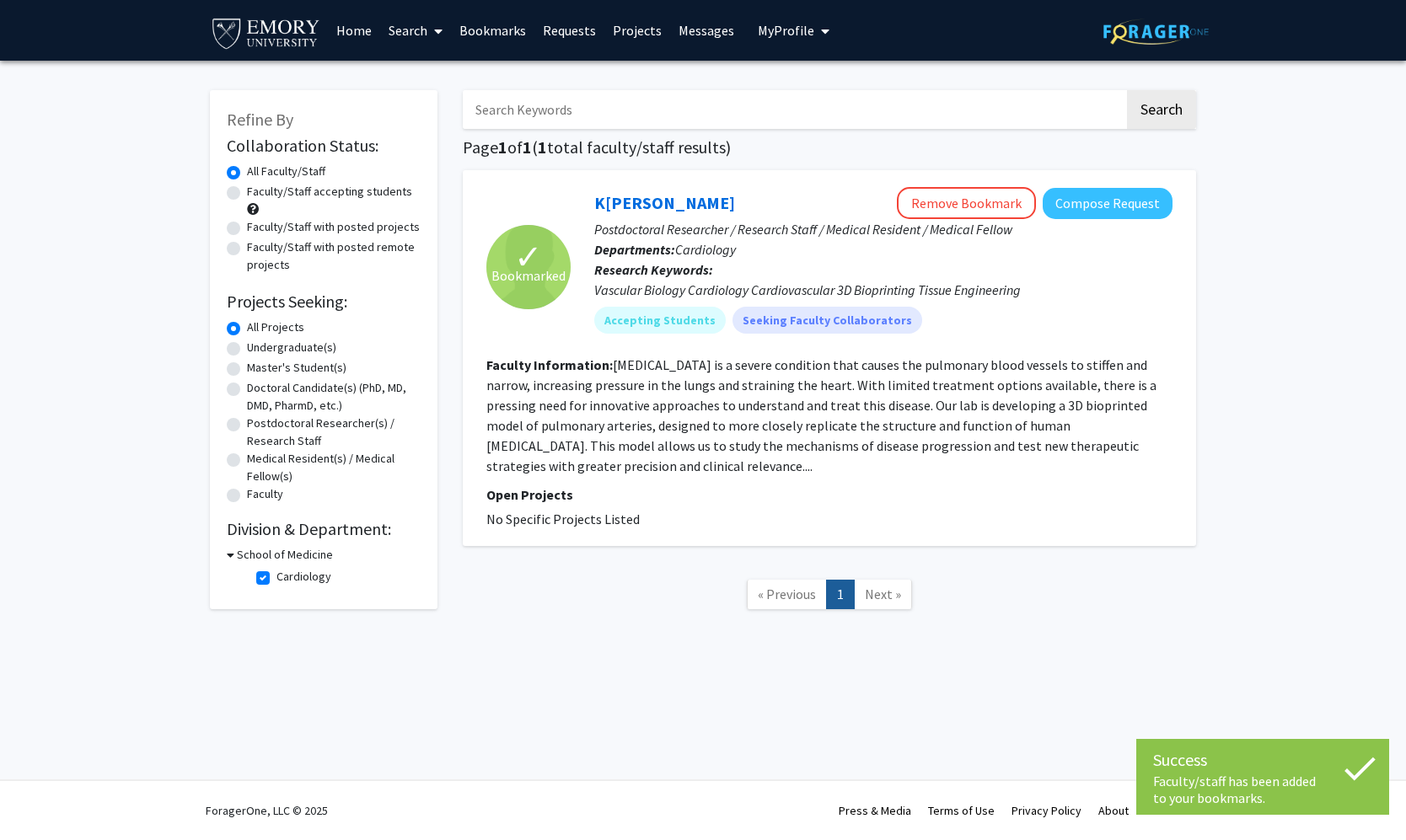
click at [276, 578] on label "Cardiology" at bounding box center [303, 577] width 54 height 17
click at [276, 578] on input "Cardiology" at bounding box center [282, 573] width 11 height 11
checkbox input "false"
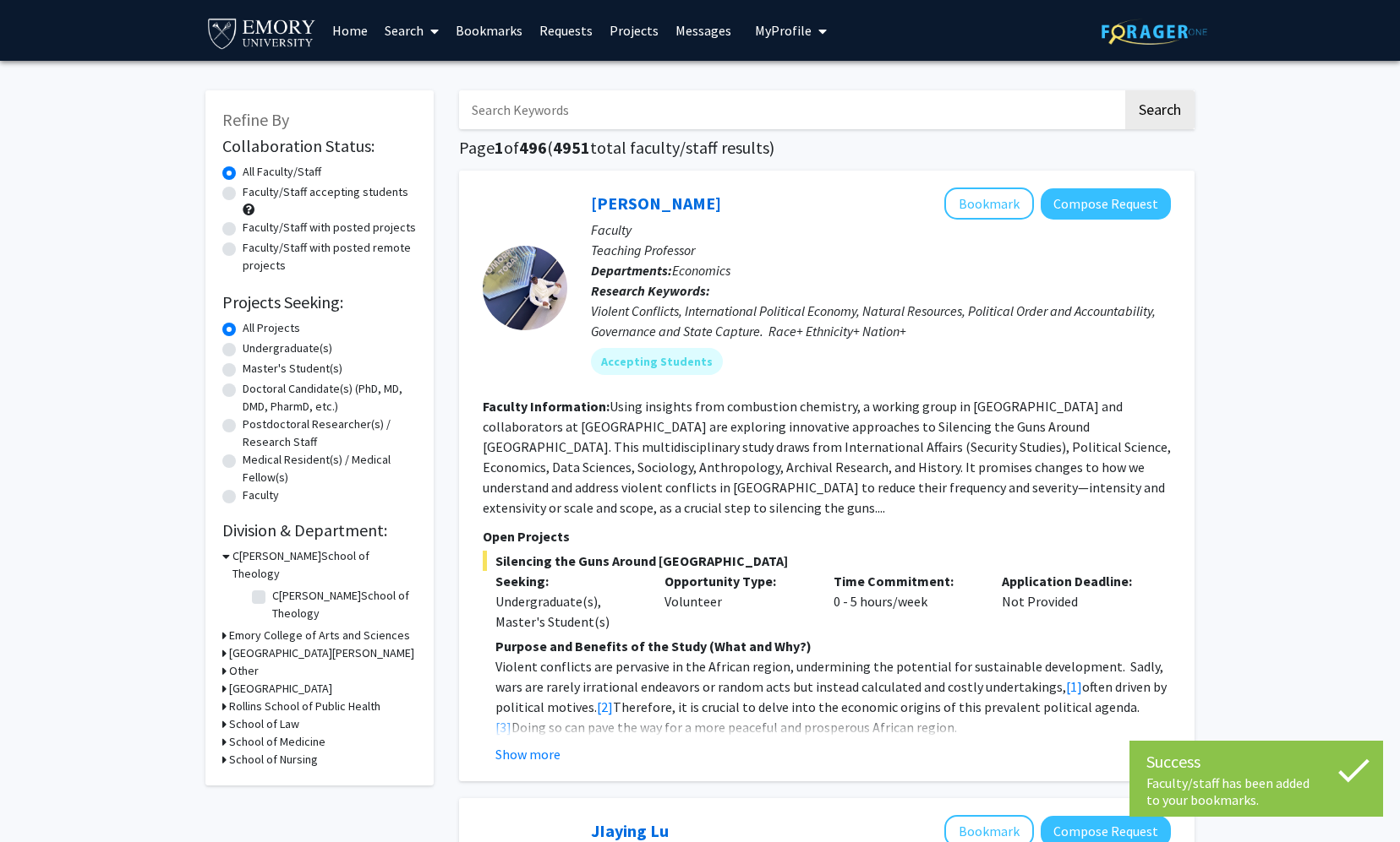
click at [276, 751] on h3 "School of Nursing" at bounding box center [274, 760] width 88 height 17
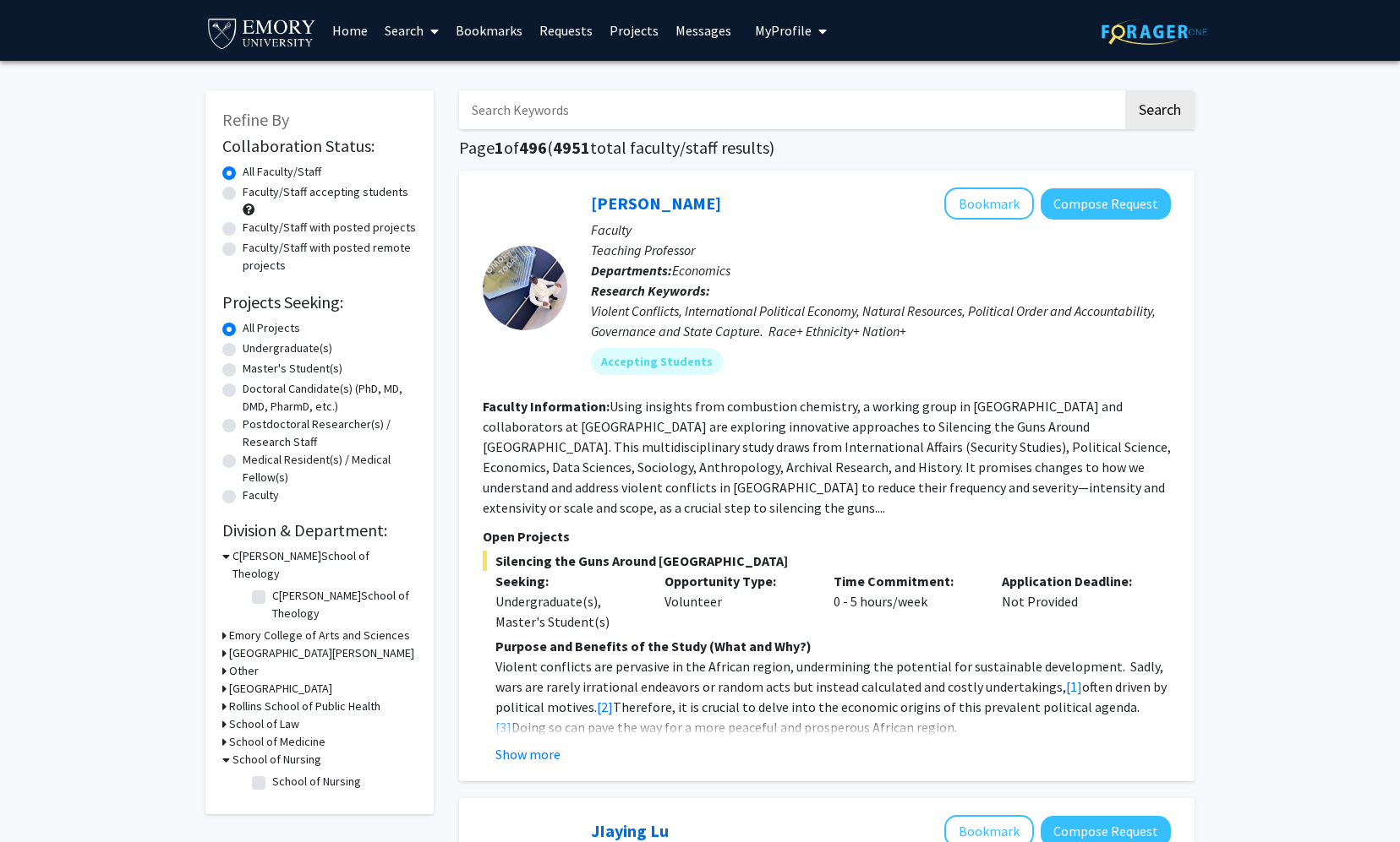
click at [276, 751] on h3 "School of Nursing" at bounding box center [276, 760] width 88 height 17
click at [282, 697] on h3 "Rollins School of Public Health" at bounding box center [305, 706] width 152 height 17
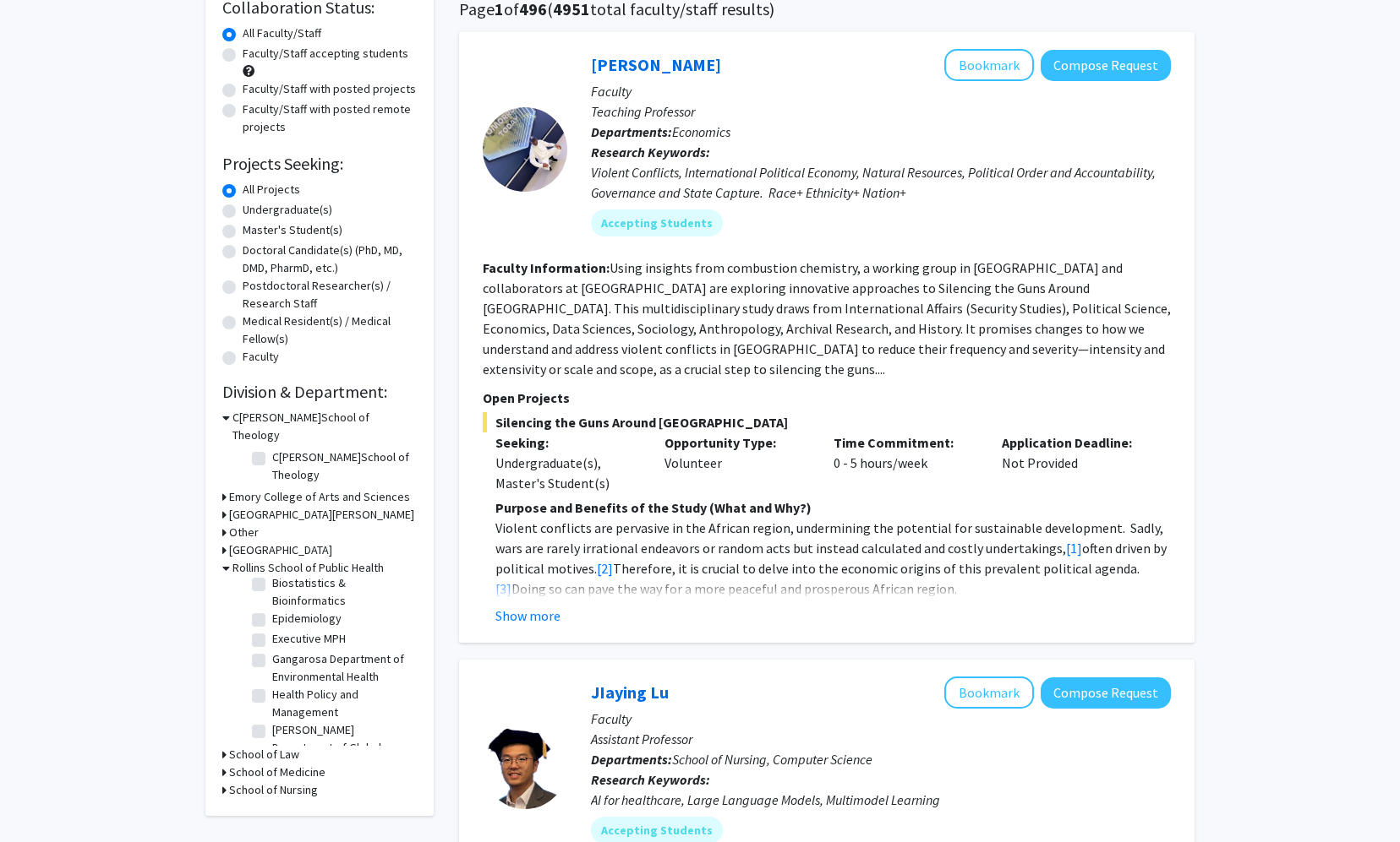
scroll to position [78, 0]
click at [272, 706] on label "[PERSON_NAME] Department of Global Health" at bounding box center [342, 732] width 140 height 53
click at [272, 706] on input "[PERSON_NAME] Department of Global Health" at bounding box center [277, 711] width 11 height 11
checkbox input "true"
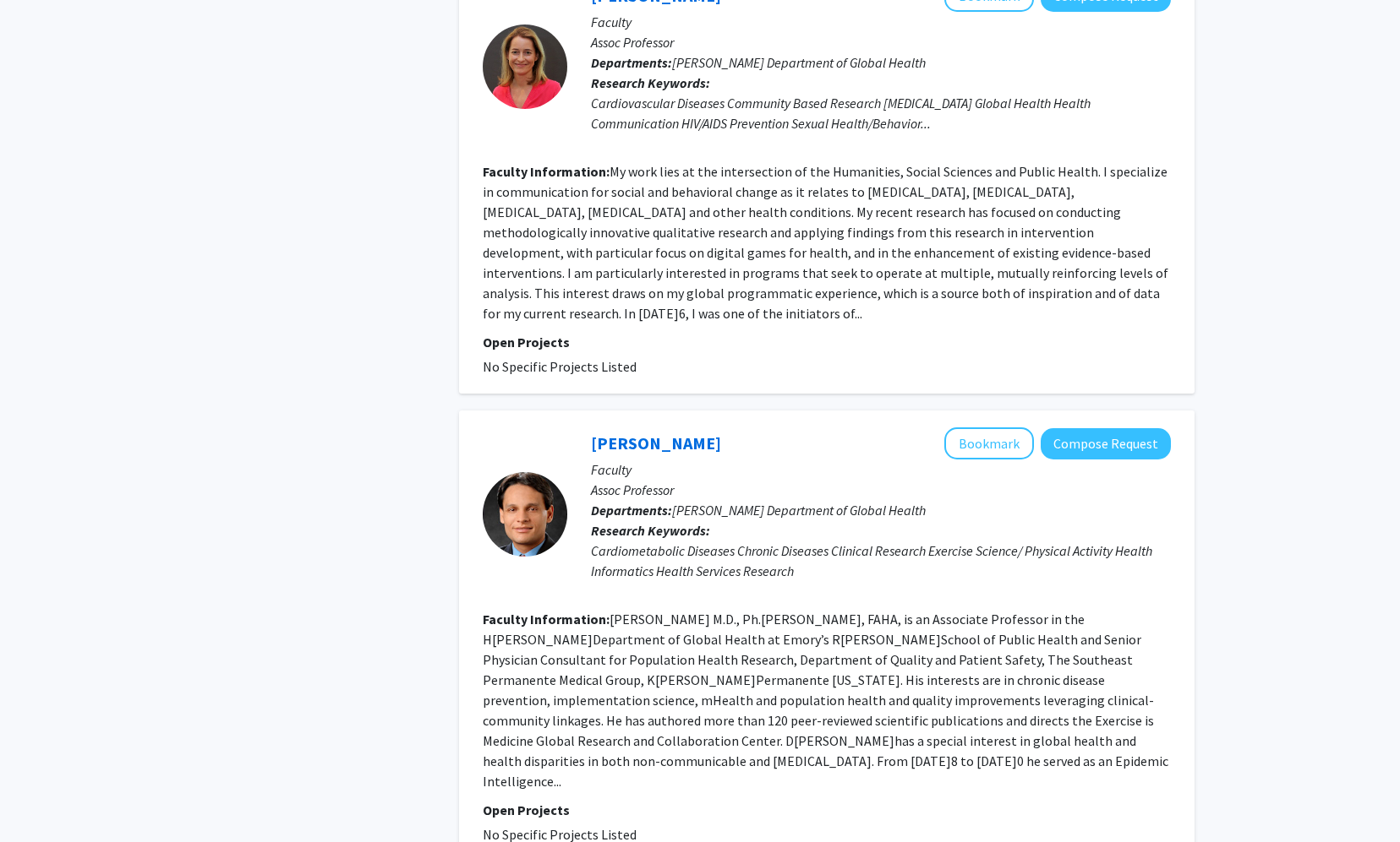
scroll to position [1967, 0]
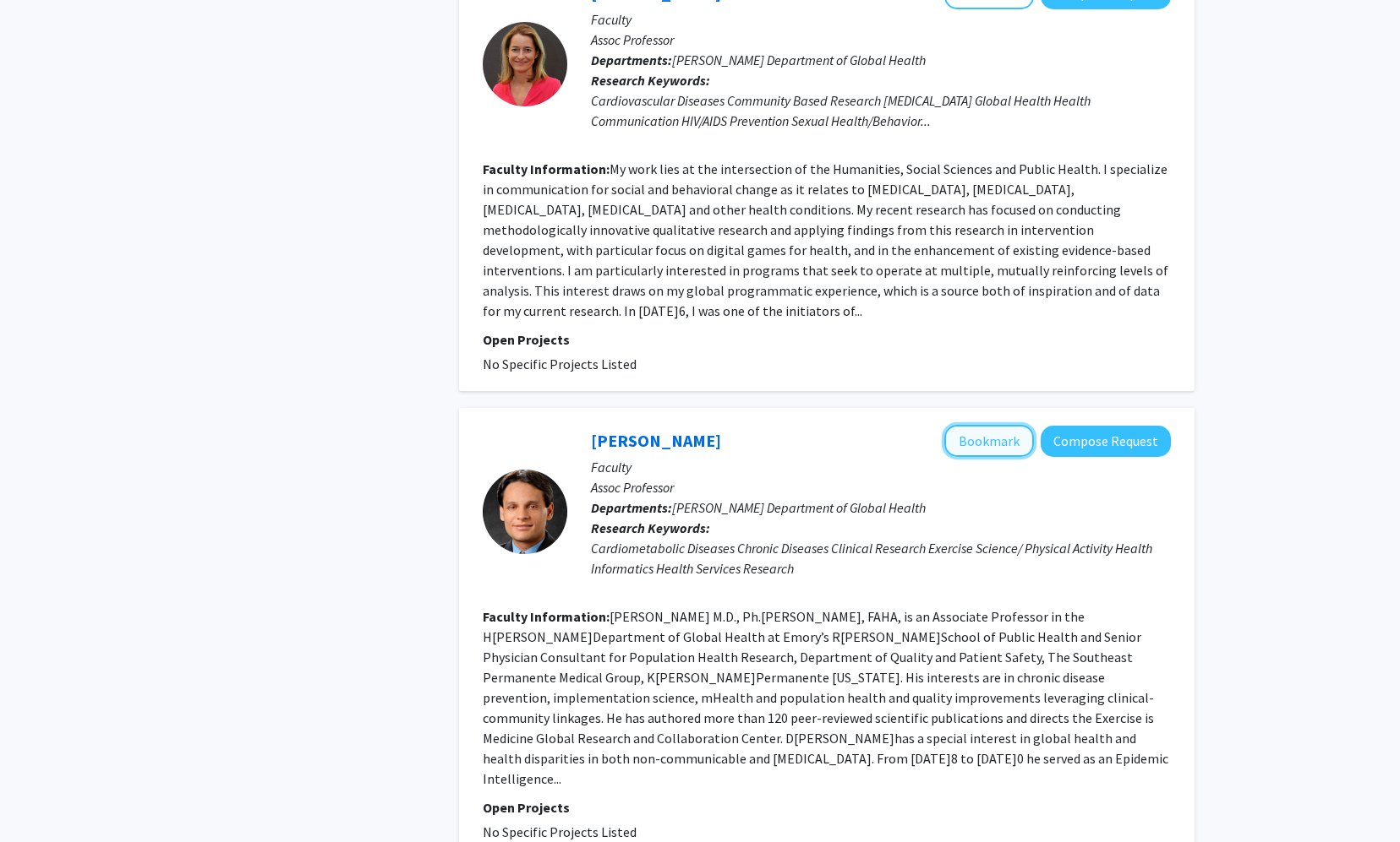
click at [810, 425] on button "Bookmark" at bounding box center [988, 440] width 89 height 32
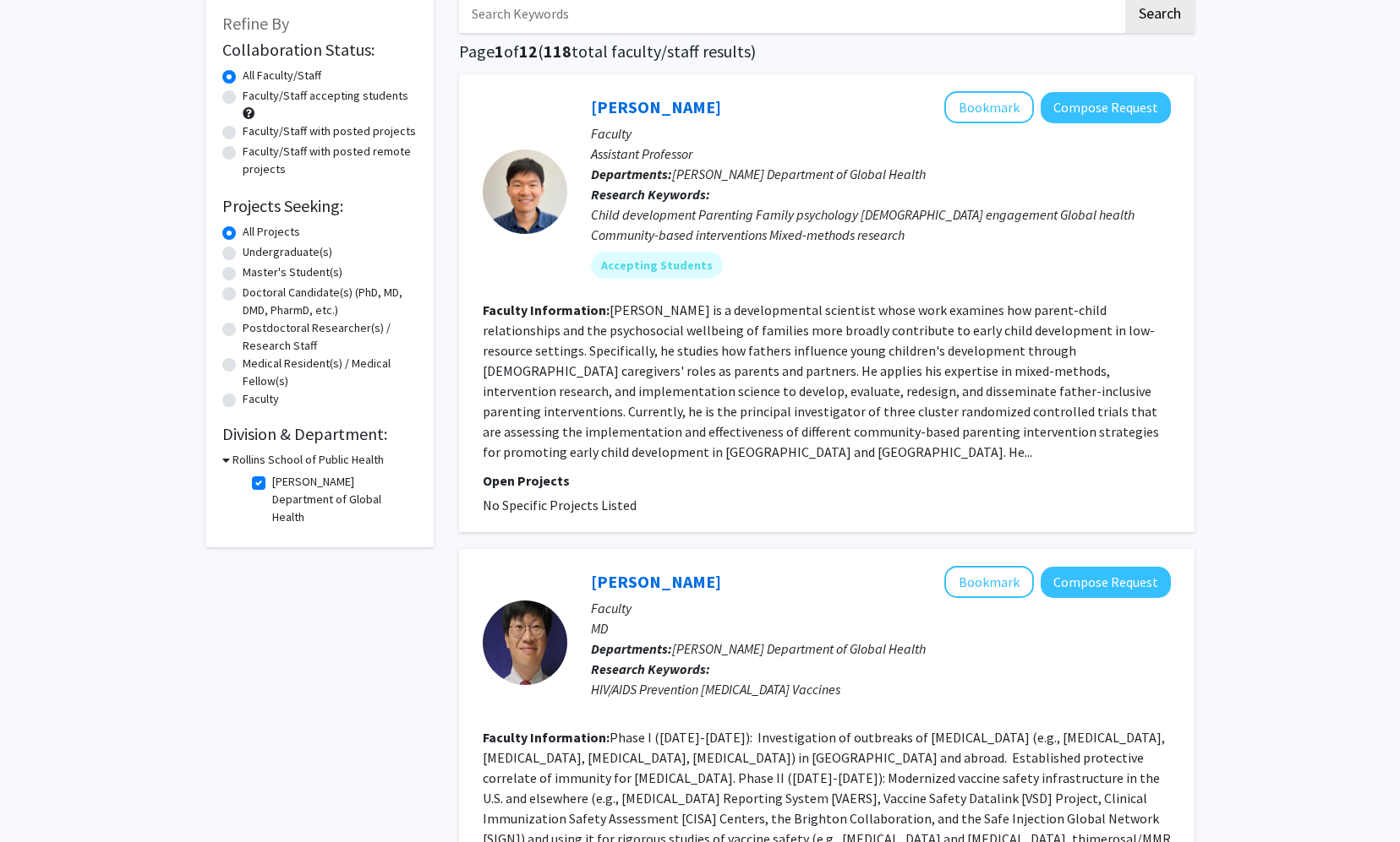
scroll to position [0, 0]
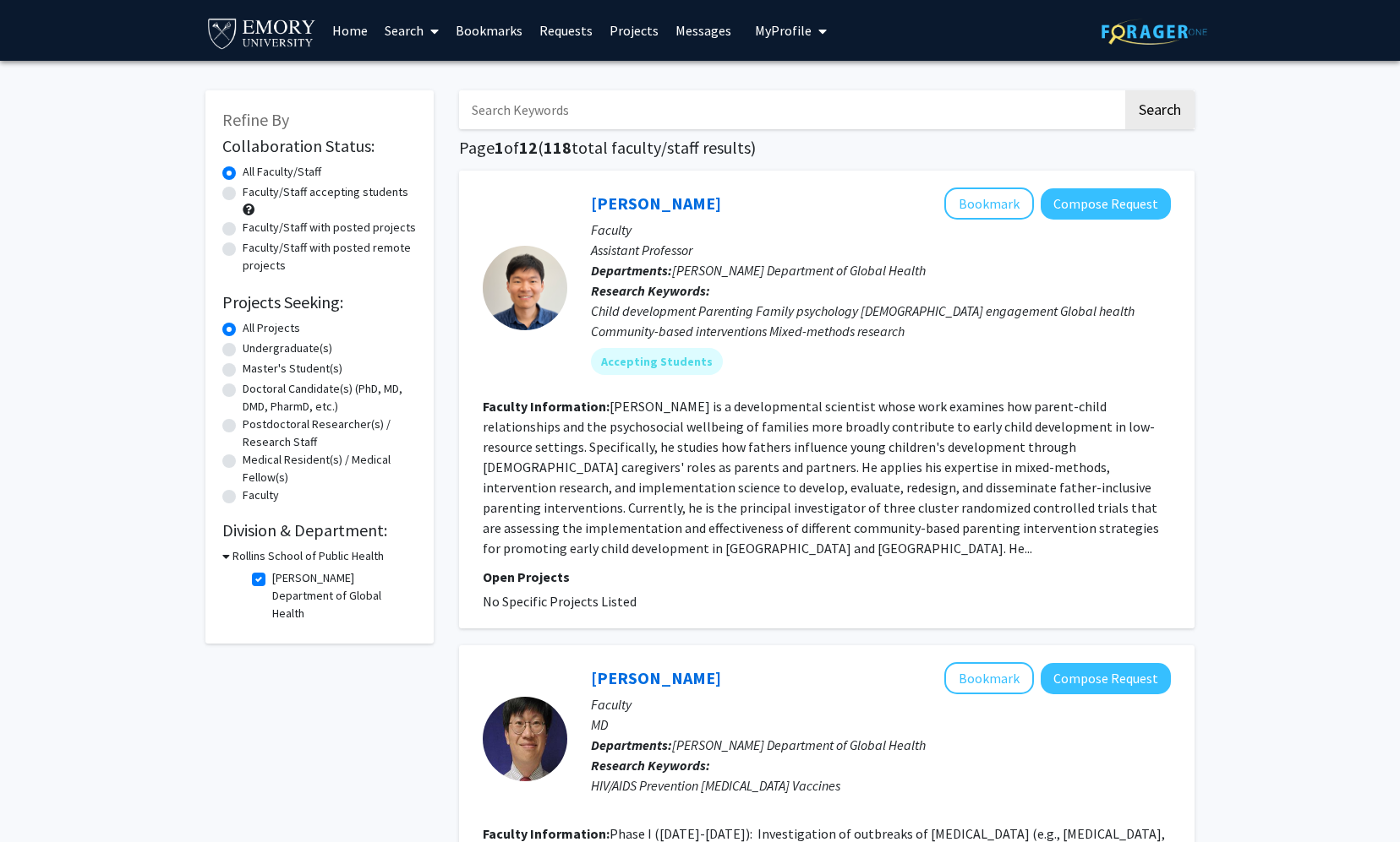
click at [263, 568] on fg-checkbox-list "H[PERSON_NAME]Department of Global Health H[PERSON_NAME]Department of Global He…" at bounding box center [332, 595] width 169 height 61
click at [272, 575] on label "[PERSON_NAME] Department of Global Health" at bounding box center [342, 595] width 140 height 53
click at [272, 575] on input "[PERSON_NAME] Department of Global Health" at bounding box center [277, 575] width 11 height 11
checkbox input "false"
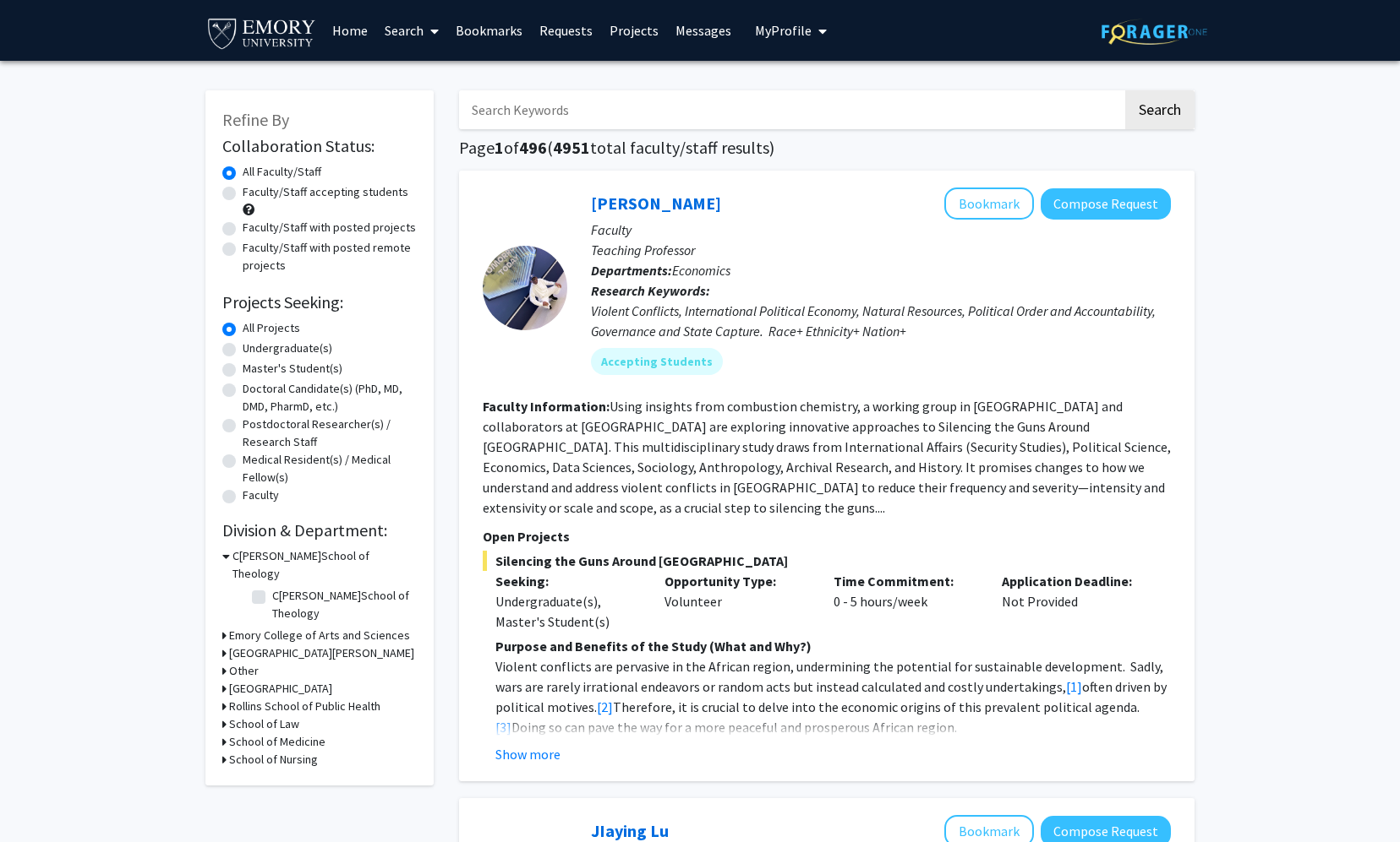
click at [251, 559] on h3 "C[PERSON_NAME]School of Theology" at bounding box center [324, 565] width 184 height 35
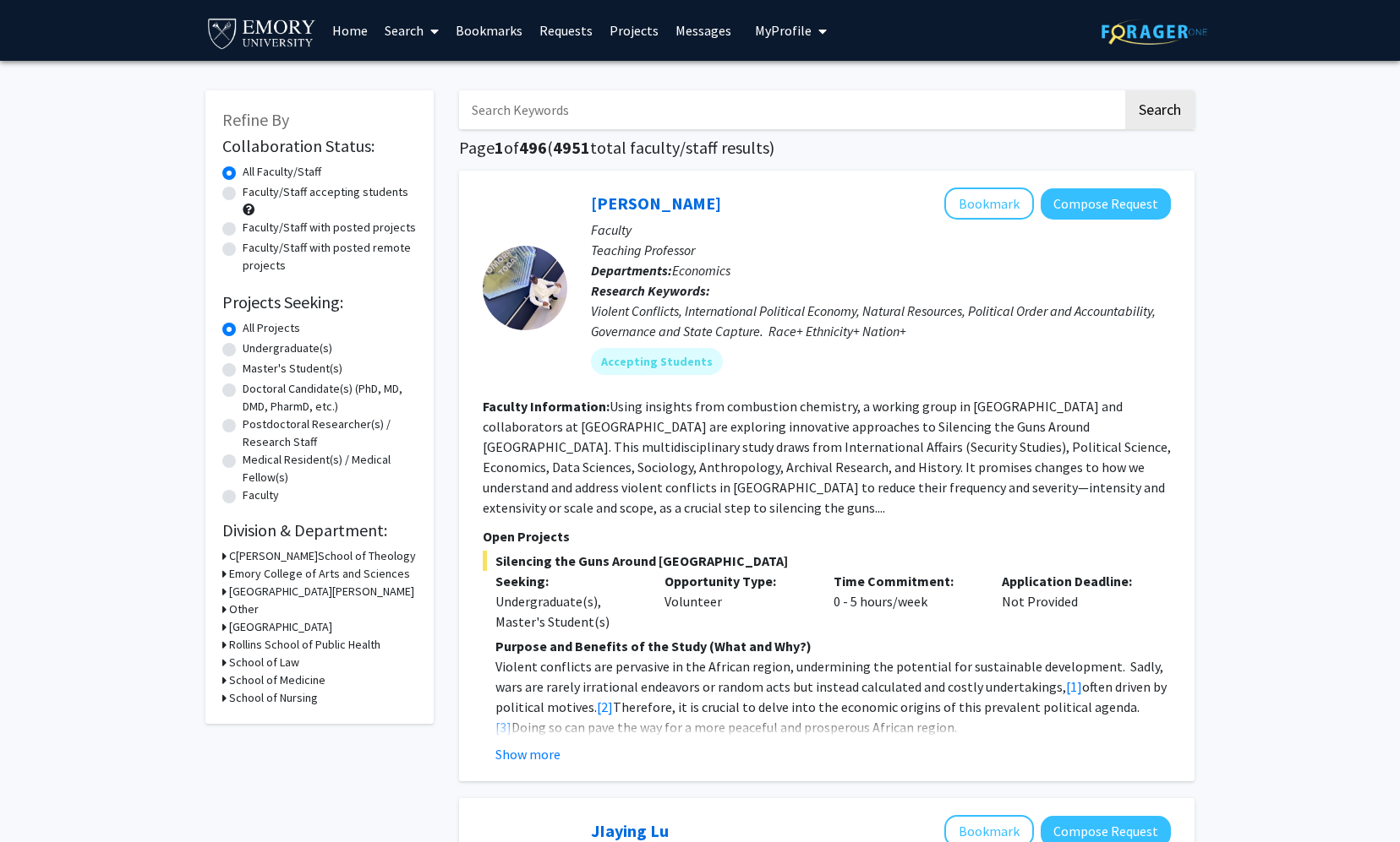
click at [251, 559] on h3 "C[PERSON_NAME]School of Theology" at bounding box center [323, 556] width 187 height 17
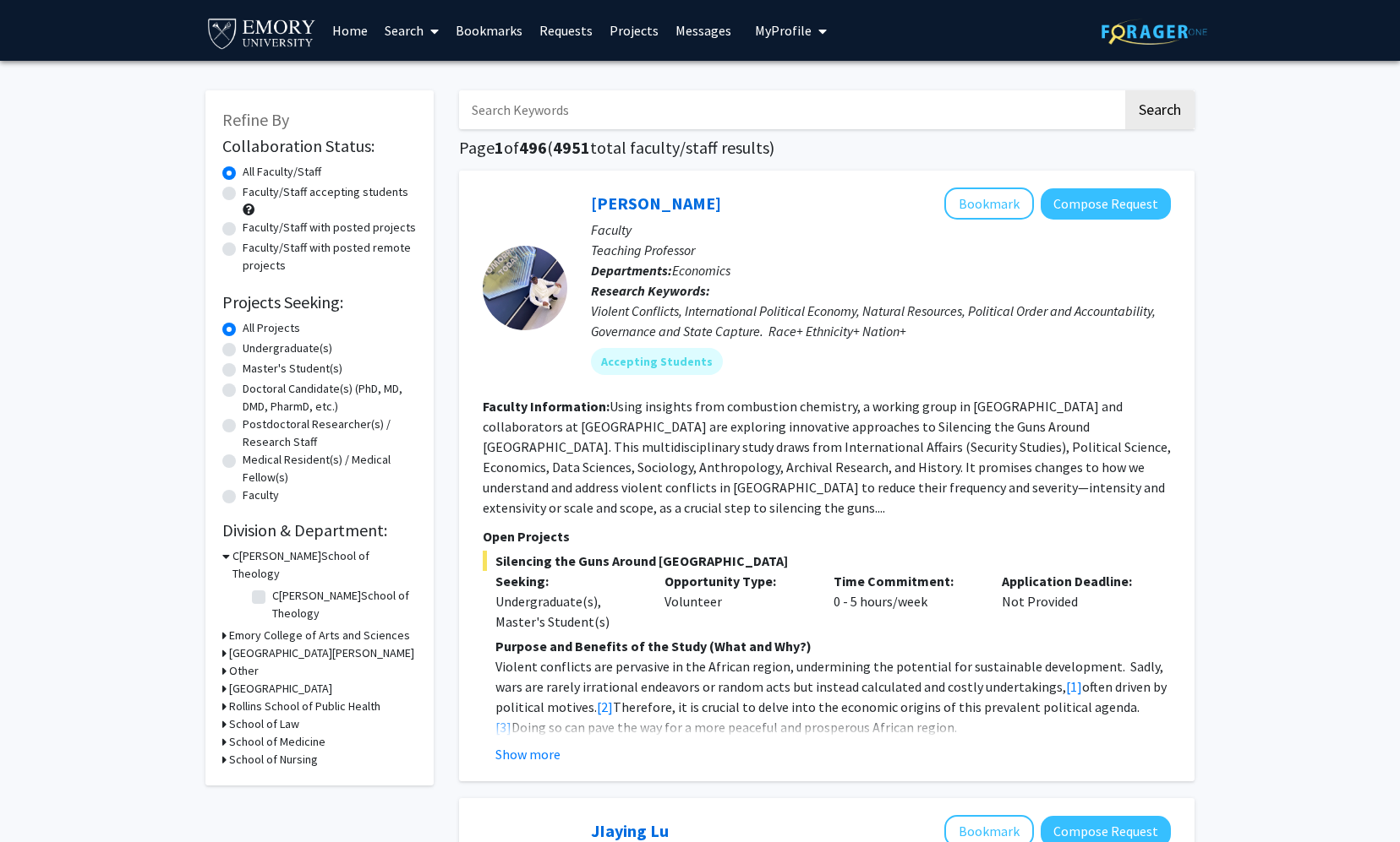
click at [250, 556] on h3 "C[PERSON_NAME]School of Theology" at bounding box center [324, 565] width 184 height 35
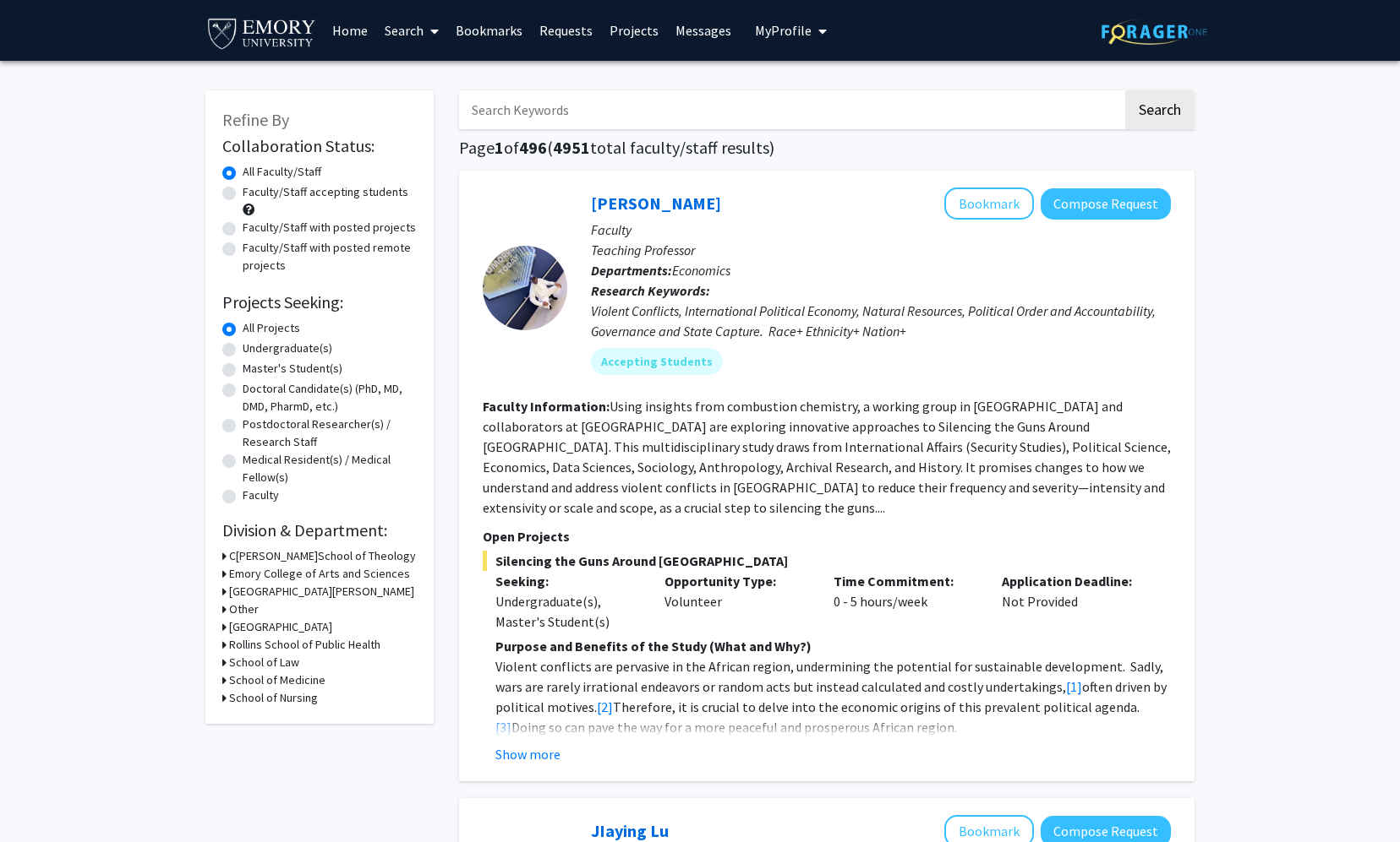
click at [253, 577] on h3 "Emory College of Arts and Sciences" at bounding box center [319, 574] width 181 height 17
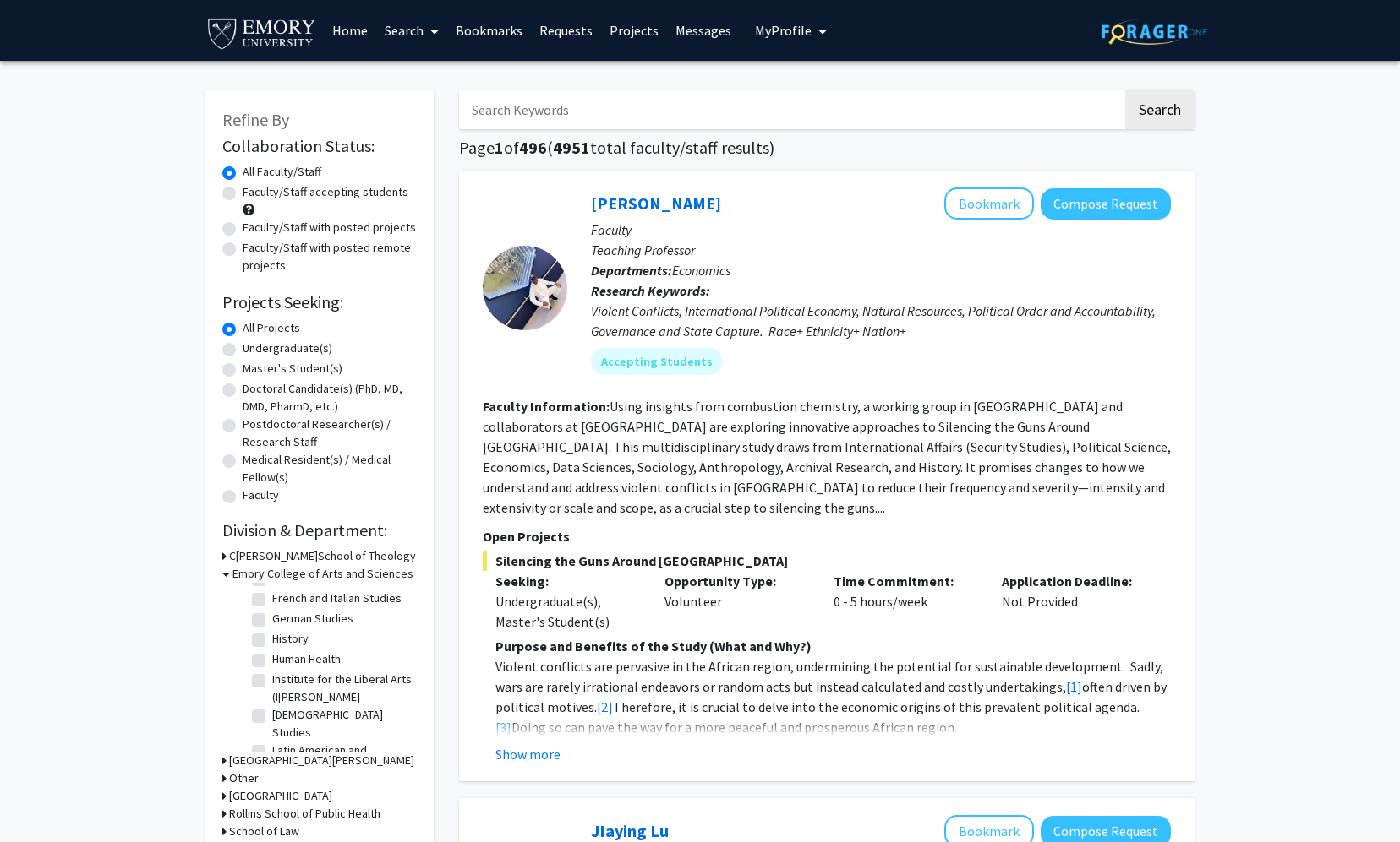
scroll to position [325, 0]
click at [272, 655] on label "Human Health" at bounding box center [306, 656] width 68 height 17
click at [272, 655] on input "Human Health" at bounding box center [277, 652] width 11 height 11
checkbox input "true"
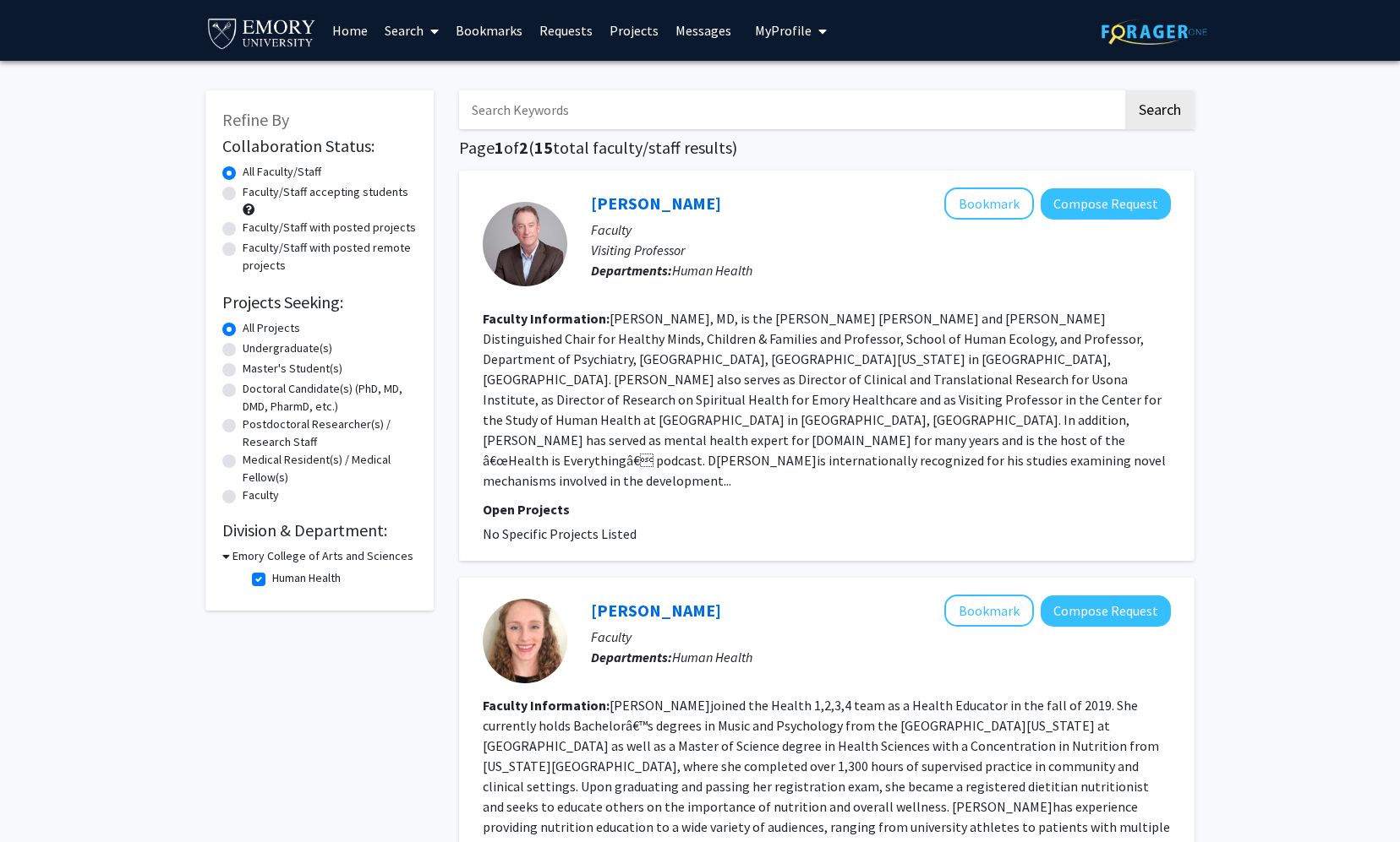
click at [282, 559] on h3 "Emory College of Arts and Sciences" at bounding box center [322, 556] width 181 height 17
click at [273, 558] on h3 "Emory College of Arts and Sciences" at bounding box center [319, 556] width 181 height 17
click at [272, 579] on label "Human Health" at bounding box center [306, 578] width 68 height 17
click at [272, 579] on input "Human Health" at bounding box center [277, 575] width 11 height 11
checkbox input "false"
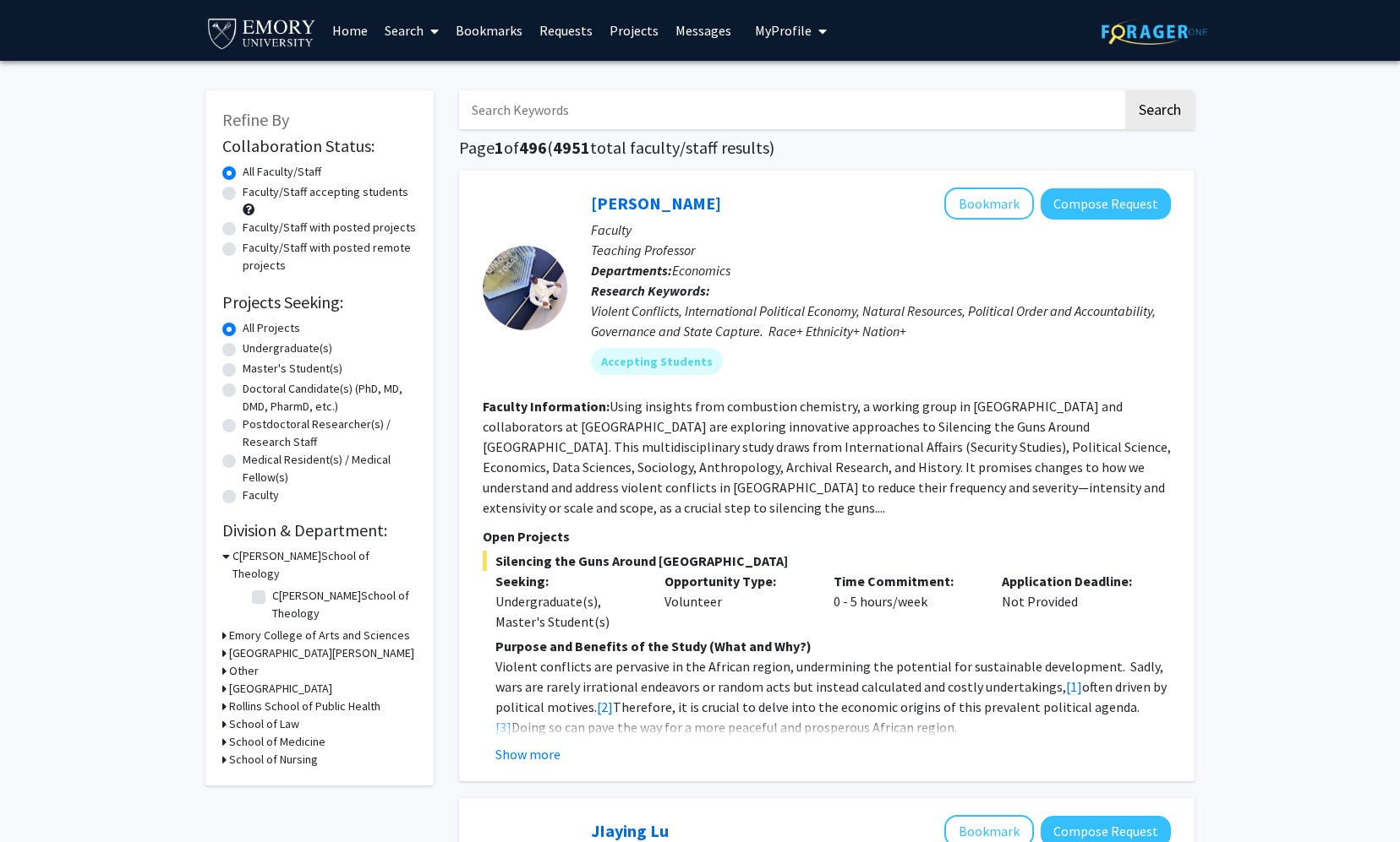
click at [248, 627] on h3 "Emory College of Arts and Sciences" at bounding box center [319, 635] width 181 height 17
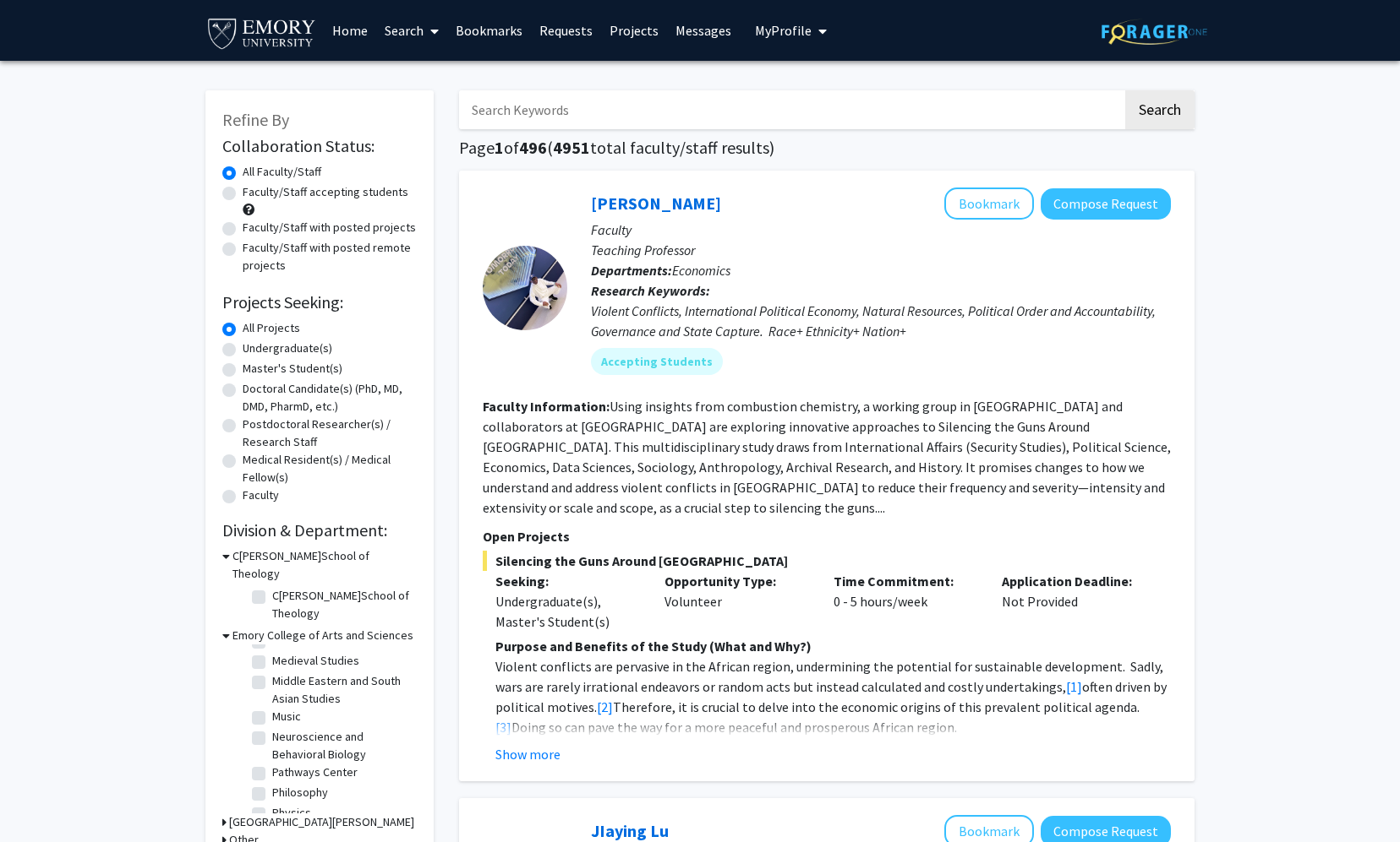
scroll to position [577, 0]
click at [272, 721] on label "Neuroscience and Behavioral Biology" at bounding box center [342, 738] width 140 height 35
click at [272, 721] on input "Neuroscience and Behavioral Biology" at bounding box center [277, 726] width 11 height 11
checkbox input "true"
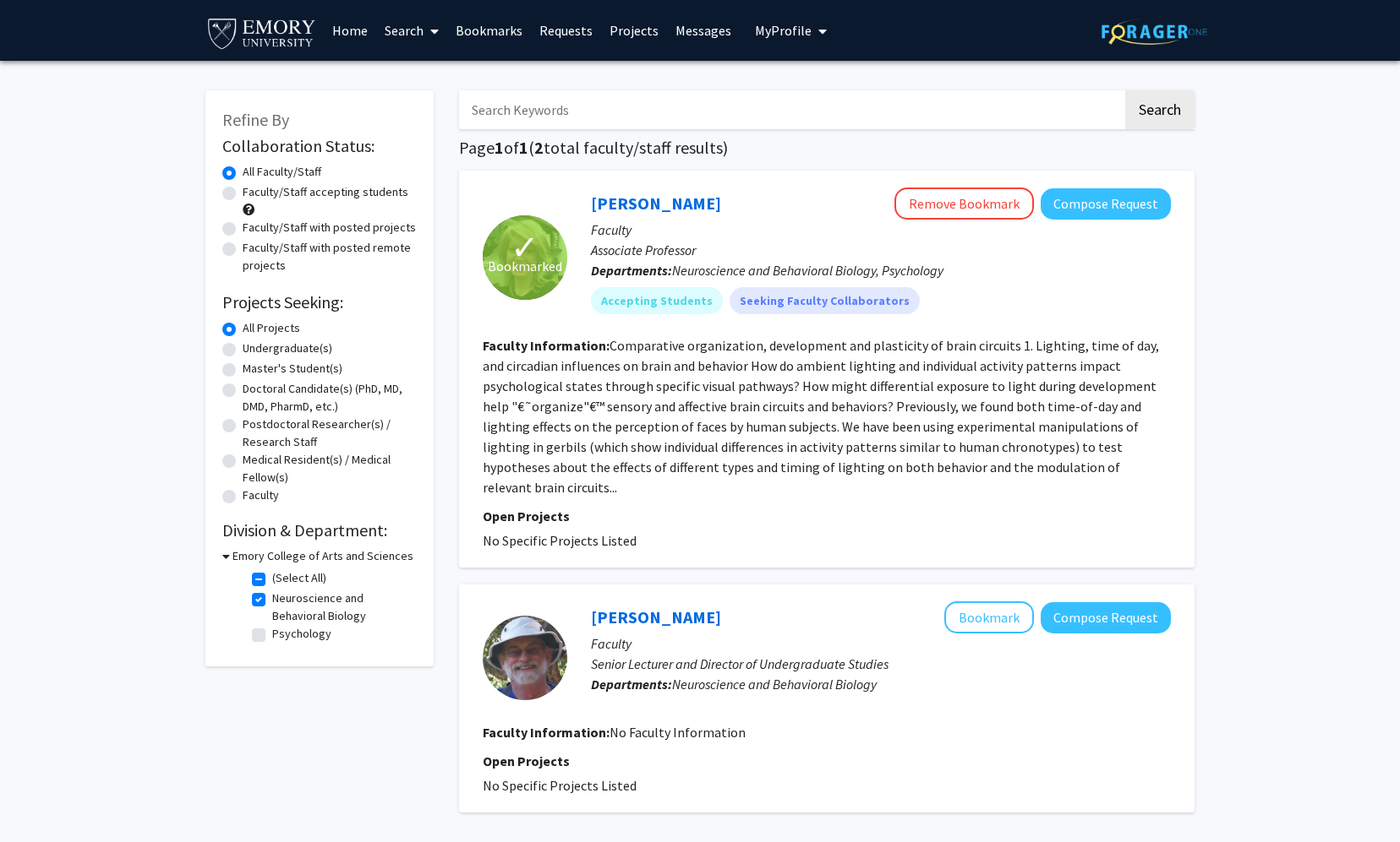
click at [272, 595] on label "Neuroscience and Behavioral Biology" at bounding box center [342, 607] width 140 height 35
click at [272, 595] on input "Neuroscience and Behavioral Biology" at bounding box center [277, 595] width 11 height 11
checkbox input "false"
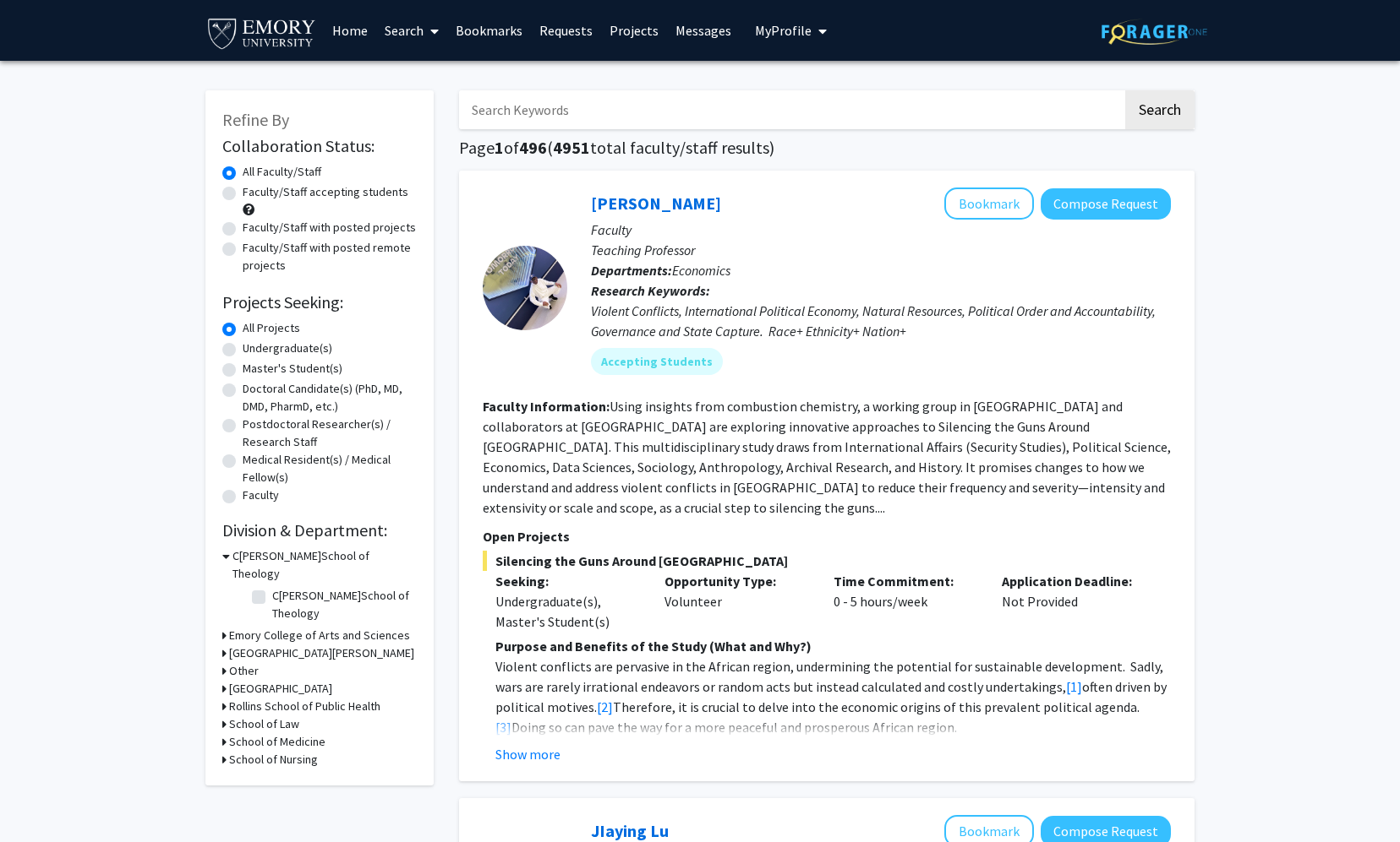
click at [261, 627] on h3 "Emory College of Arts and Sciences" at bounding box center [319, 635] width 181 height 17
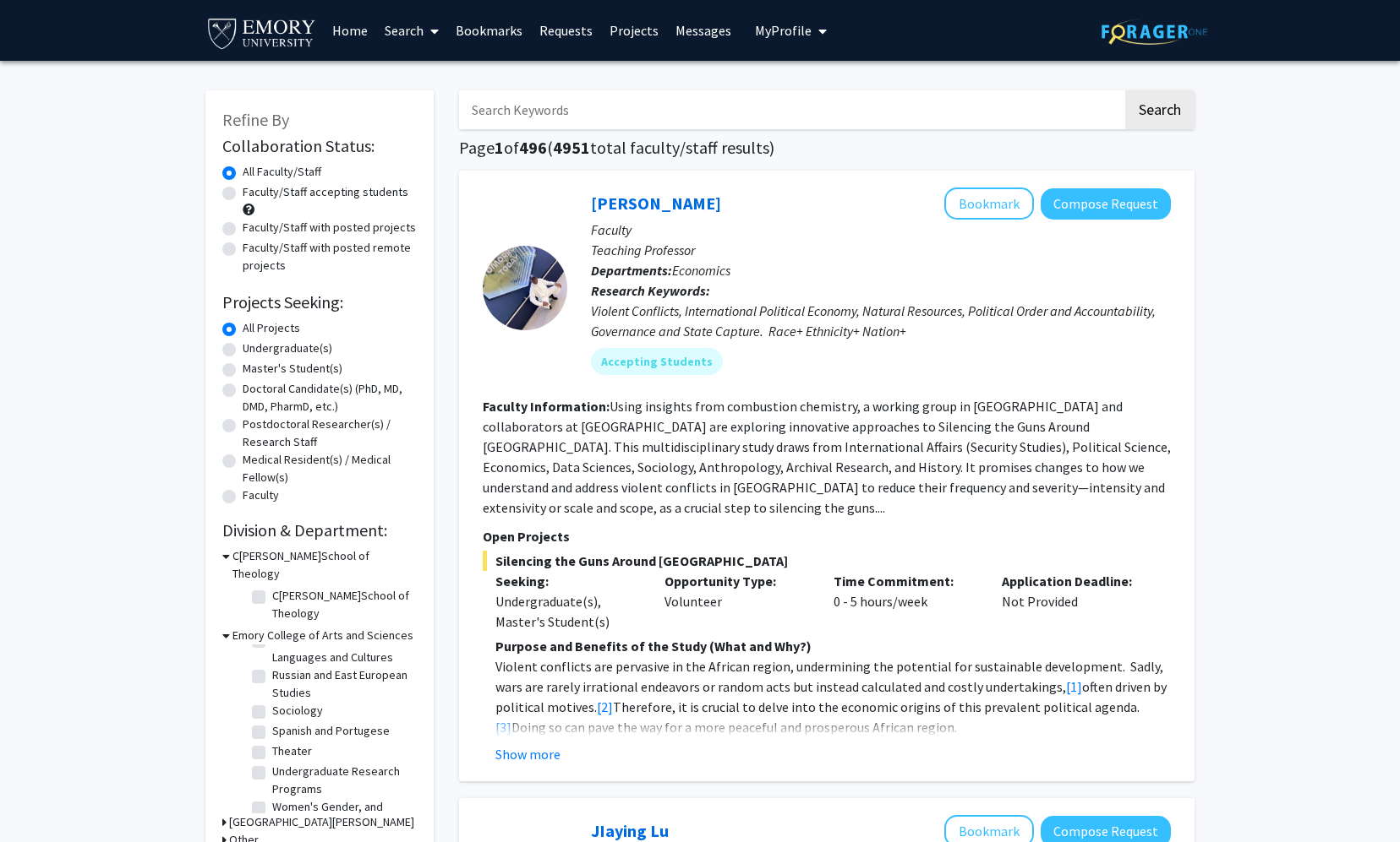
scroll to position [869, 0]
click at [248, 813] on h3 "[GEOGRAPHIC_DATA][PERSON_NAME]" at bounding box center [322, 822] width 185 height 17
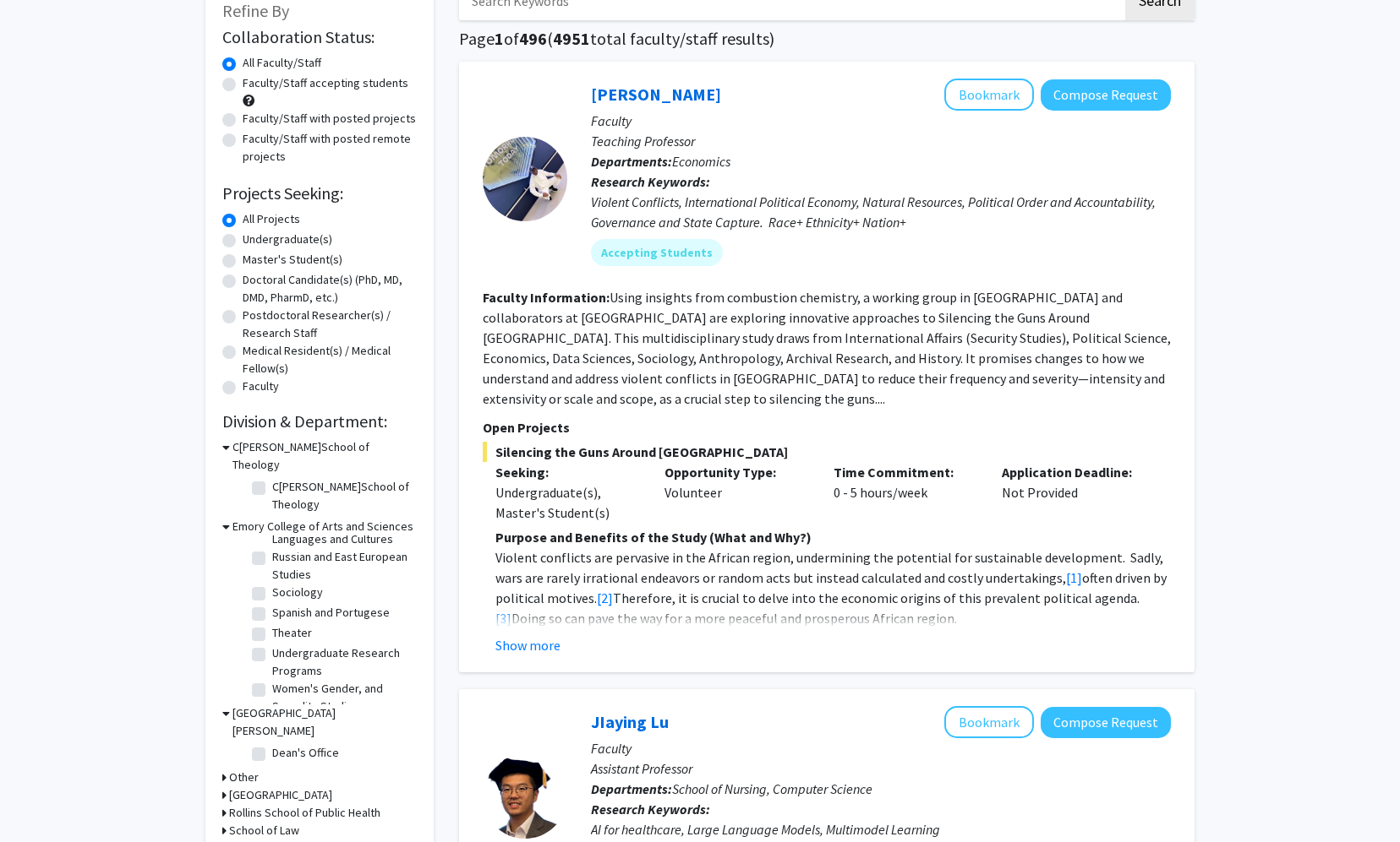
scroll to position [116, 0]
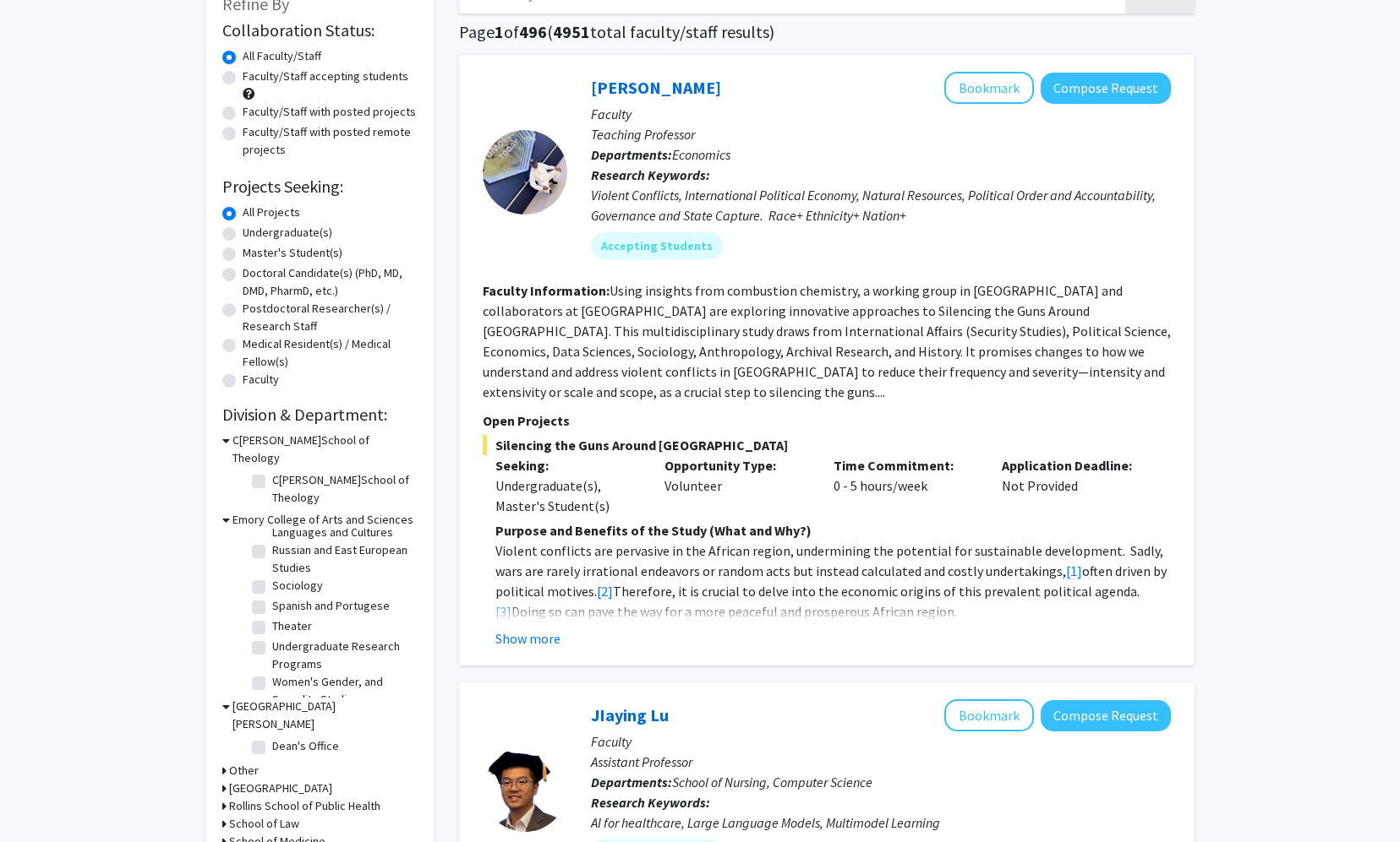
click at [266, 697] on h3 "[GEOGRAPHIC_DATA][PERSON_NAME]" at bounding box center [324, 715] width 184 height 35
click at [265, 511] on h3 "Emory College of Arts and Sciences" at bounding box center [322, 520] width 181 height 17
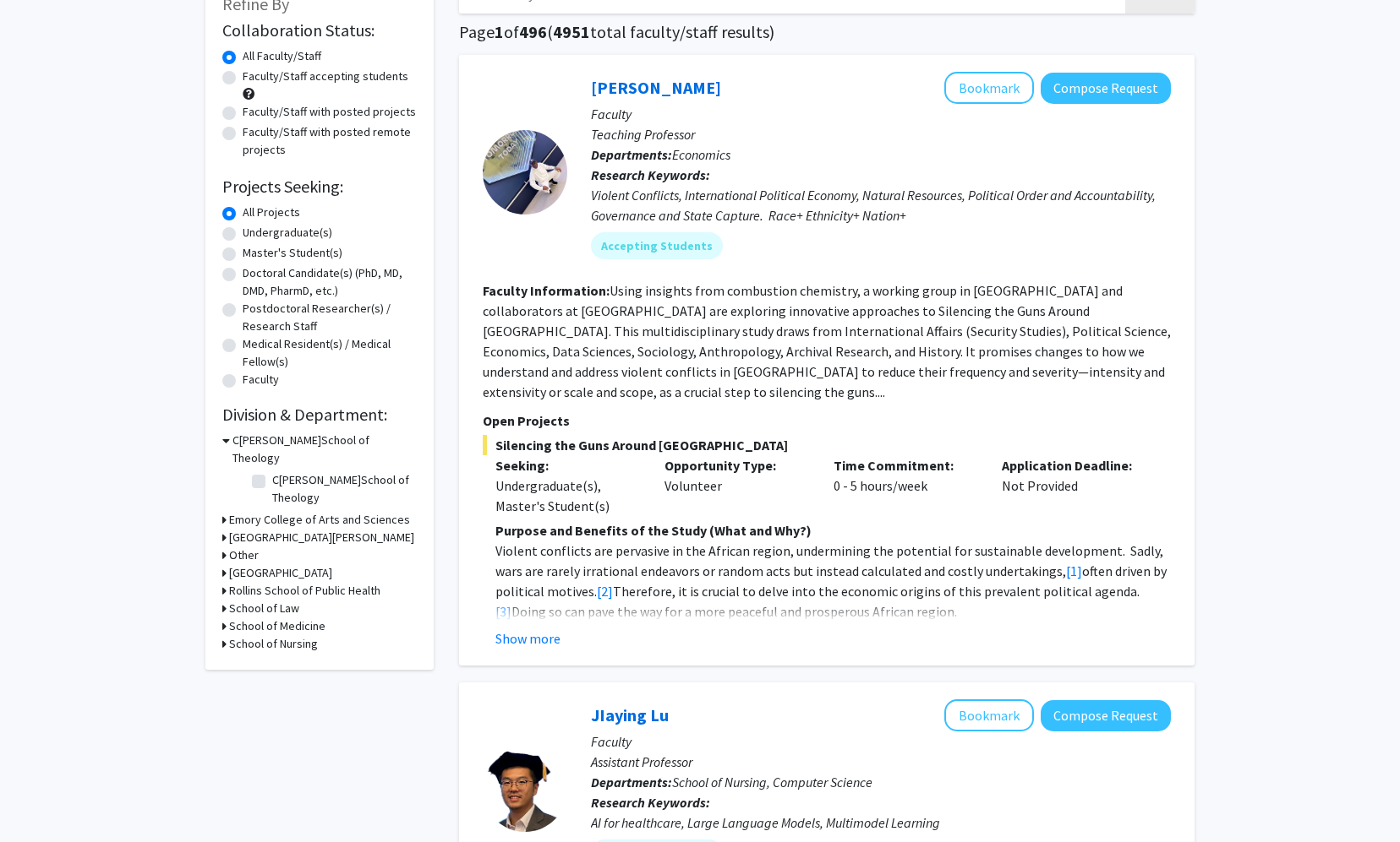
click at [242, 547] on h3 "Other" at bounding box center [244, 556] width 29 height 17
click at [243, 547] on h3 "Other" at bounding box center [247, 556] width 29 height 17
click at [257, 564] on h3 "[GEOGRAPHIC_DATA]" at bounding box center [281, 573] width 103 height 17
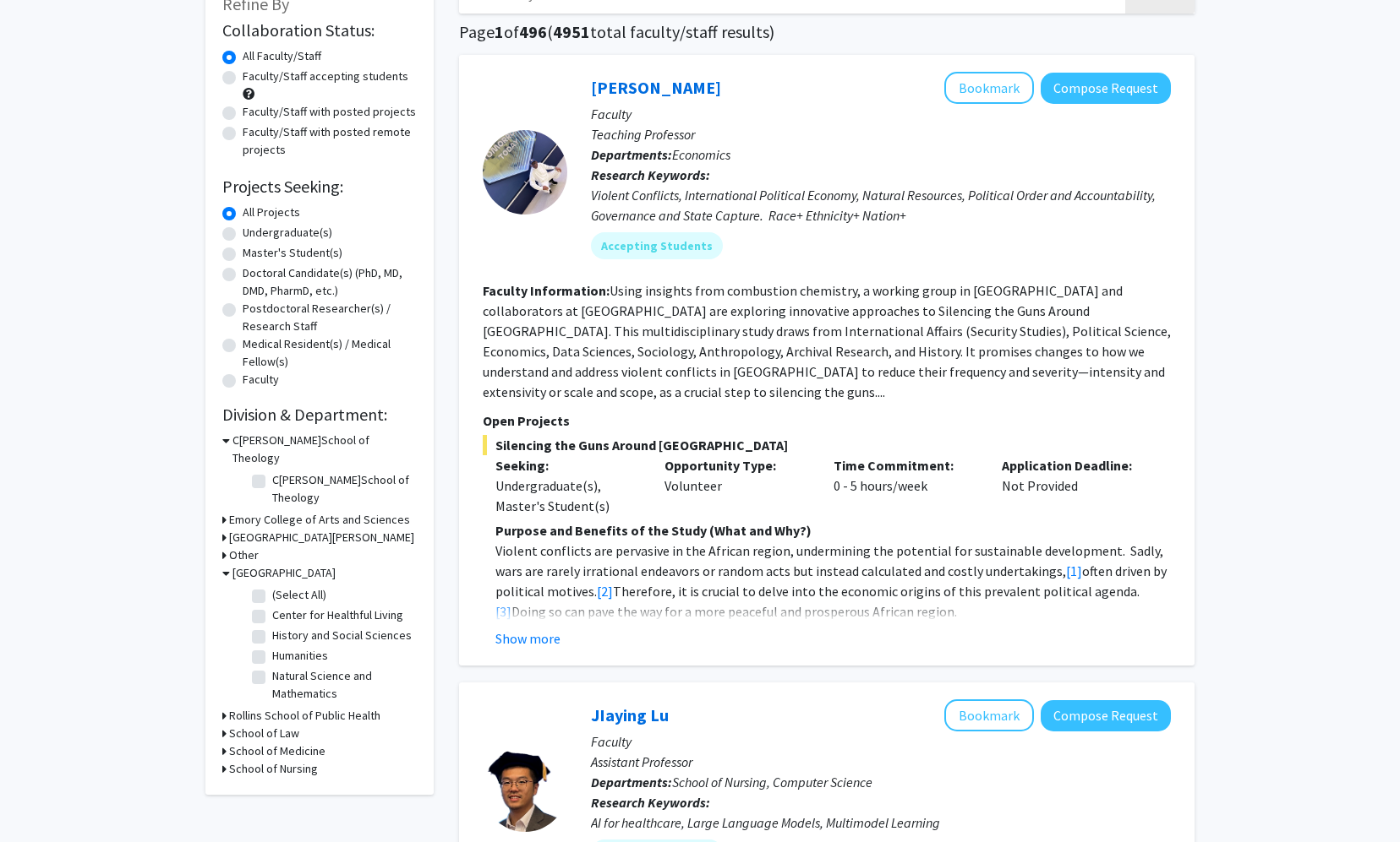
click at [257, 564] on h3 "[GEOGRAPHIC_DATA]" at bounding box center [283, 573] width 103 height 17
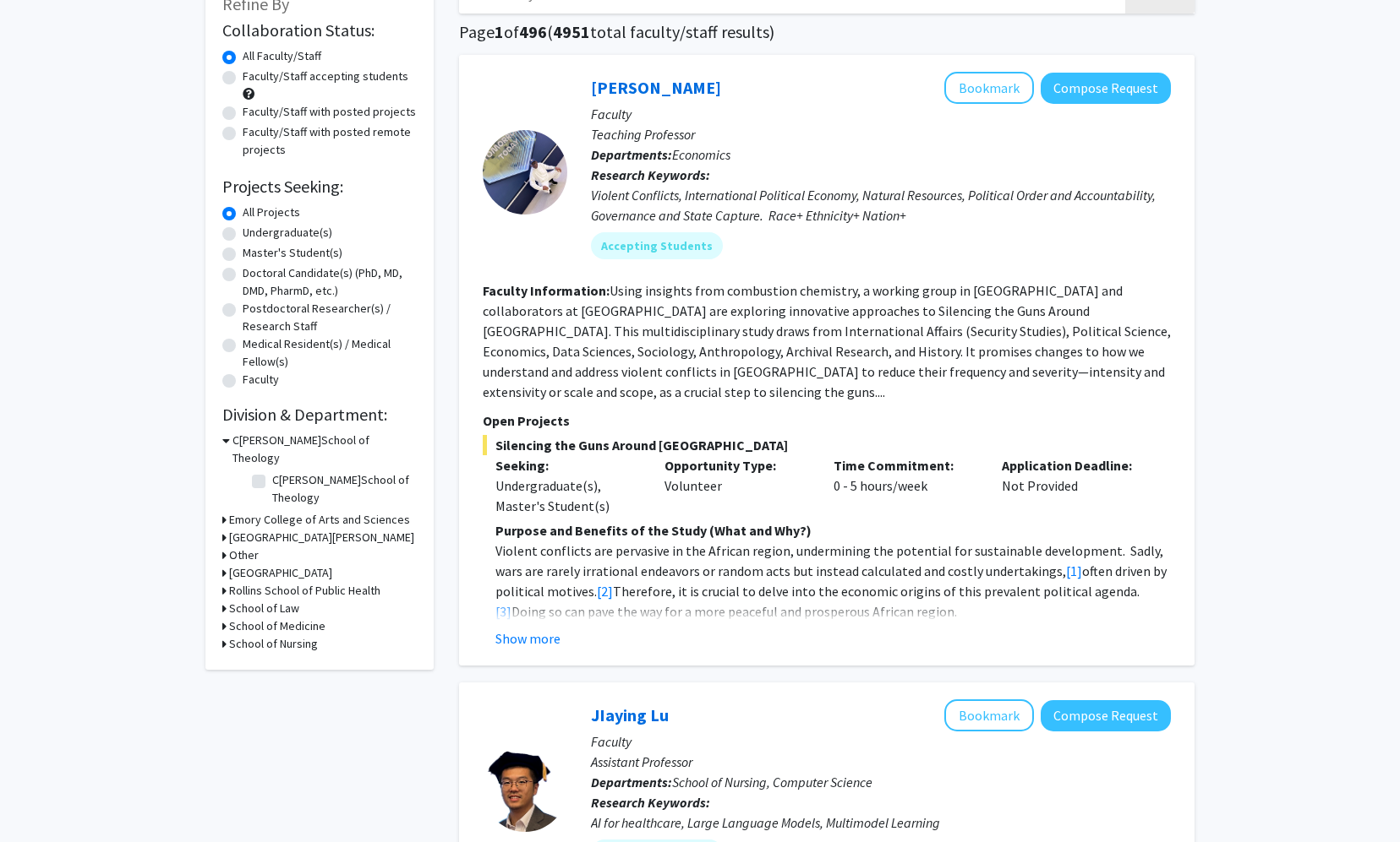
click at [277, 618] on h3 "School of Medicine" at bounding box center [277, 627] width 96 height 17
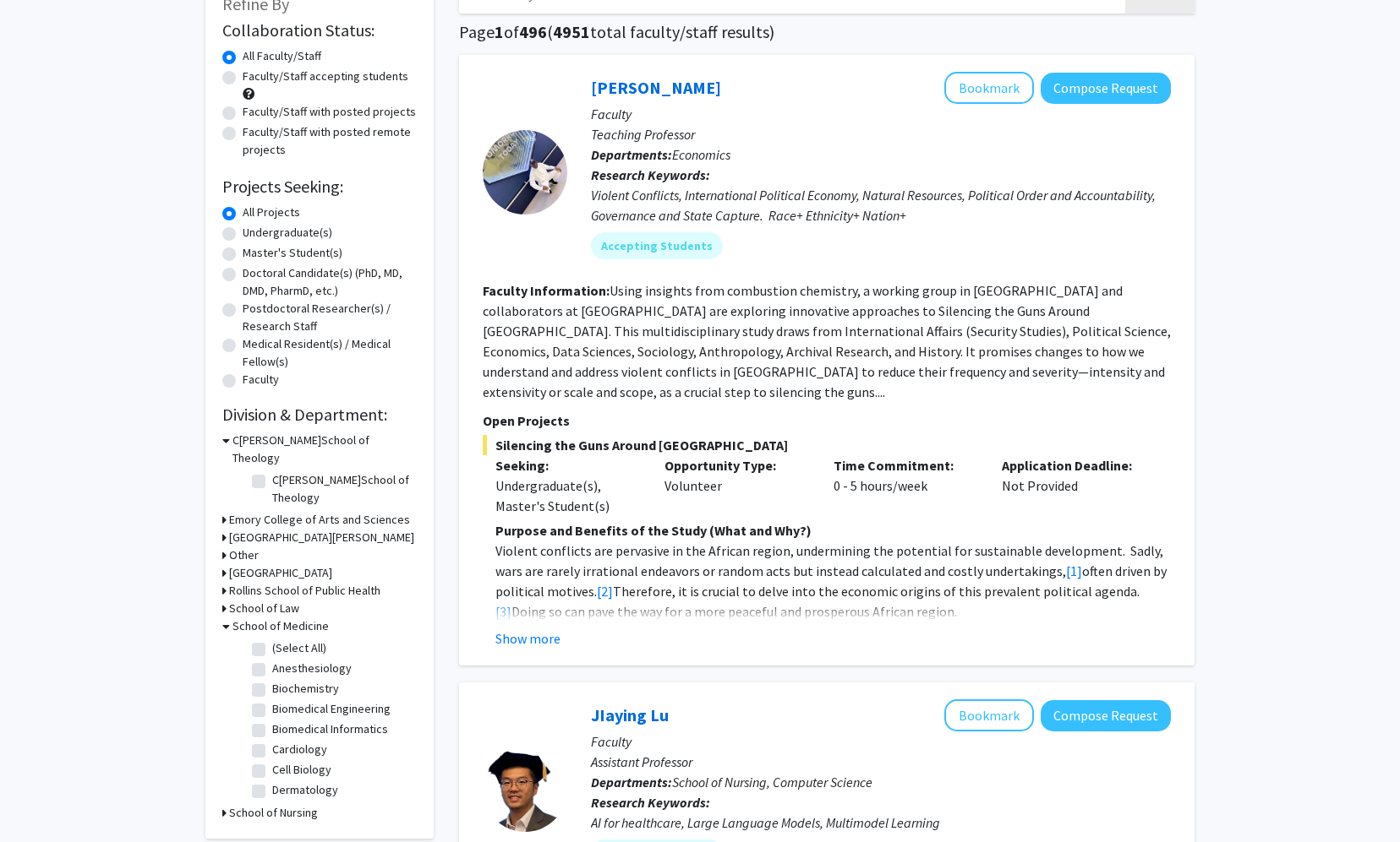
click at [272, 762] on label "Cell Biology" at bounding box center [301, 770] width 59 height 17
click at [272, 762] on input "Cell Biology" at bounding box center [277, 767] width 11 height 11
checkbox input "true"
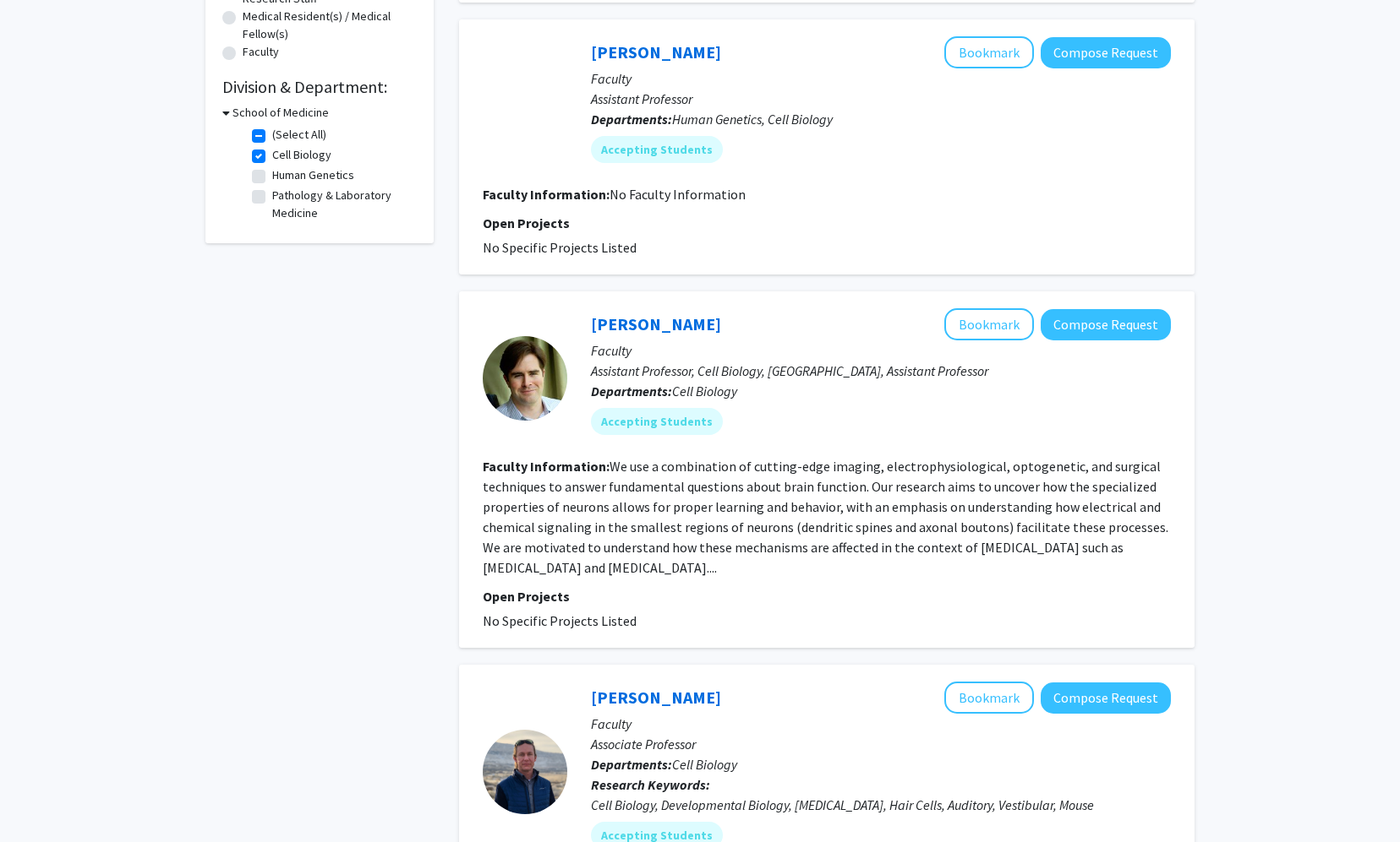
scroll to position [444, 0]
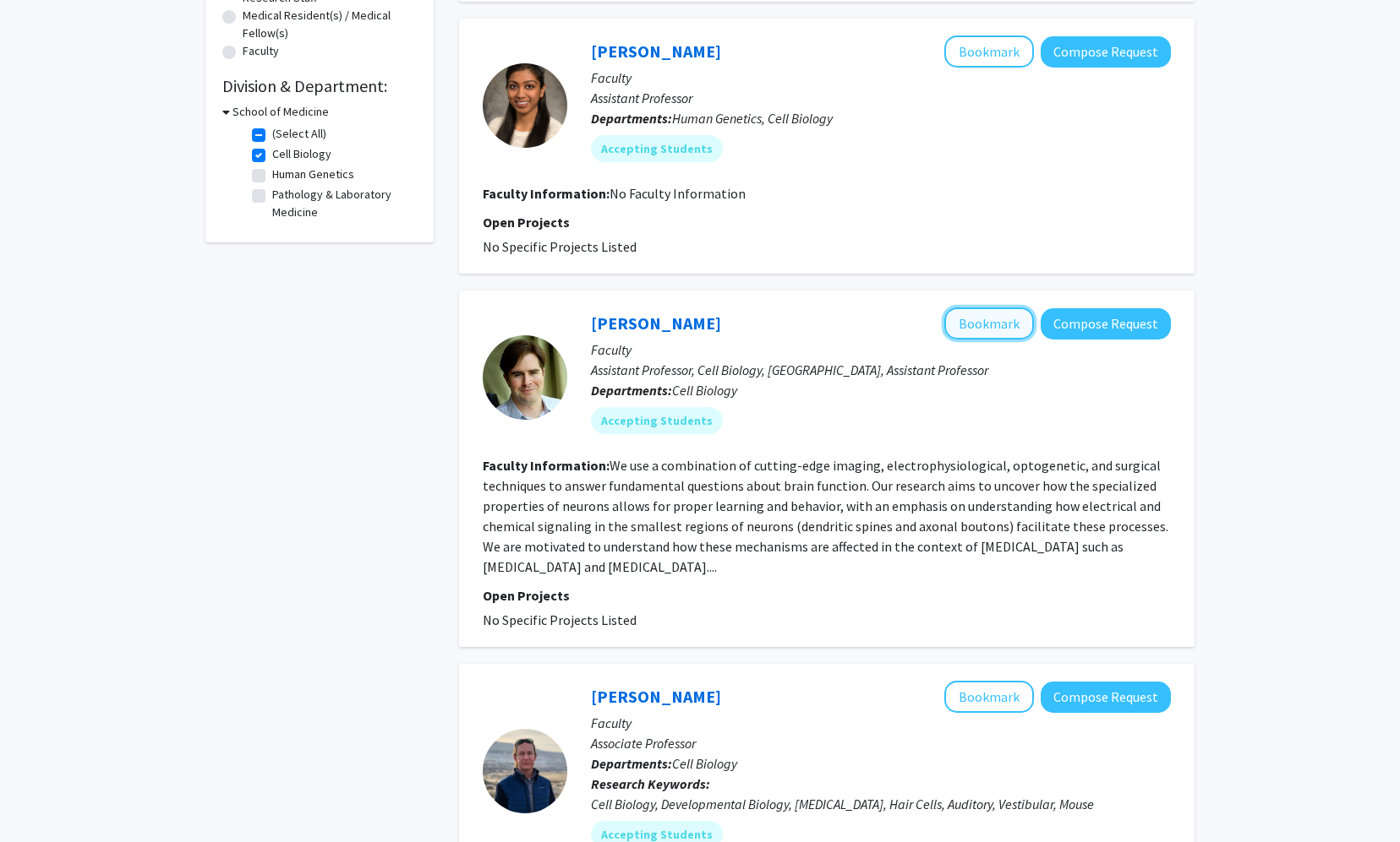
click at [810, 320] on button "Bookmark" at bounding box center [988, 323] width 89 height 32
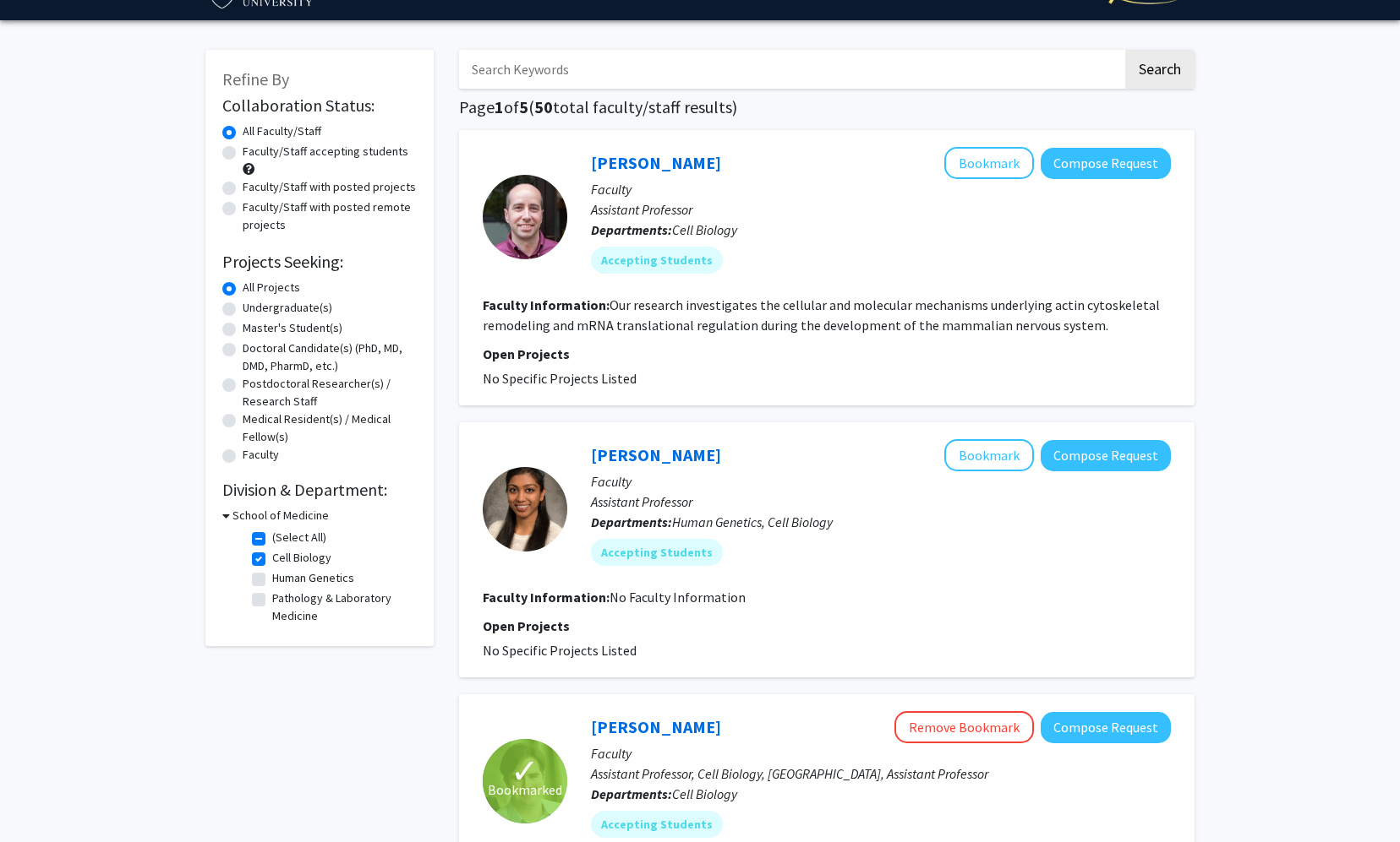
scroll to position [35, 0]
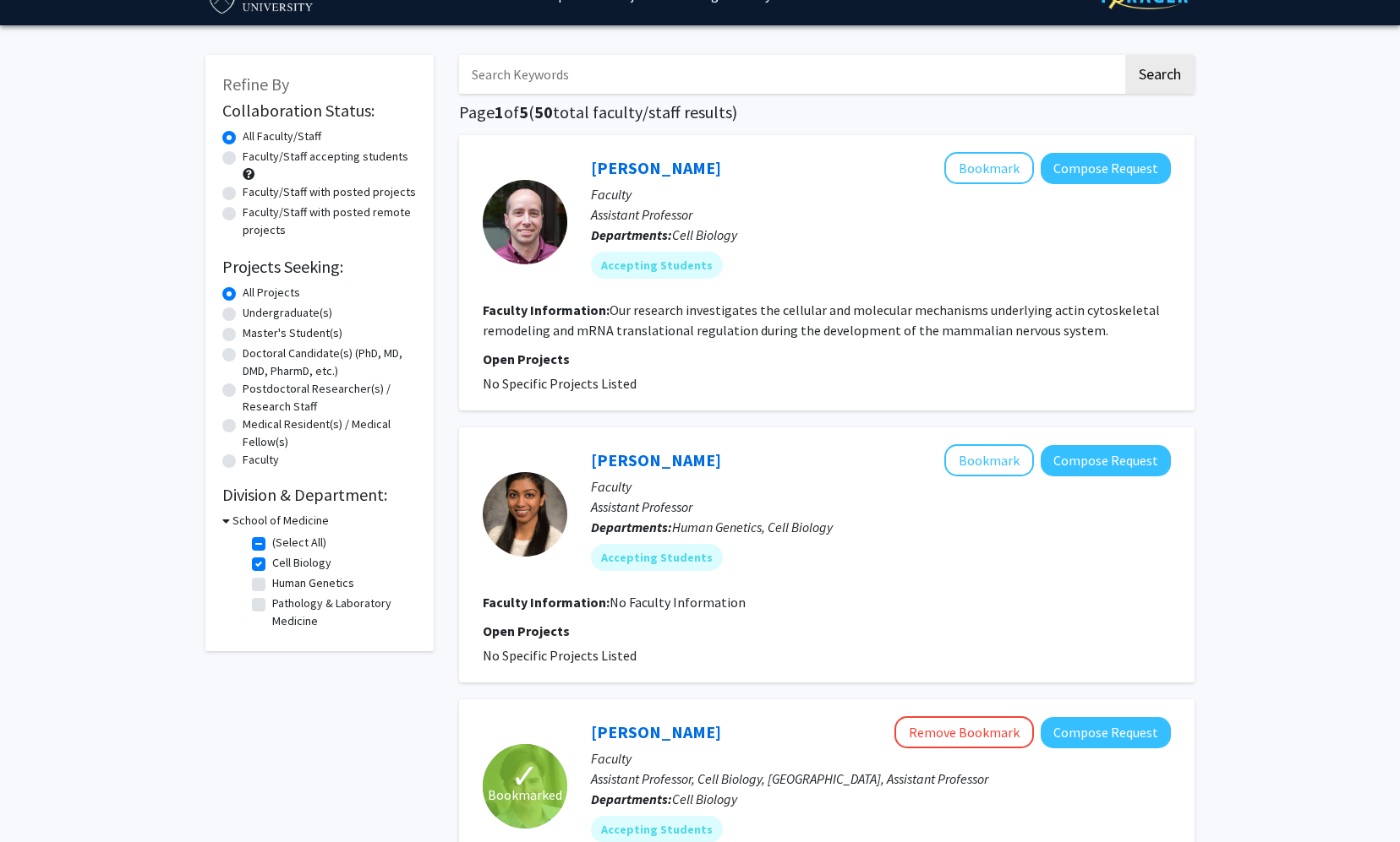
click at [272, 608] on label "Pathology & Laboratory Medicine" at bounding box center [342, 612] width 140 height 35
click at [272, 606] on input "Pathology & Laboratory Medicine" at bounding box center [277, 600] width 11 height 11
checkbox input "true"
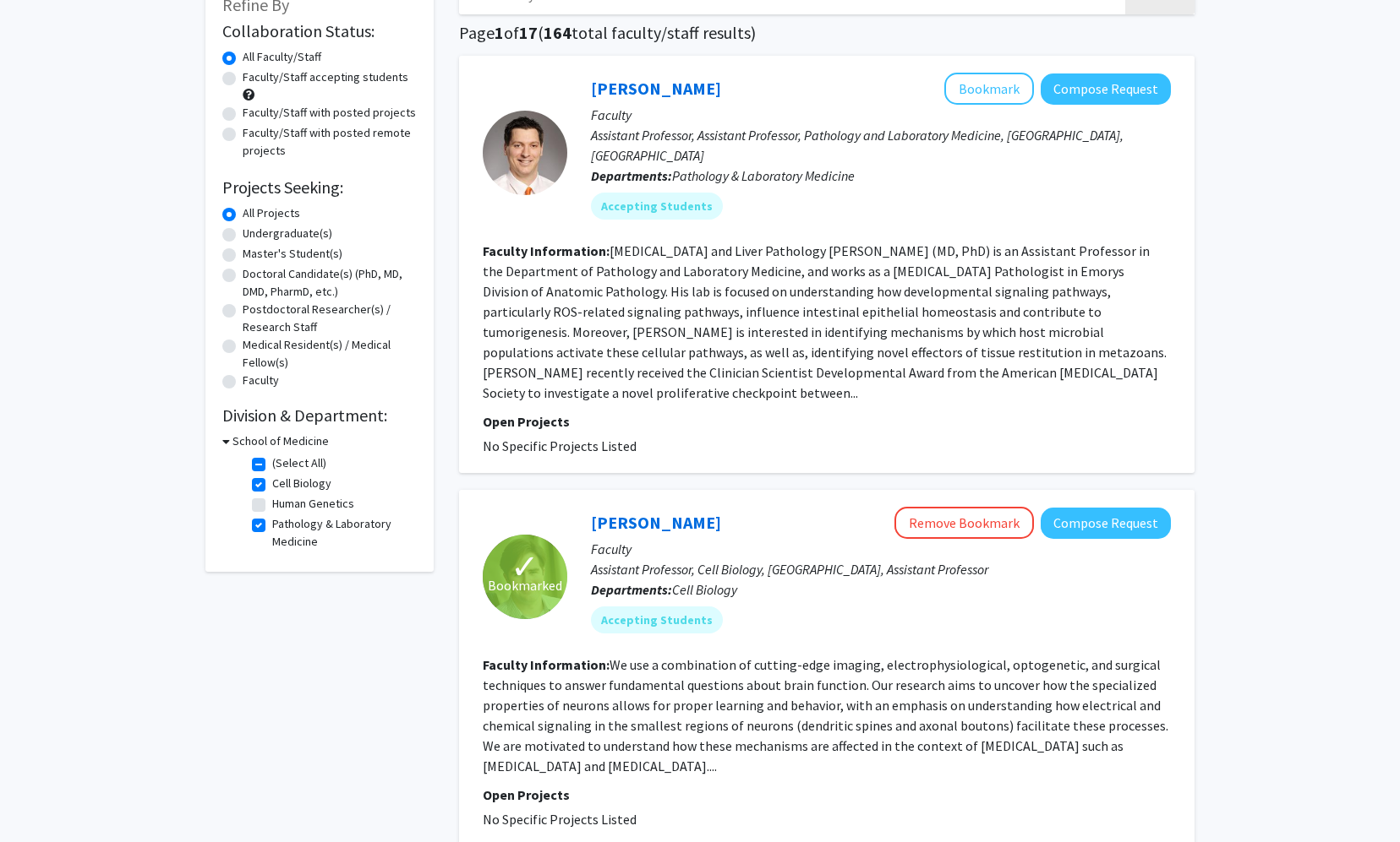
scroll to position [55, 0]
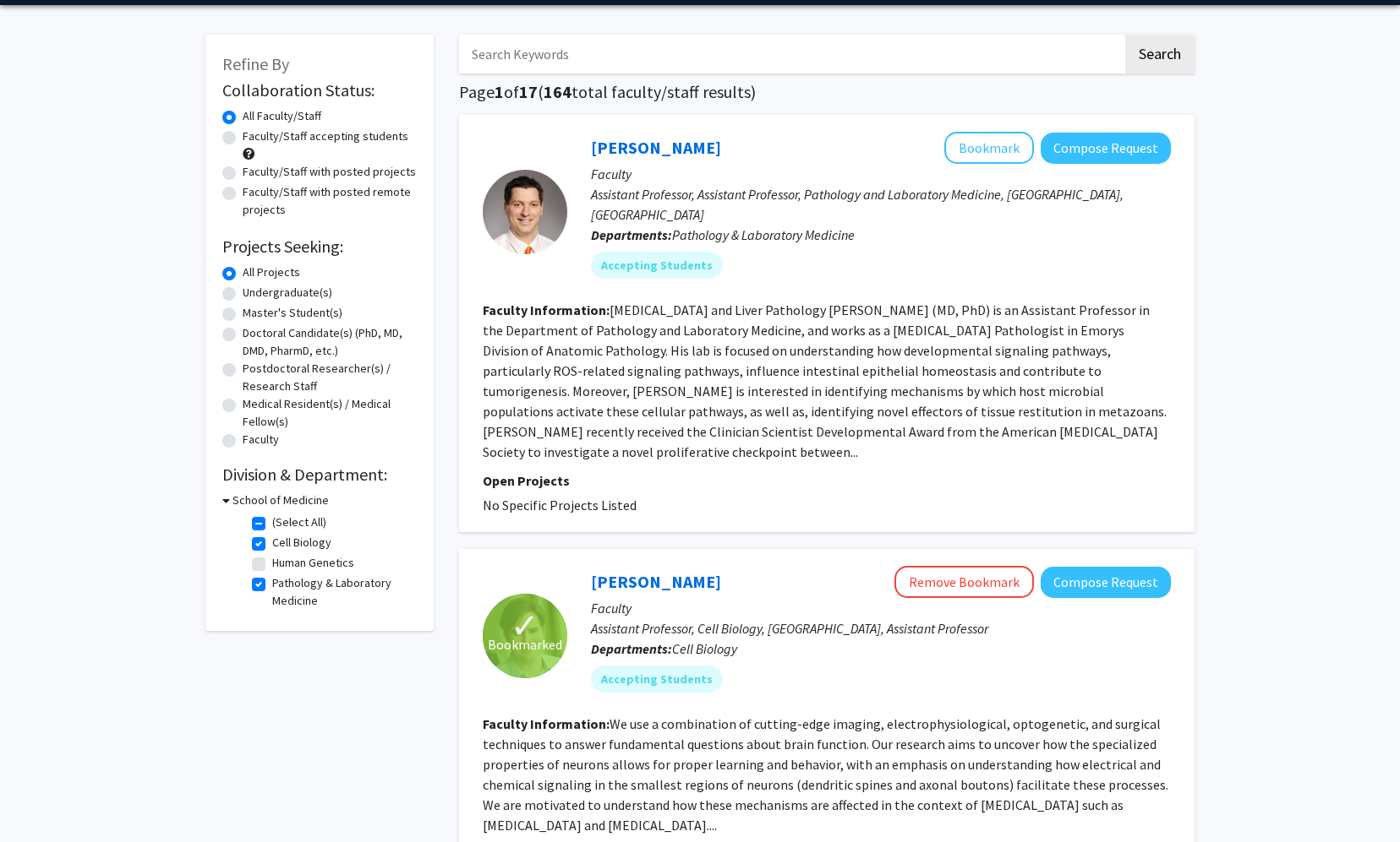
click at [272, 566] on label "Human Genetics" at bounding box center [313, 562] width 82 height 17
click at [272, 565] on input "Human Genetics" at bounding box center [277, 559] width 11 height 11
checkbox input "true"
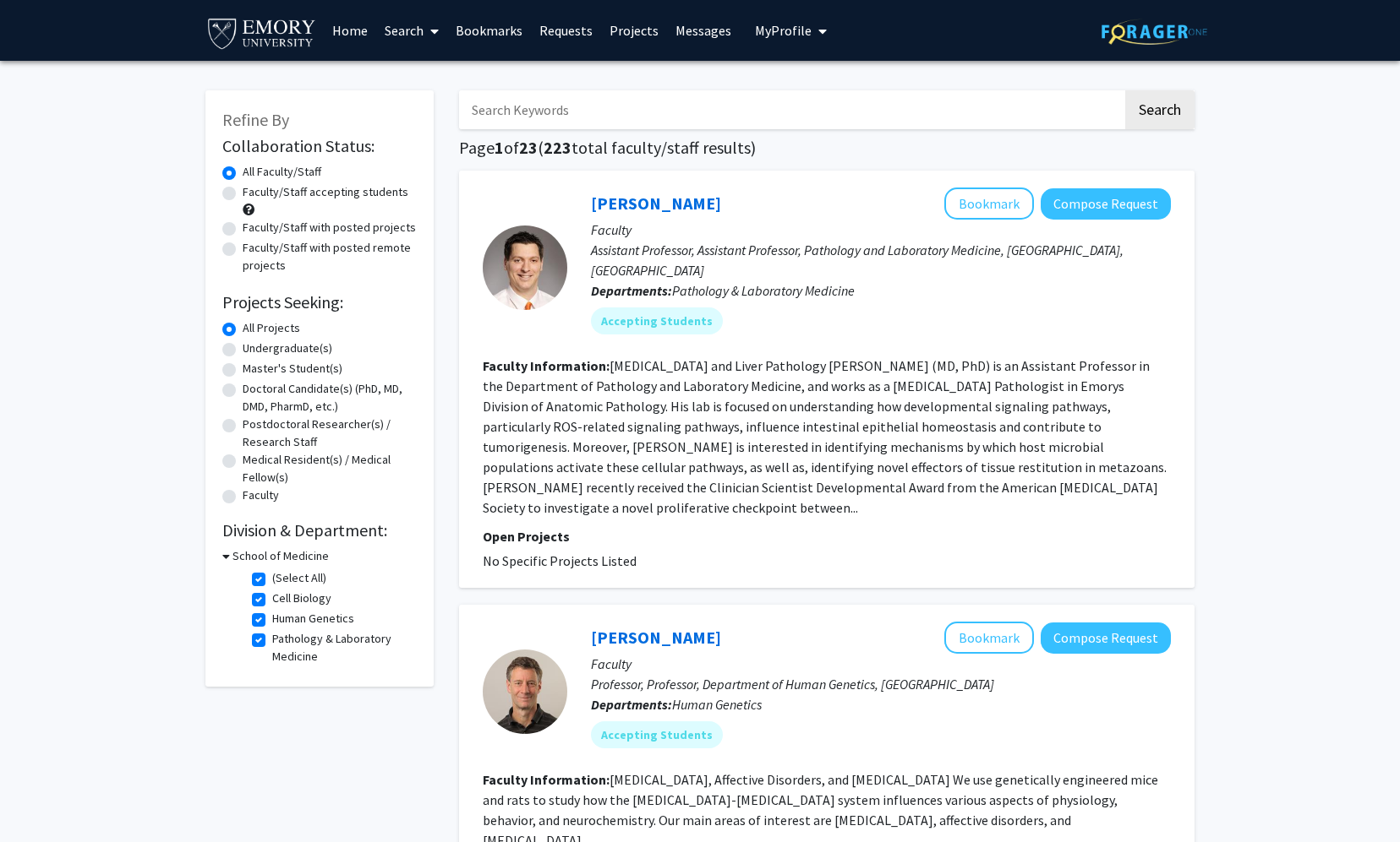
click at [272, 638] on label "Pathology & Laboratory Medicine" at bounding box center [342, 647] width 140 height 35
click at [272, 638] on input "Pathology & Laboratory Medicine" at bounding box center [277, 635] width 11 height 11
checkbox input "false"
checkbox input "true"
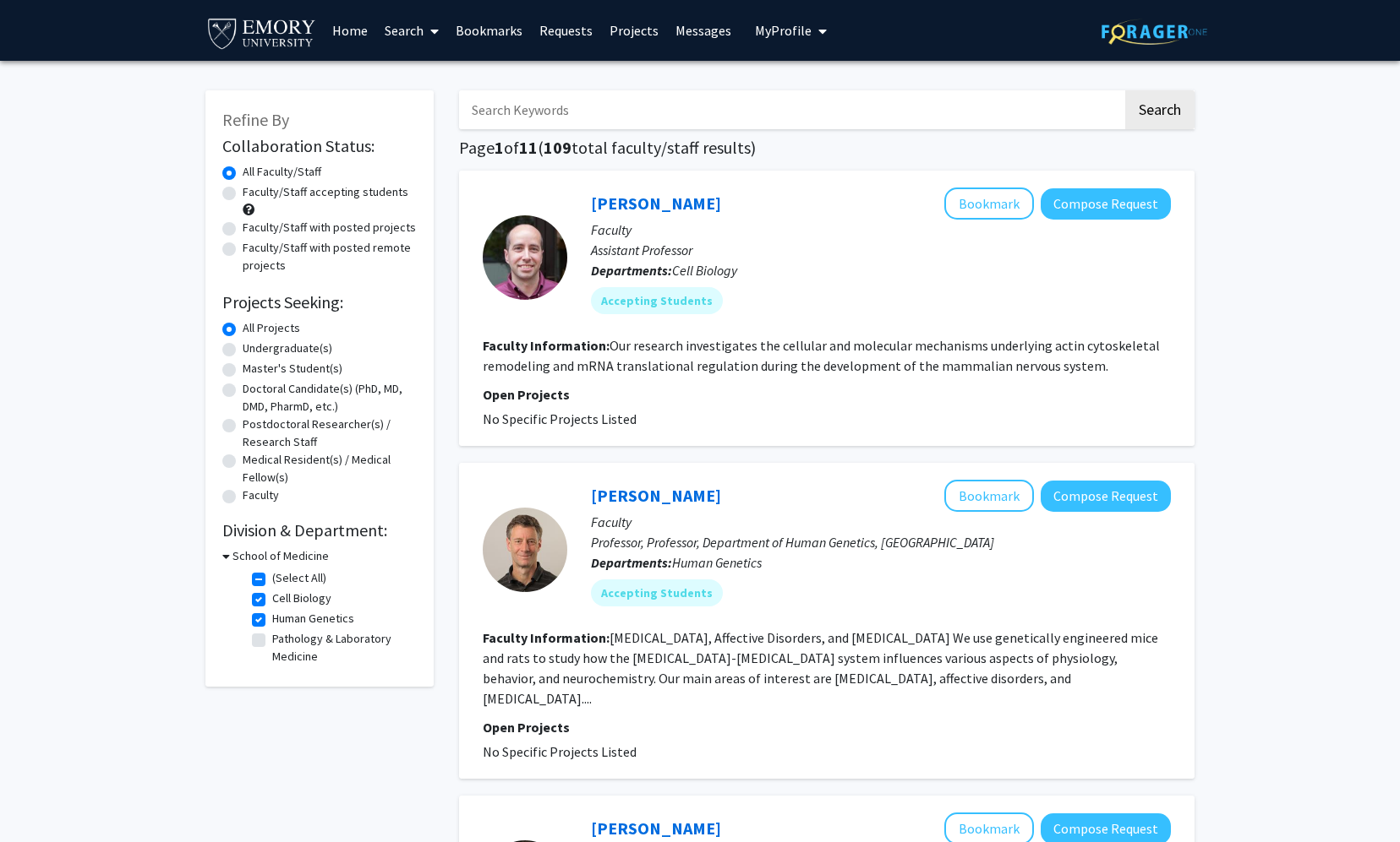
click at [272, 599] on label "Cell Biology" at bounding box center [301, 598] width 59 height 17
click at [272, 599] on input "Cell Biology" at bounding box center [277, 595] width 11 height 11
checkbox input "false"
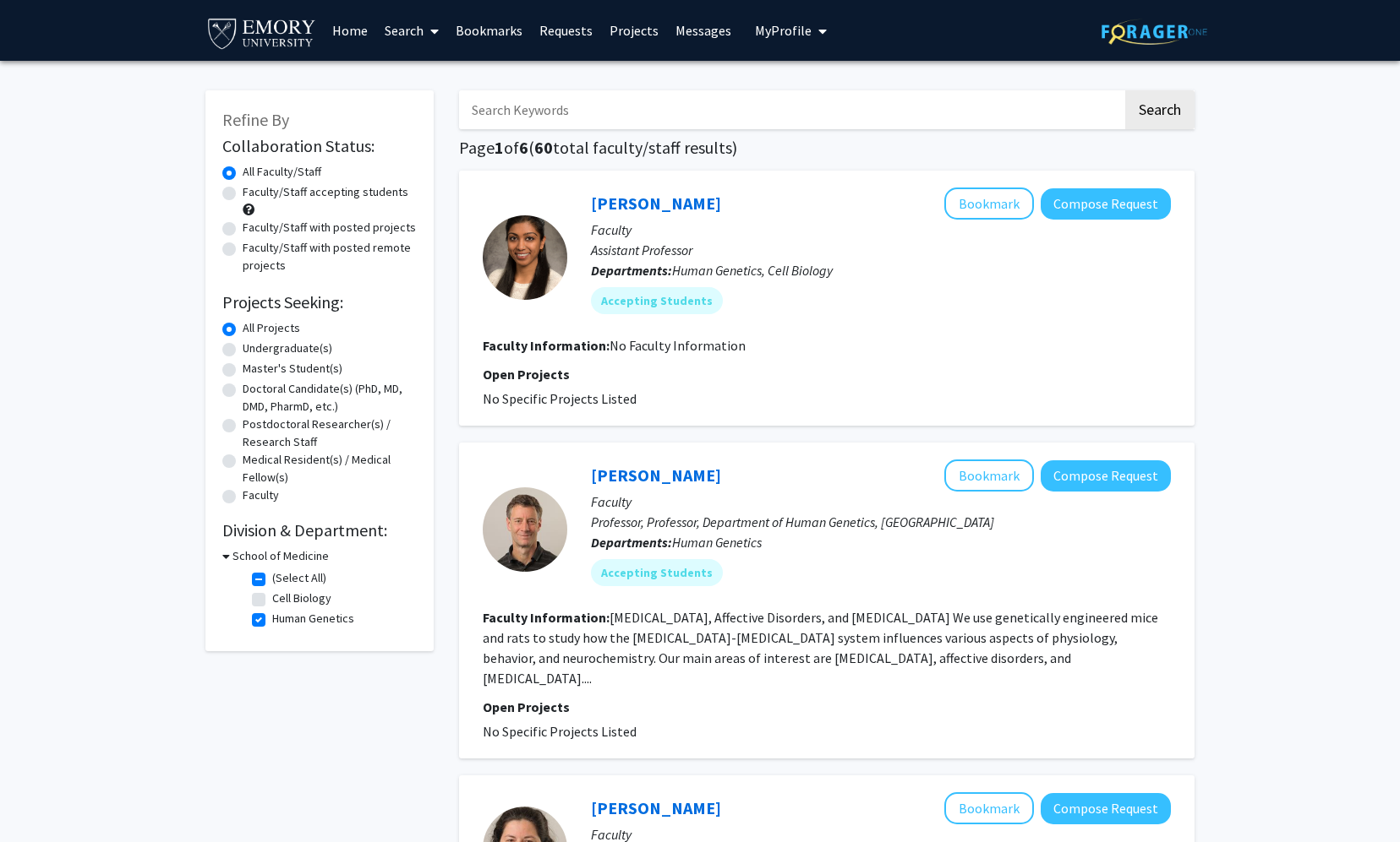
click at [272, 614] on label "Human Genetics" at bounding box center [313, 619] width 82 height 17
click at [272, 614] on input "Human Genetics" at bounding box center [277, 615] width 11 height 11
checkbox input "false"
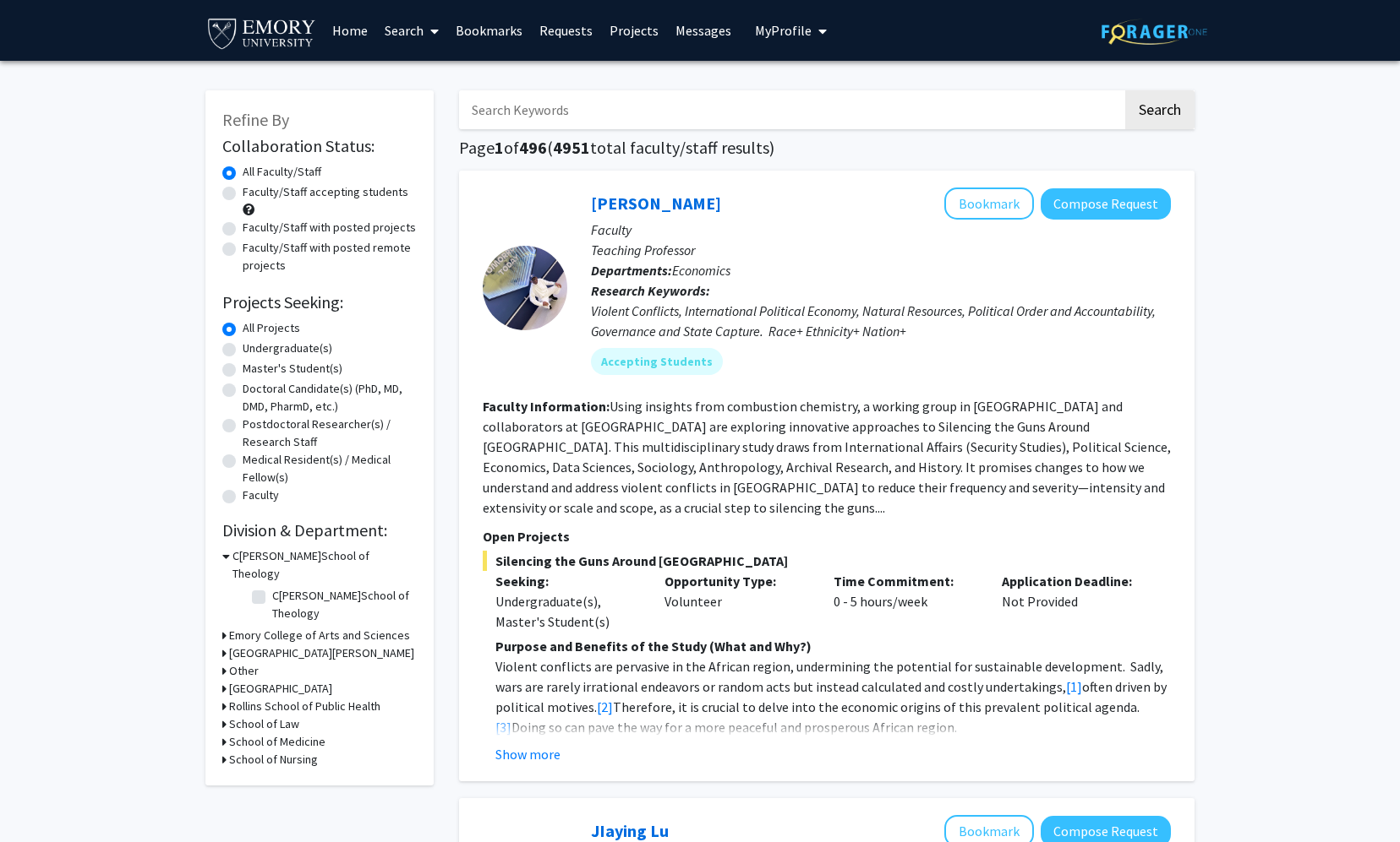
click at [266, 627] on h3 "Emory College of Arts and Sciences" at bounding box center [319, 635] width 181 height 17
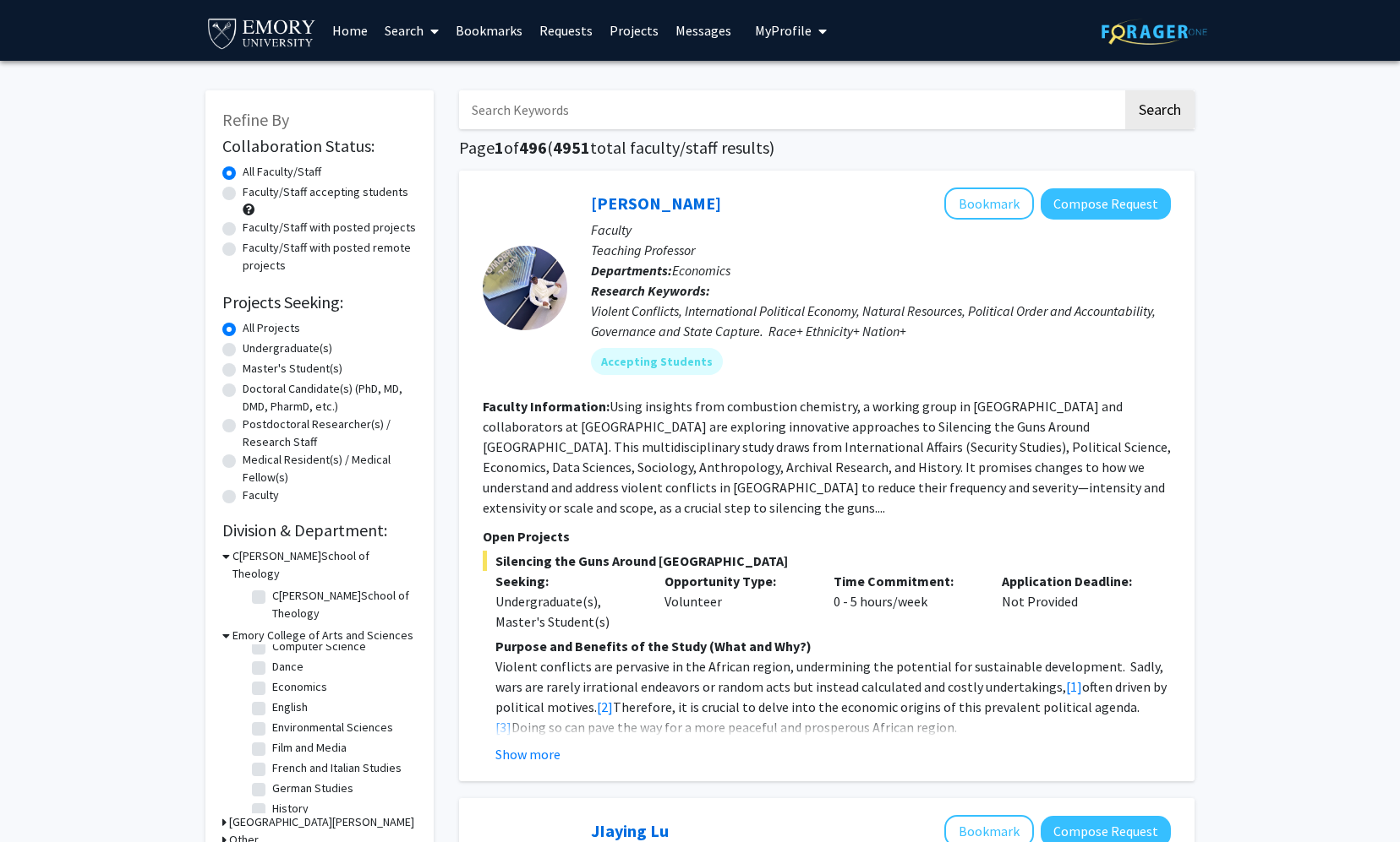
scroll to position [229, 0]
click at [272, 663] on label "Economics" at bounding box center [299, 672] width 55 height 17
click at [272, 663] on input "Economics" at bounding box center [277, 668] width 11 height 11
checkbox input "true"
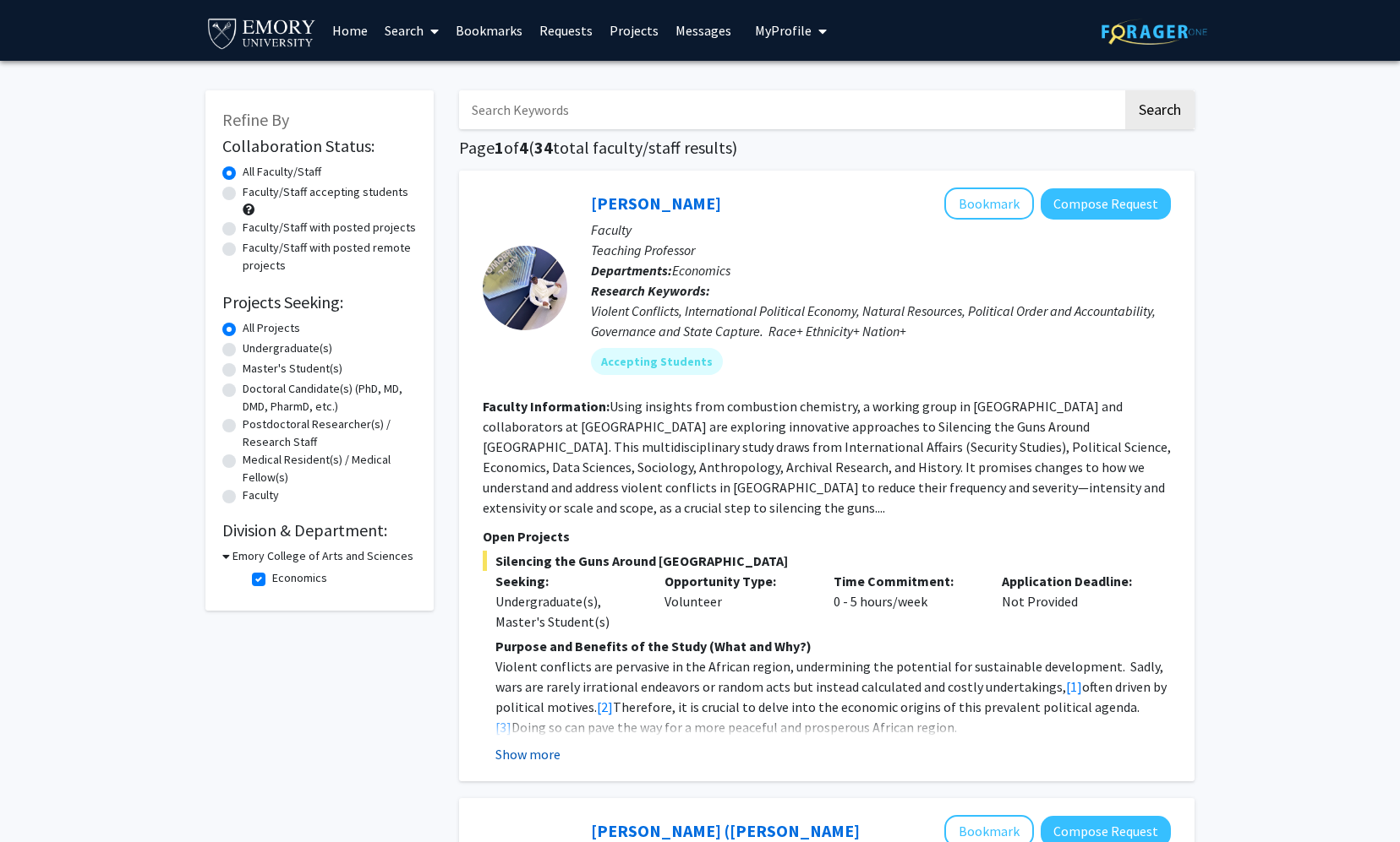
click at [539, 744] on button "Show more" at bounding box center [527, 754] width 65 height 20
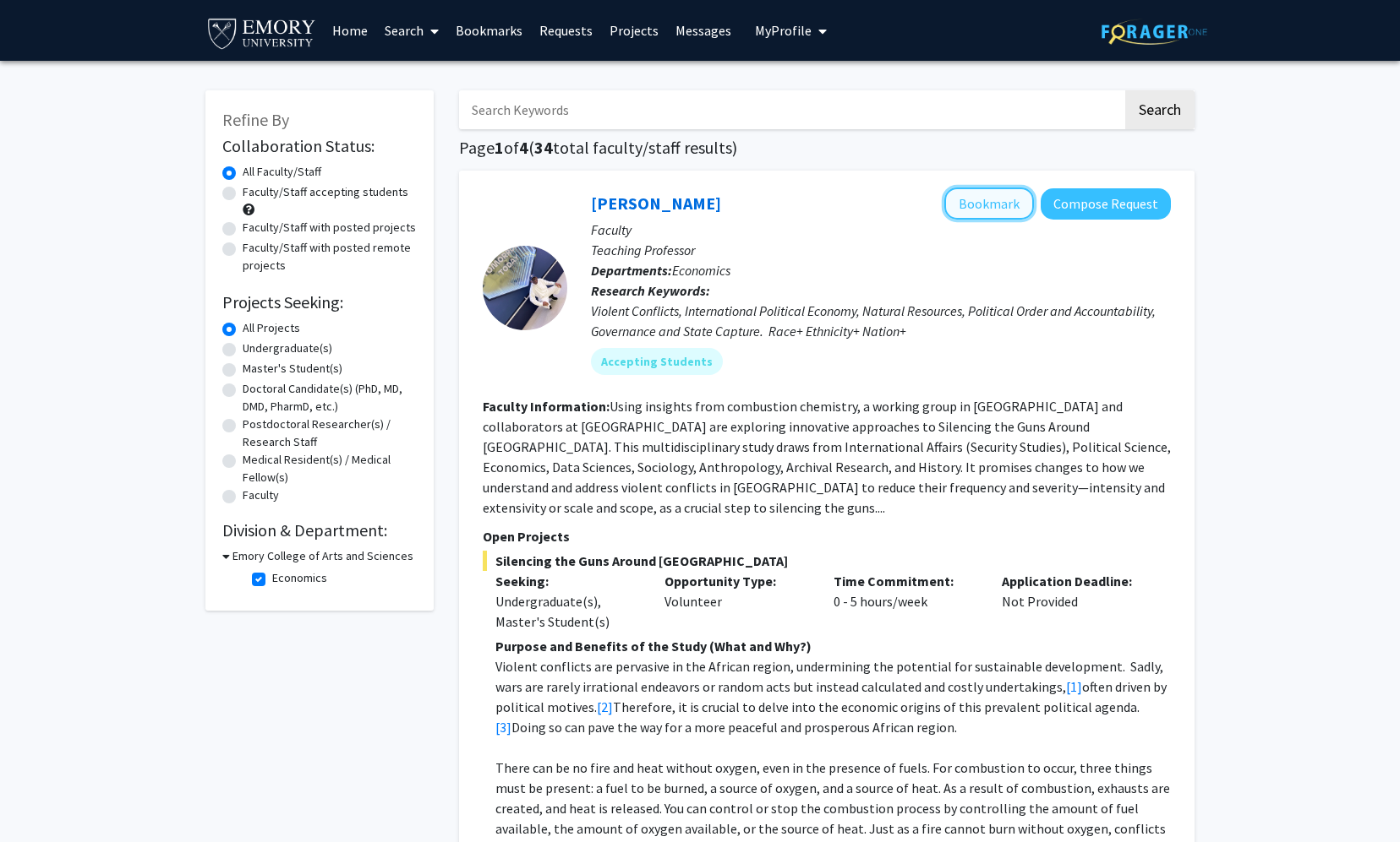
click at [810, 192] on button "Bookmark" at bounding box center [988, 203] width 89 height 32
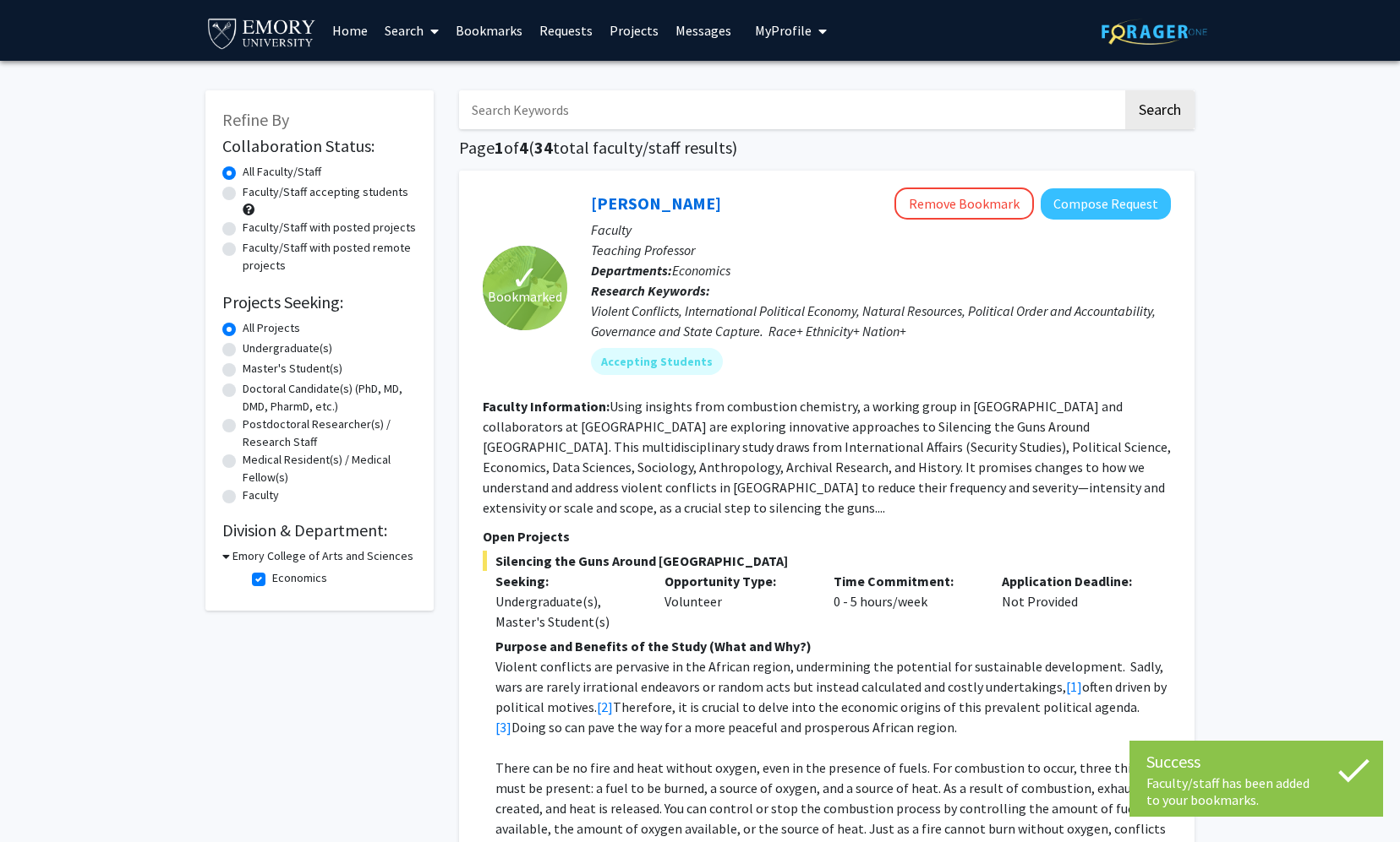
click at [775, 30] on span "My Profile" at bounding box center [783, 30] width 56 height 17
click at [492, 26] on link "Bookmarks" at bounding box center [488, 30] width 84 height 59
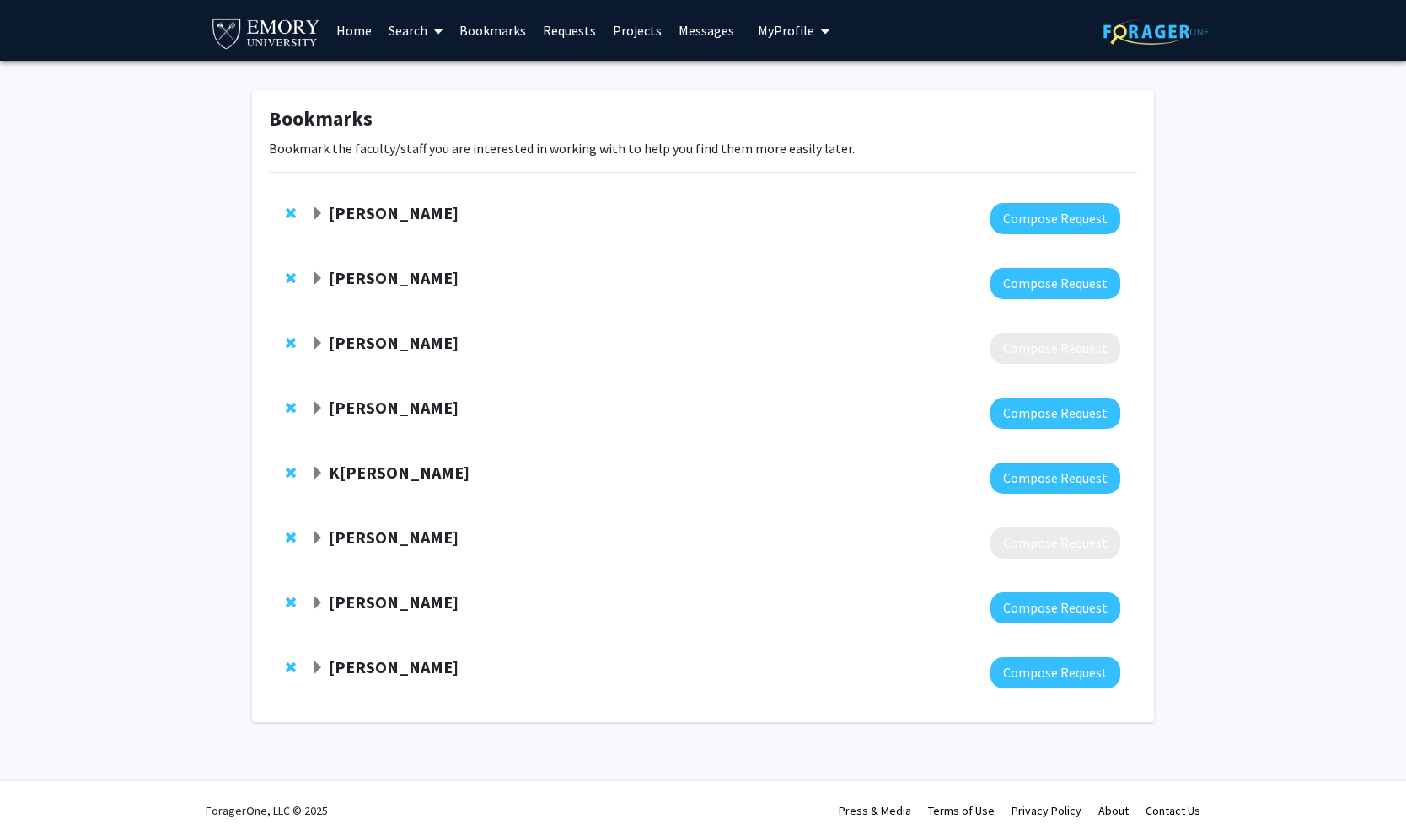
click at [348, 343] on strong "[PERSON_NAME]" at bounding box center [394, 343] width 130 height 21
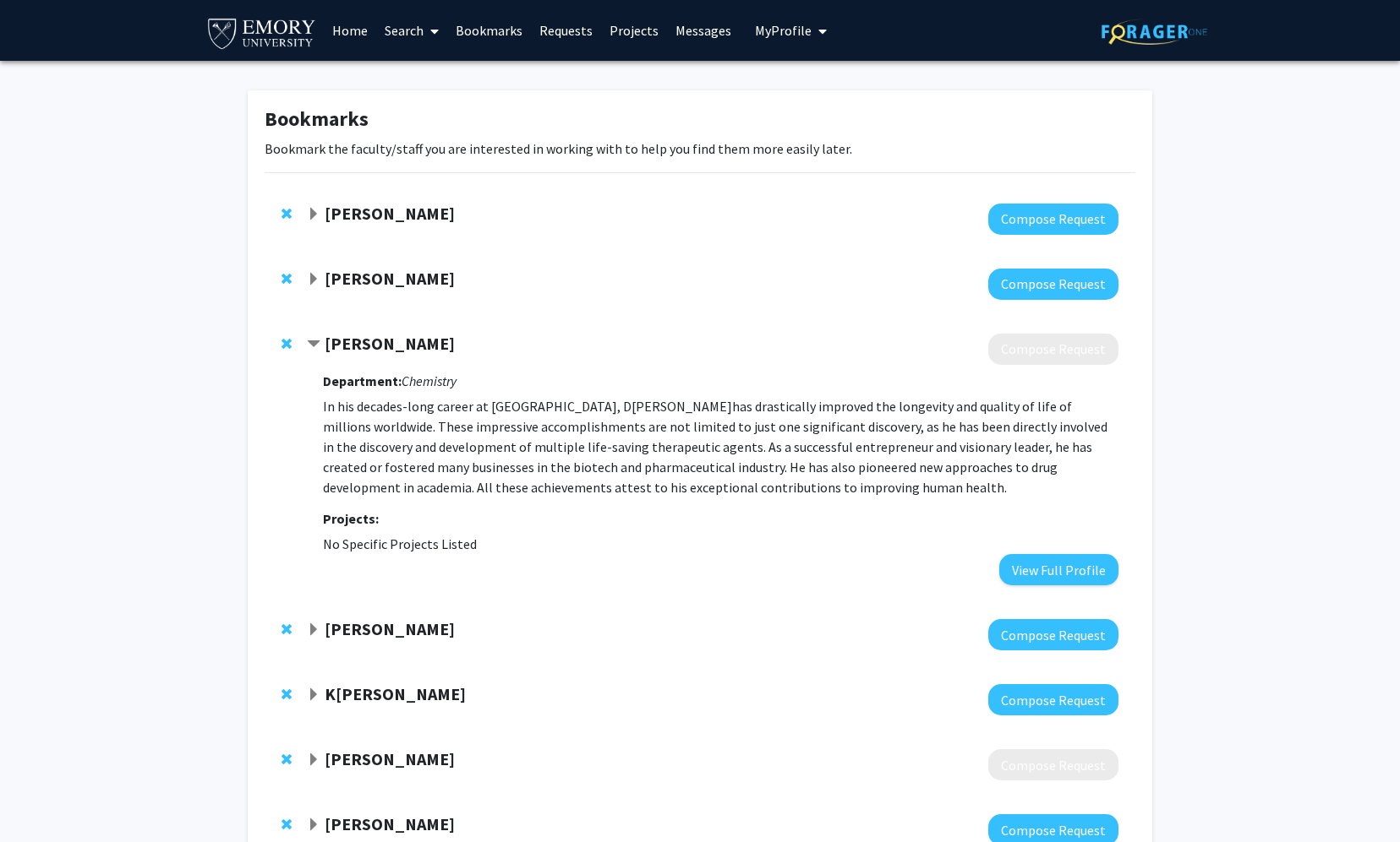
click at [327, 342] on strong "[PERSON_NAME]" at bounding box center [390, 344] width 130 height 21
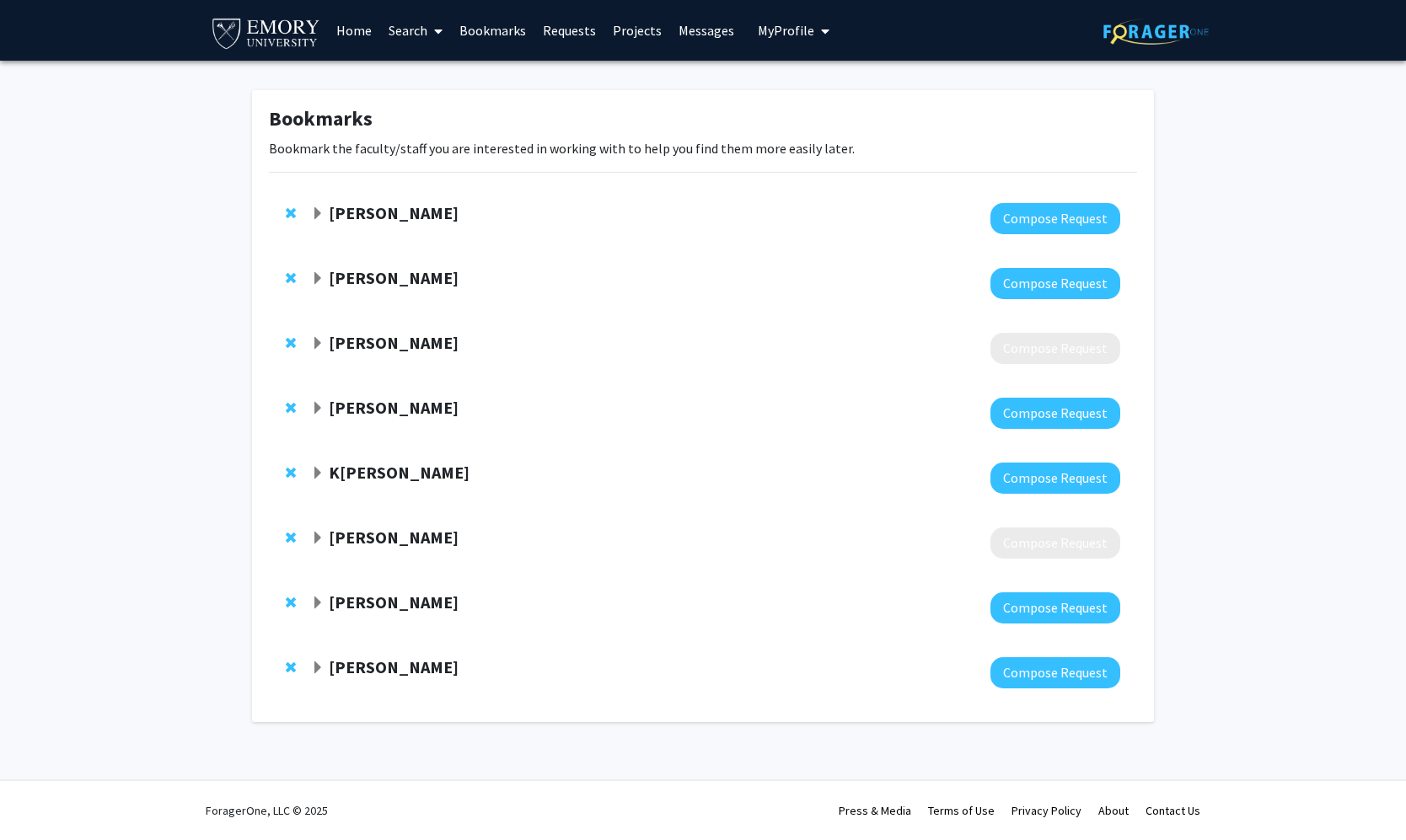
click at [360, 543] on strong "[PERSON_NAME]" at bounding box center [394, 537] width 130 height 21
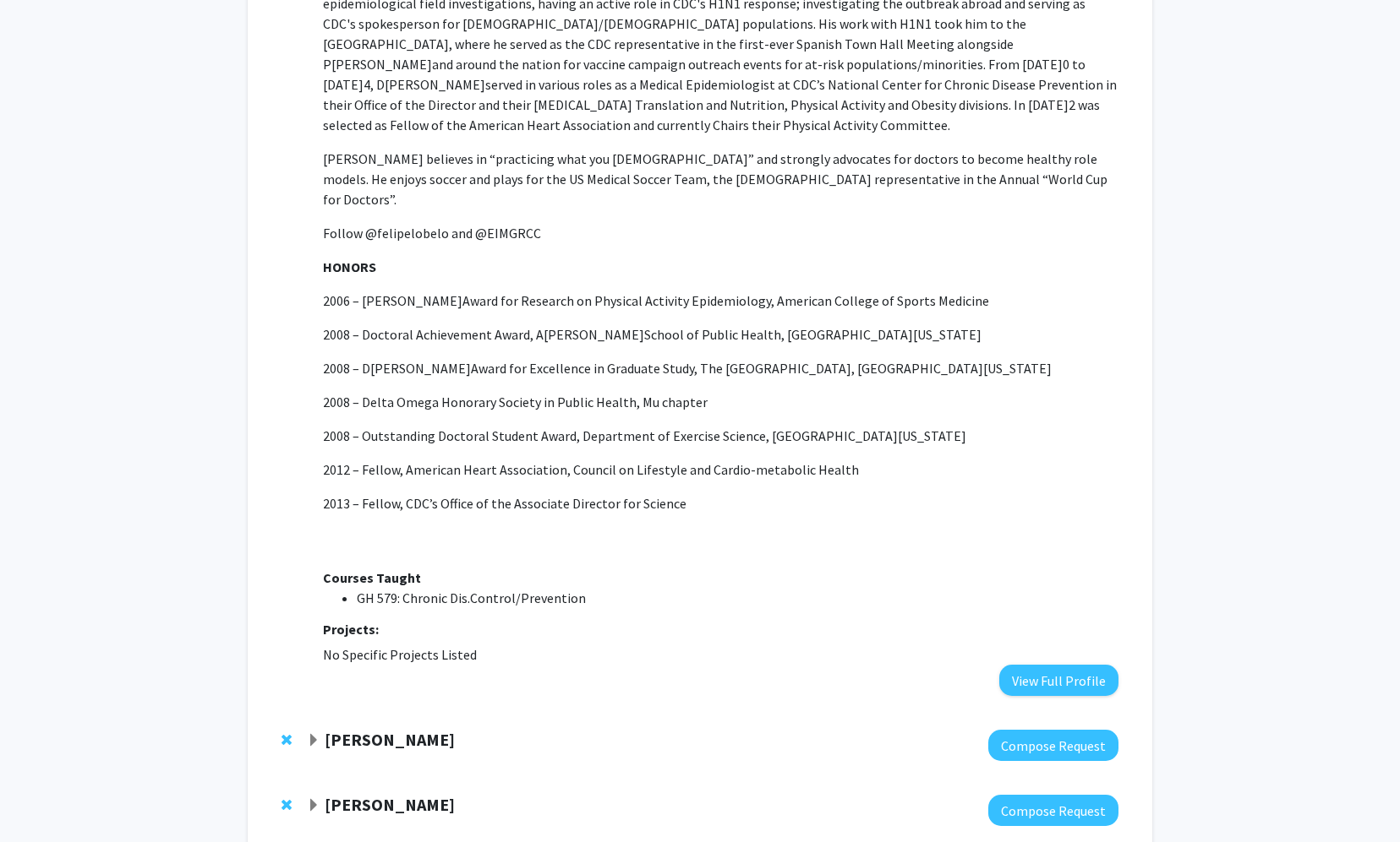
scroll to position [810, 0]
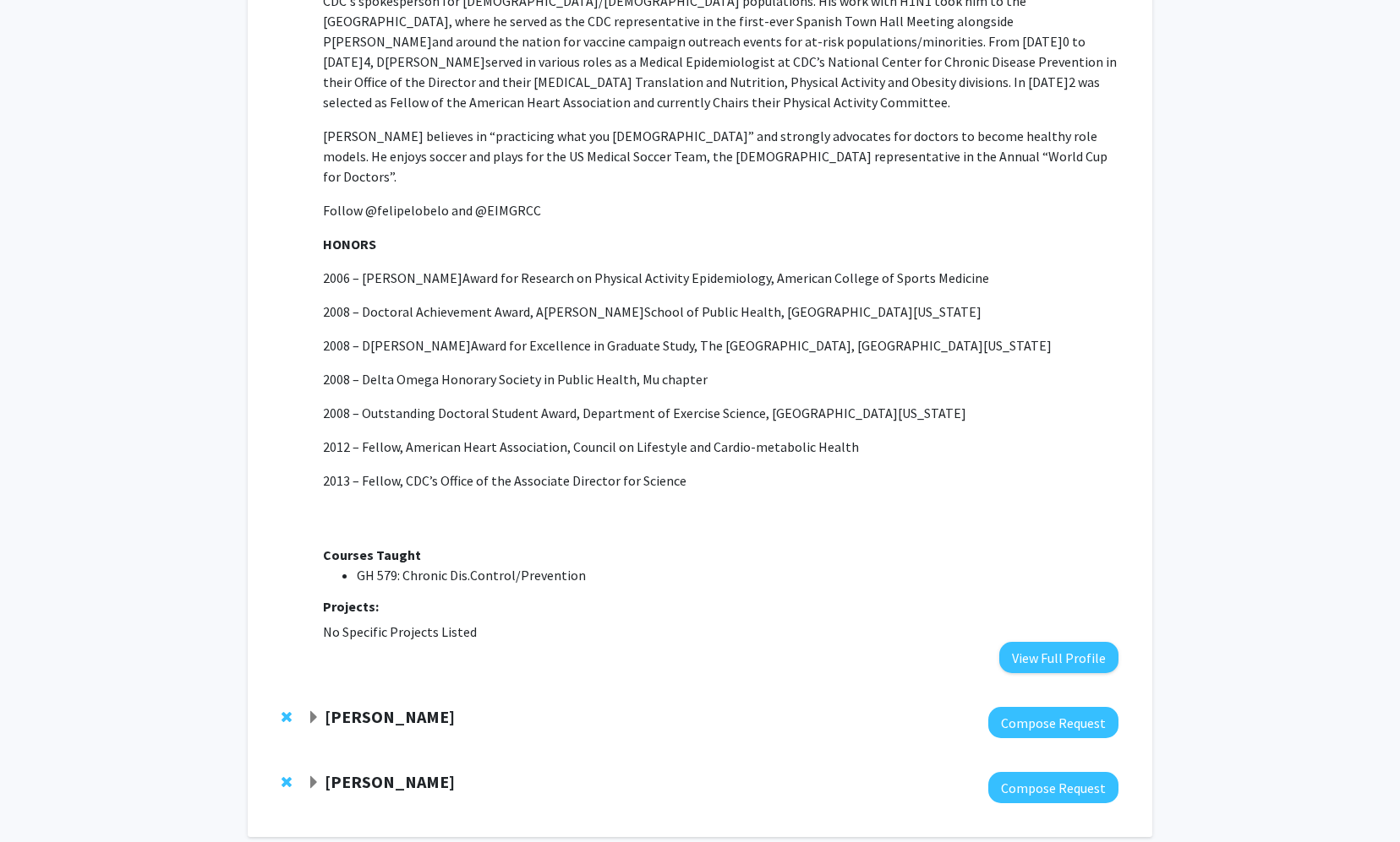
click at [331, 706] on strong "[PERSON_NAME]" at bounding box center [390, 717] width 130 height 21
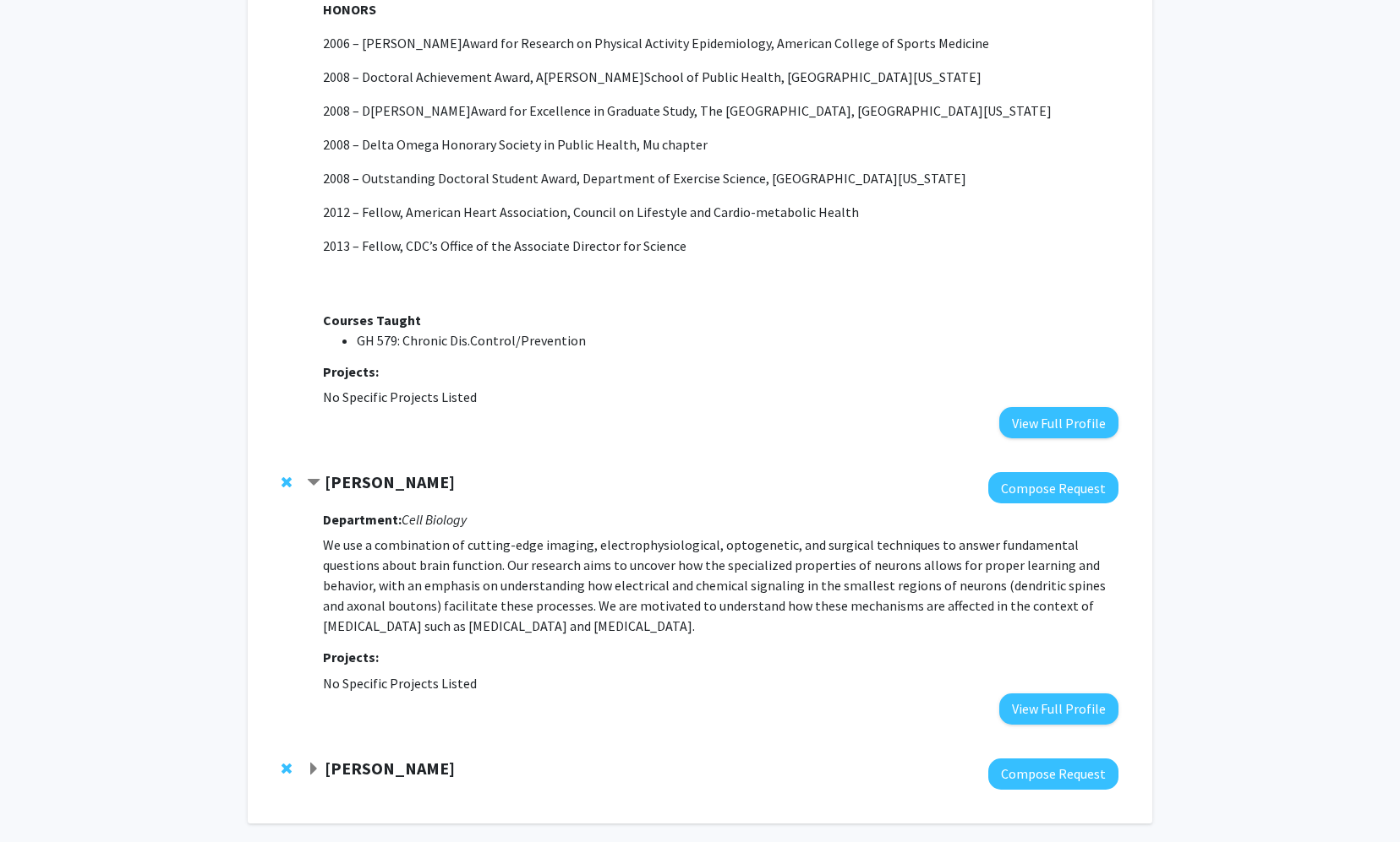
scroll to position [1074, 0]
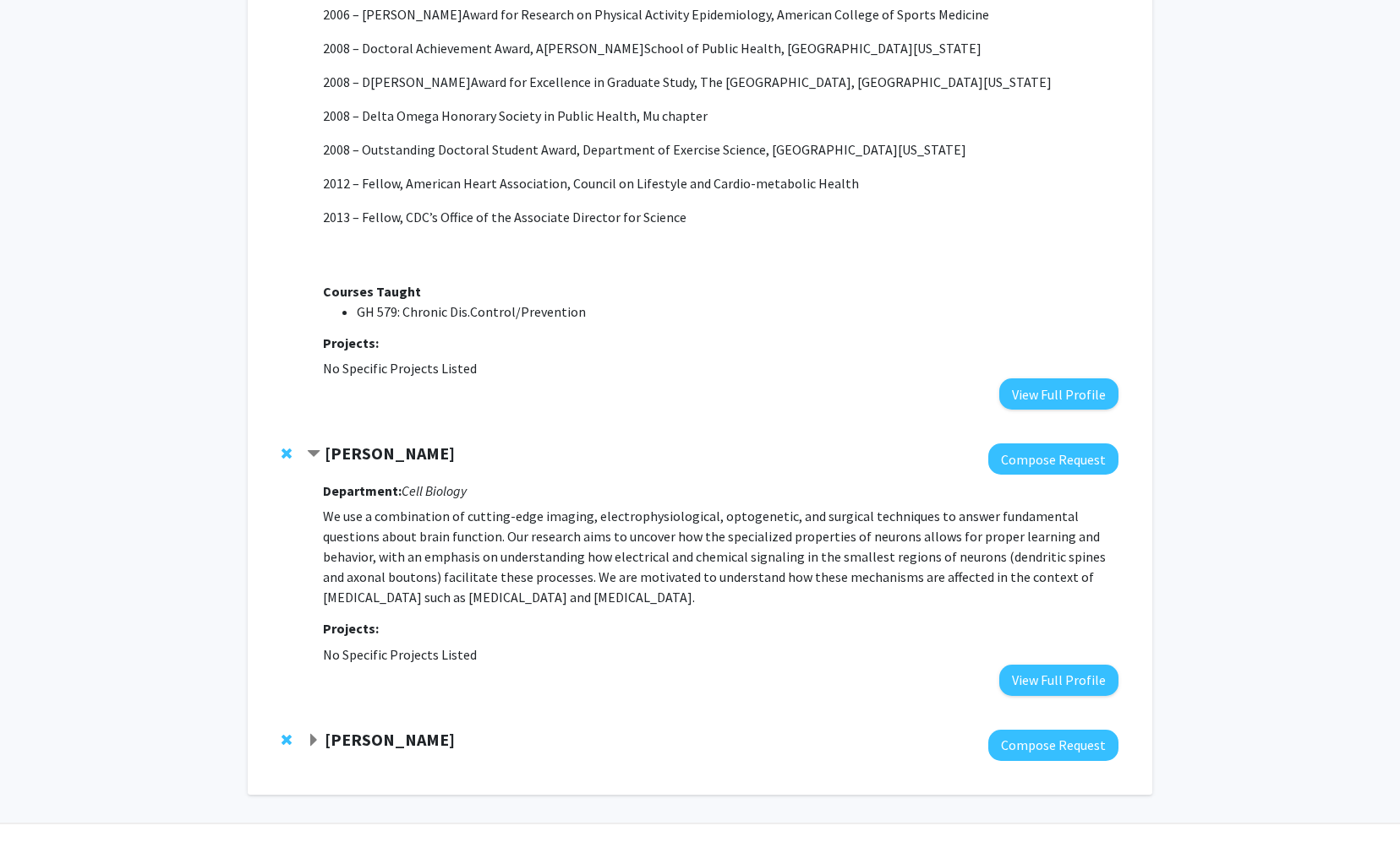
click at [337, 729] on strong "[PERSON_NAME]" at bounding box center [390, 739] width 130 height 21
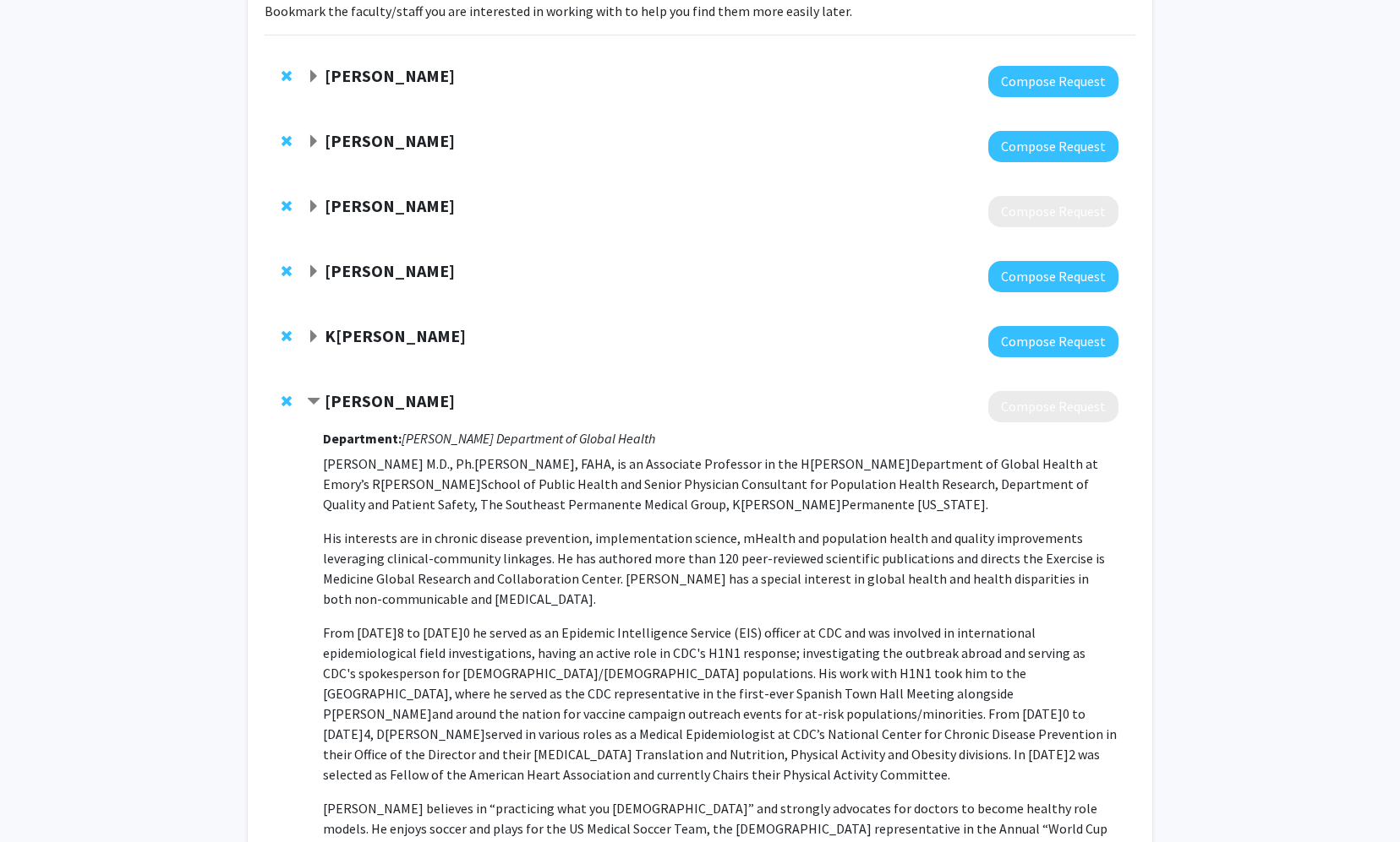
scroll to position [0, 0]
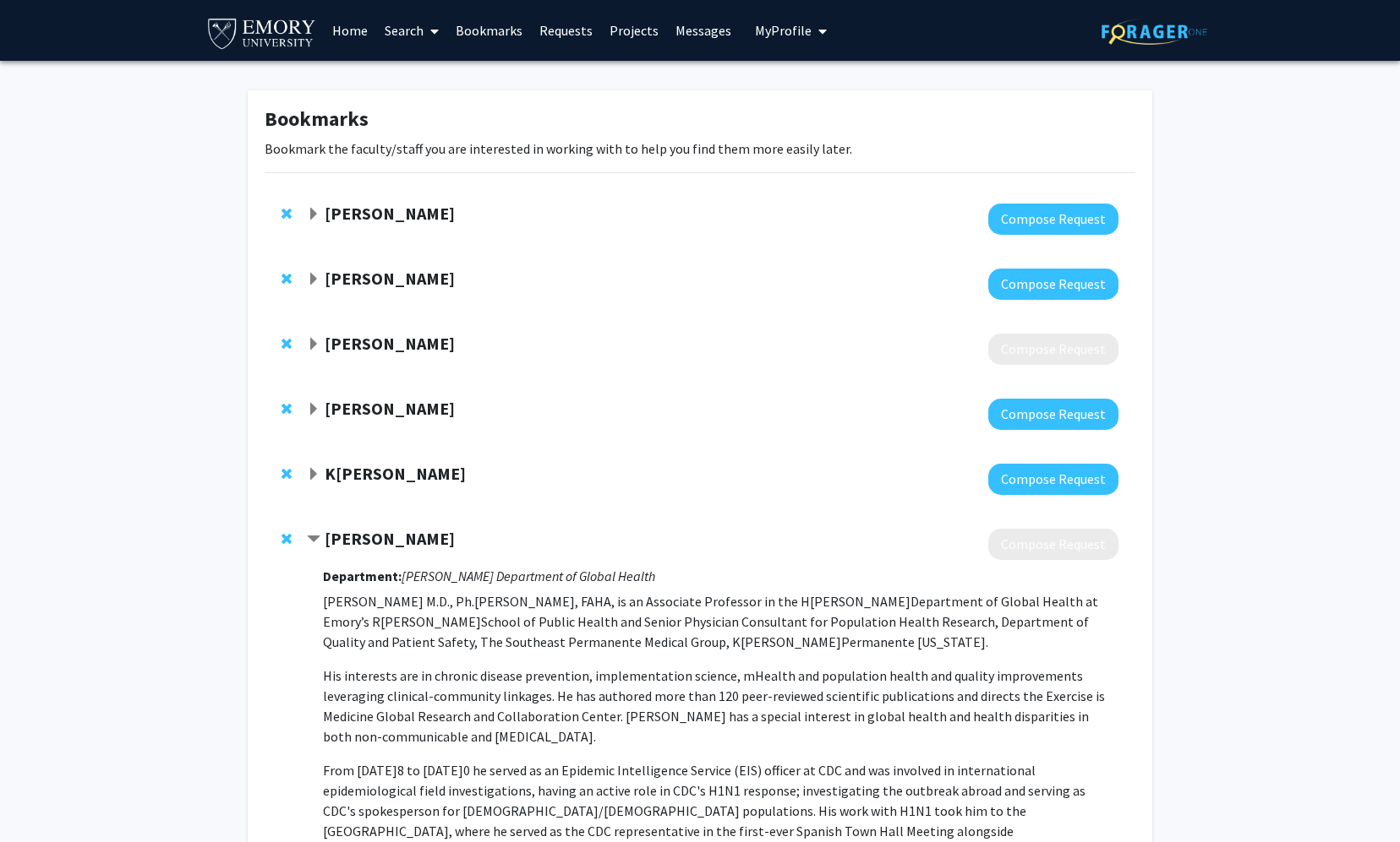
click at [328, 539] on strong "[PERSON_NAME]" at bounding box center [390, 538] width 130 height 21
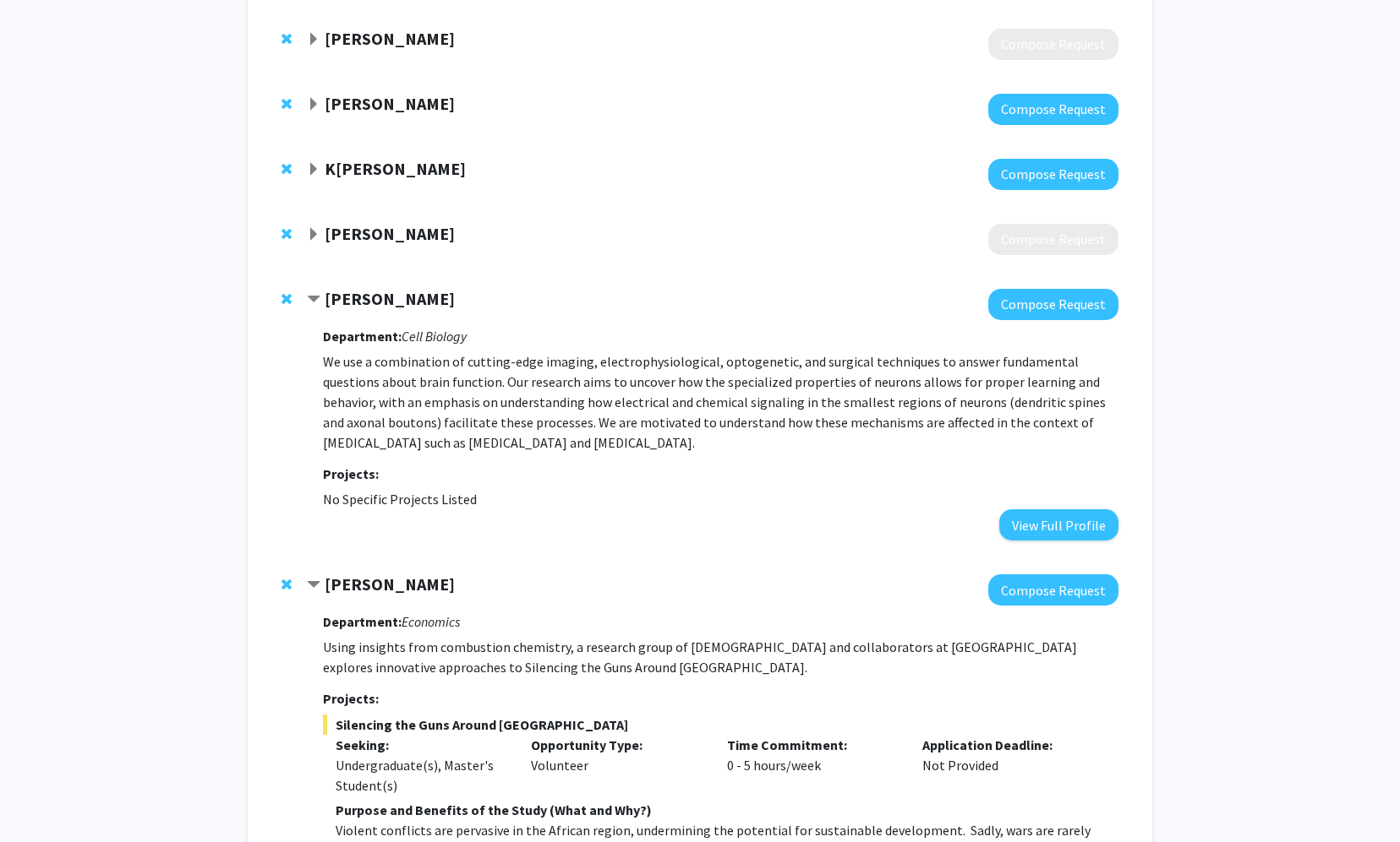
scroll to position [492, 0]
